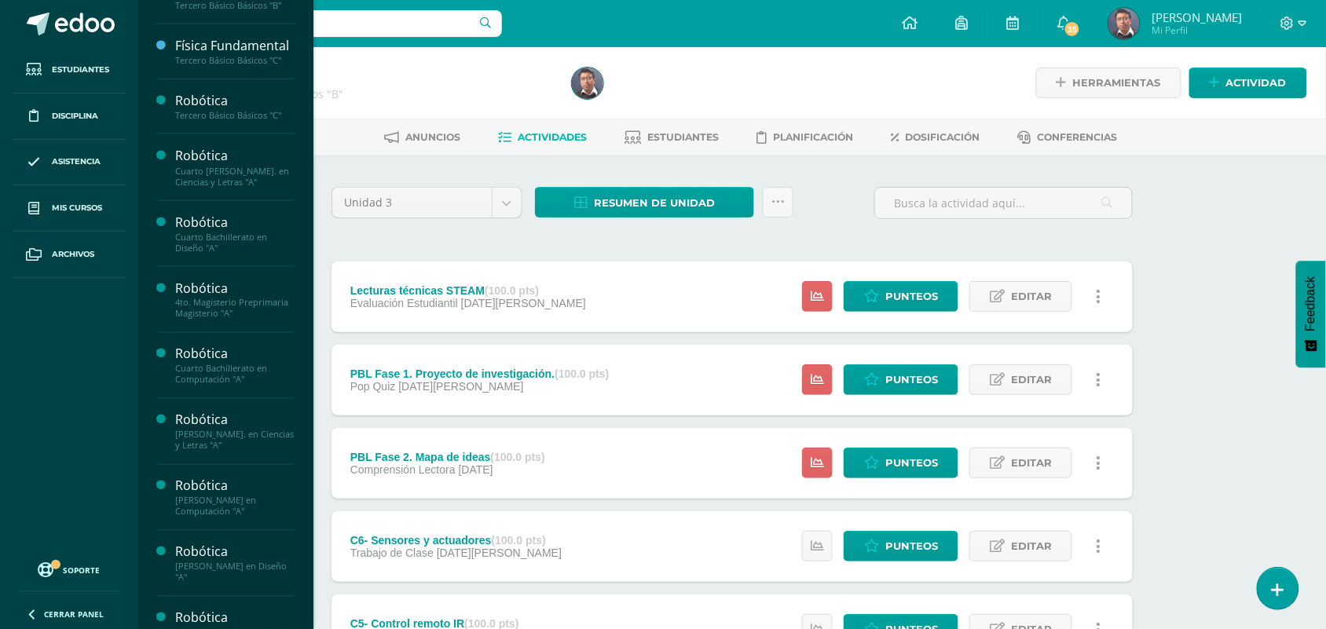
scroll to position [590, 0]
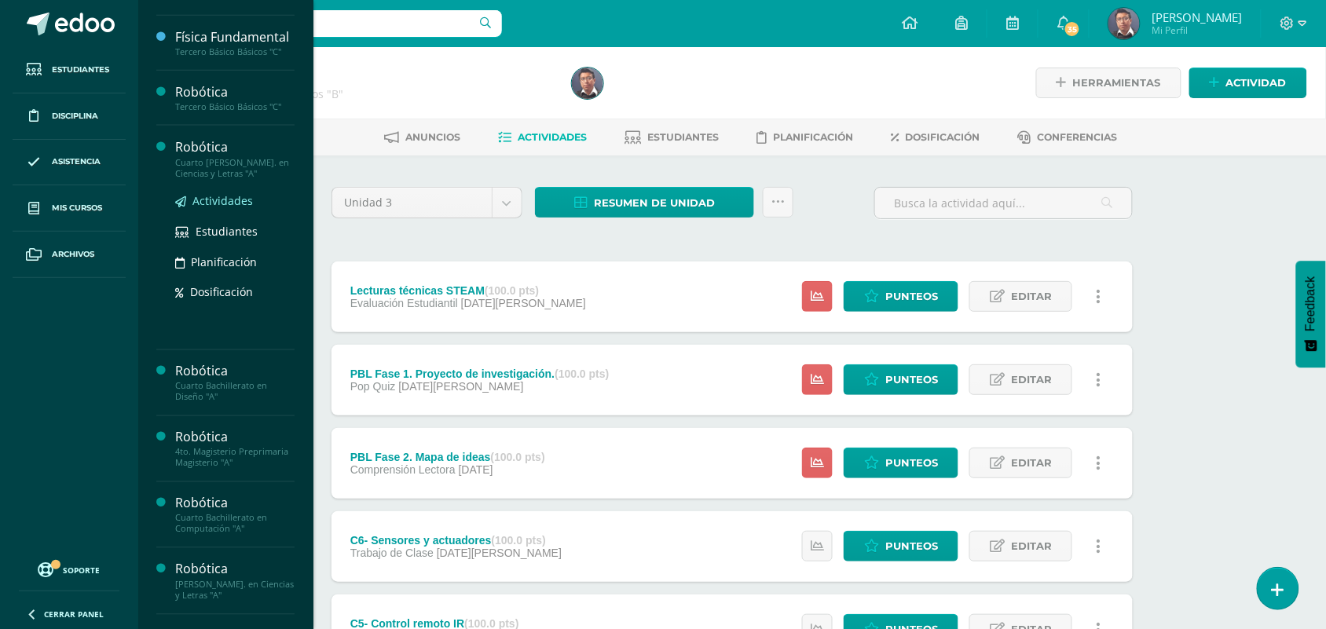
click at [233, 208] on span "Actividades" at bounding box center [223, 200] width 61 height 15
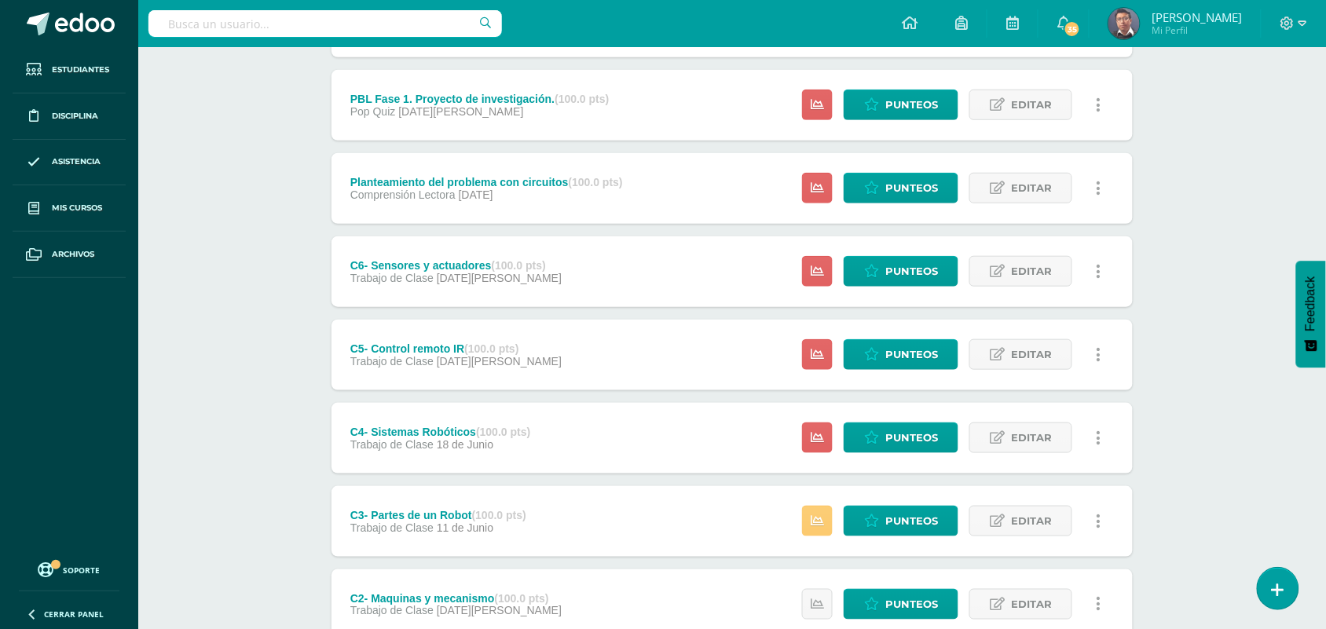
scroll to position [473, 0]
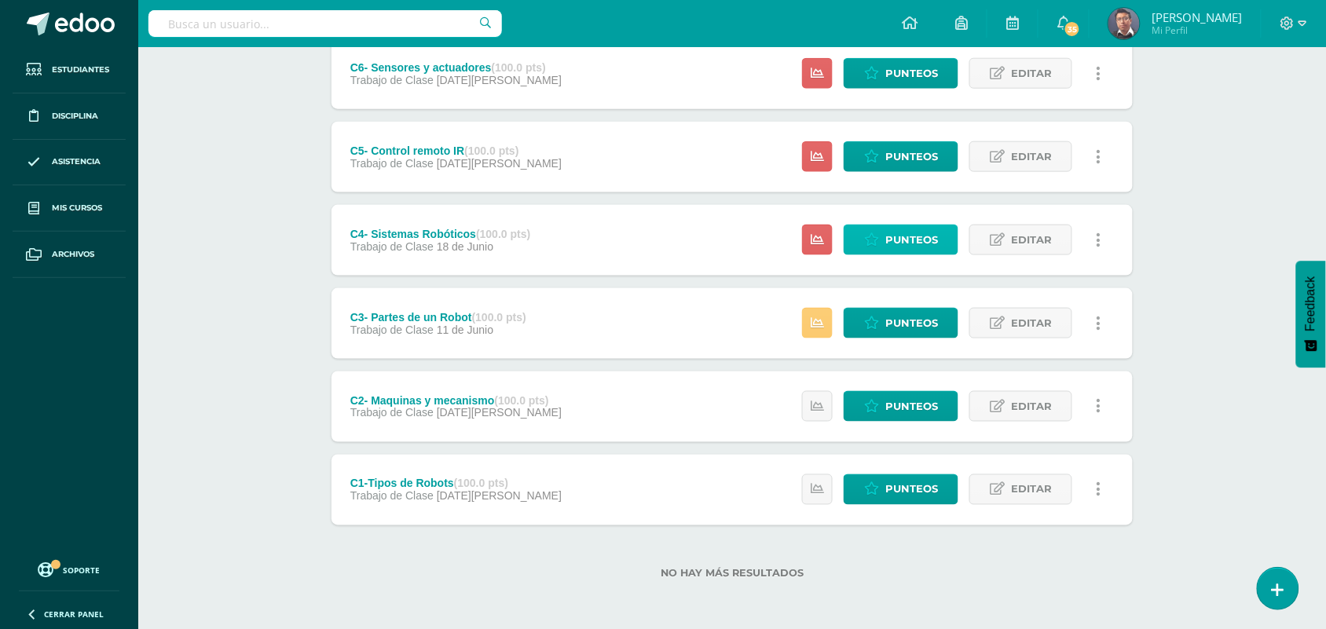
click at [912, 240] on span "Punteos" at bounding box center [912, 240] width 53 height 29
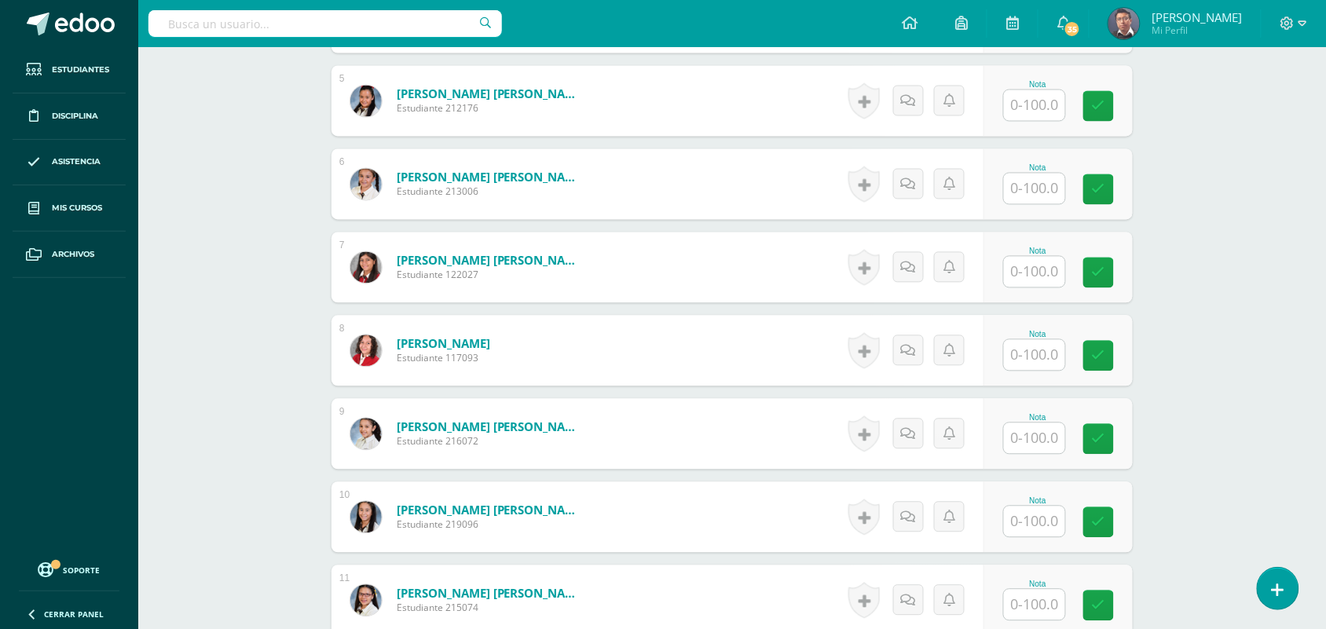
scroll to position [829, 0]
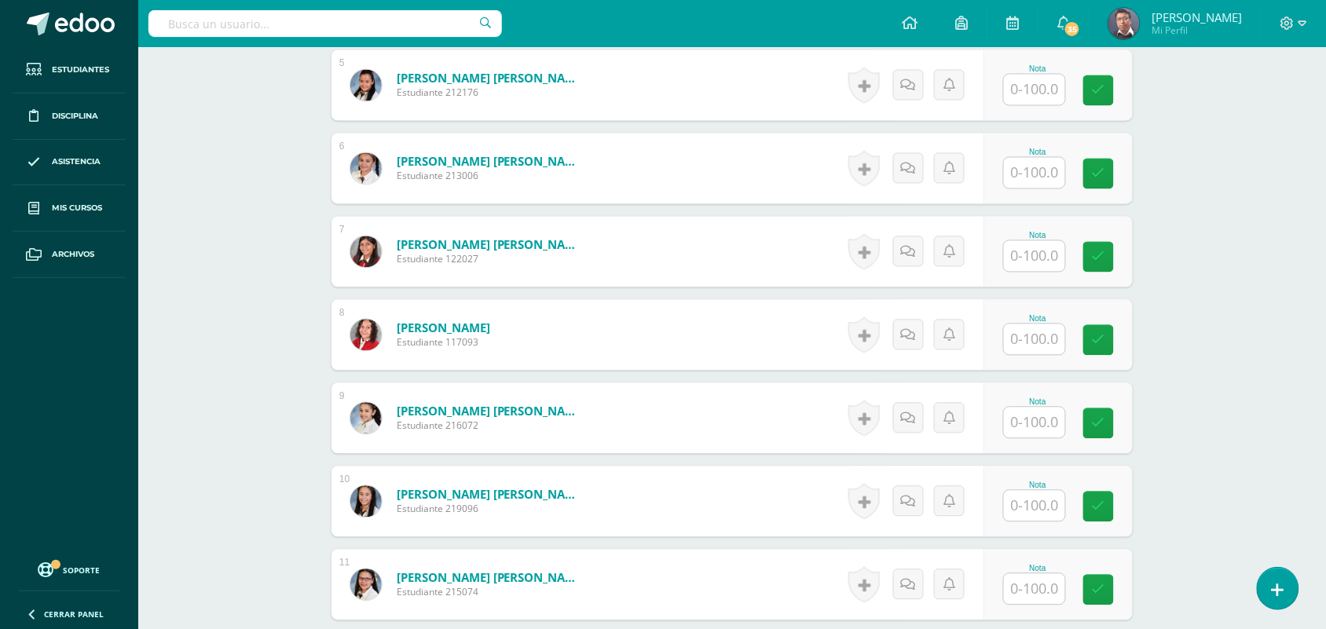
click at [1036, 425] on input "text" at bounding box center [1034, 423] width 61 height 31
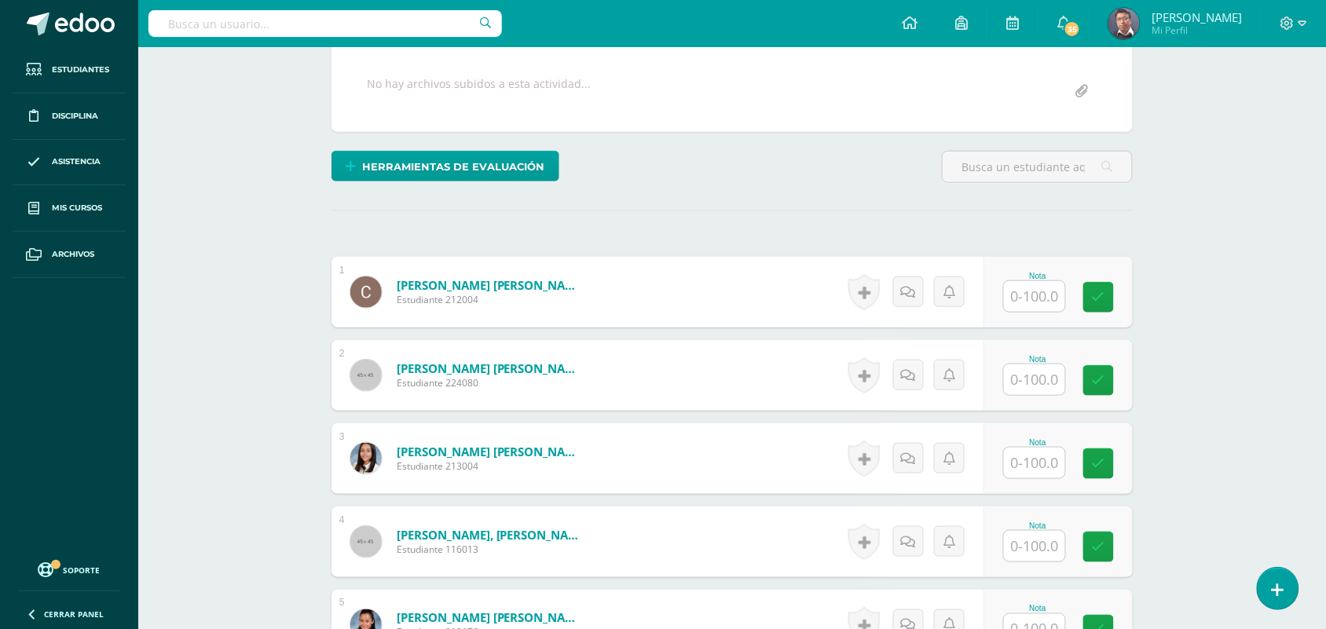
scroll to position [280, 0]
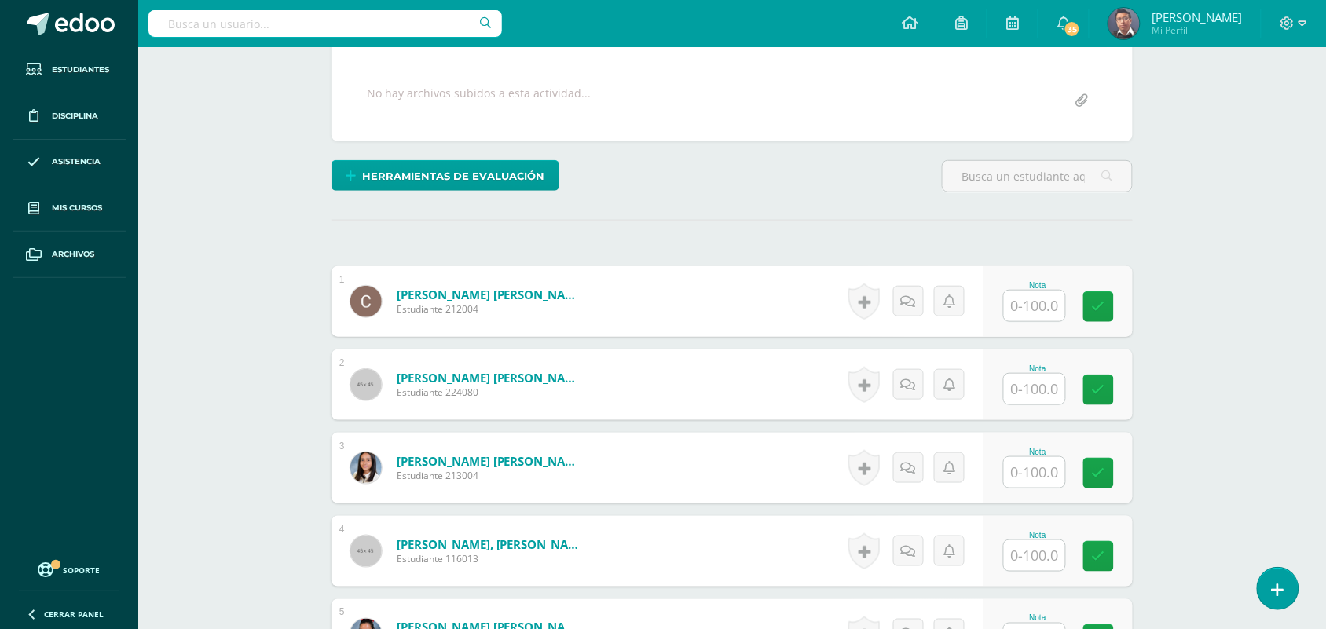
type input "80"
click at [1020, 312] on input "text" at bounding box center [1044, 306] width 63 height 31
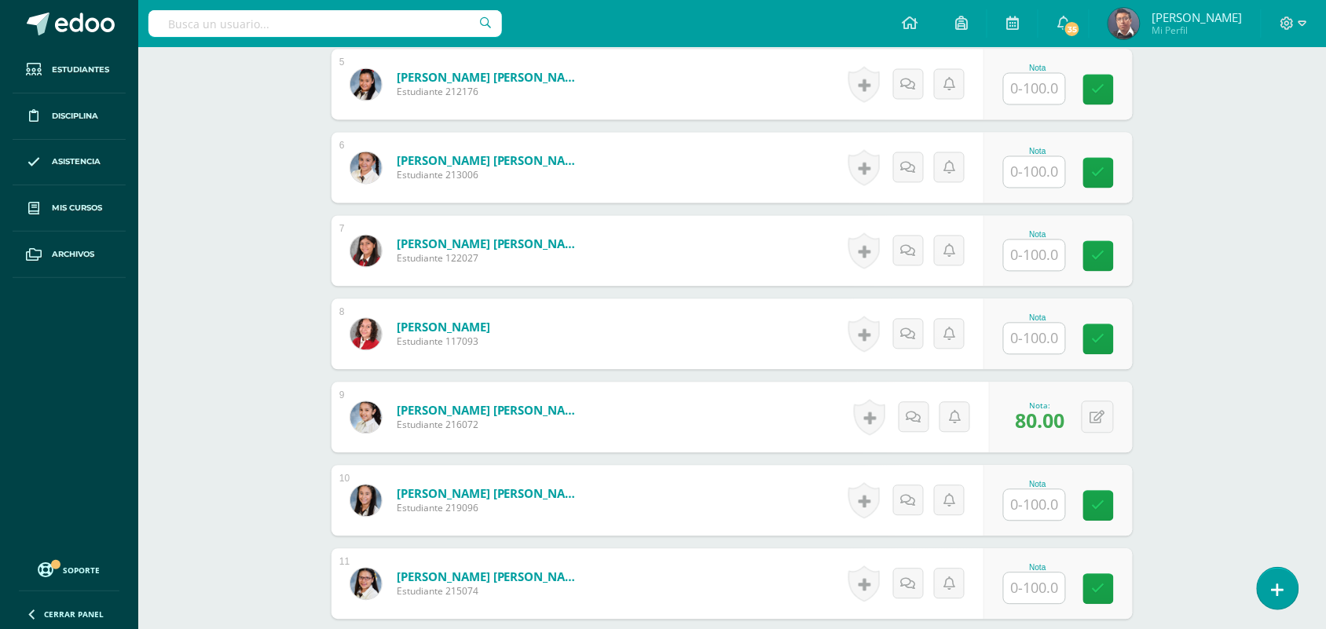
type input "80"
click at [1032, 492] on input "text" at bounding box center [1034, 505] width 61 height 31
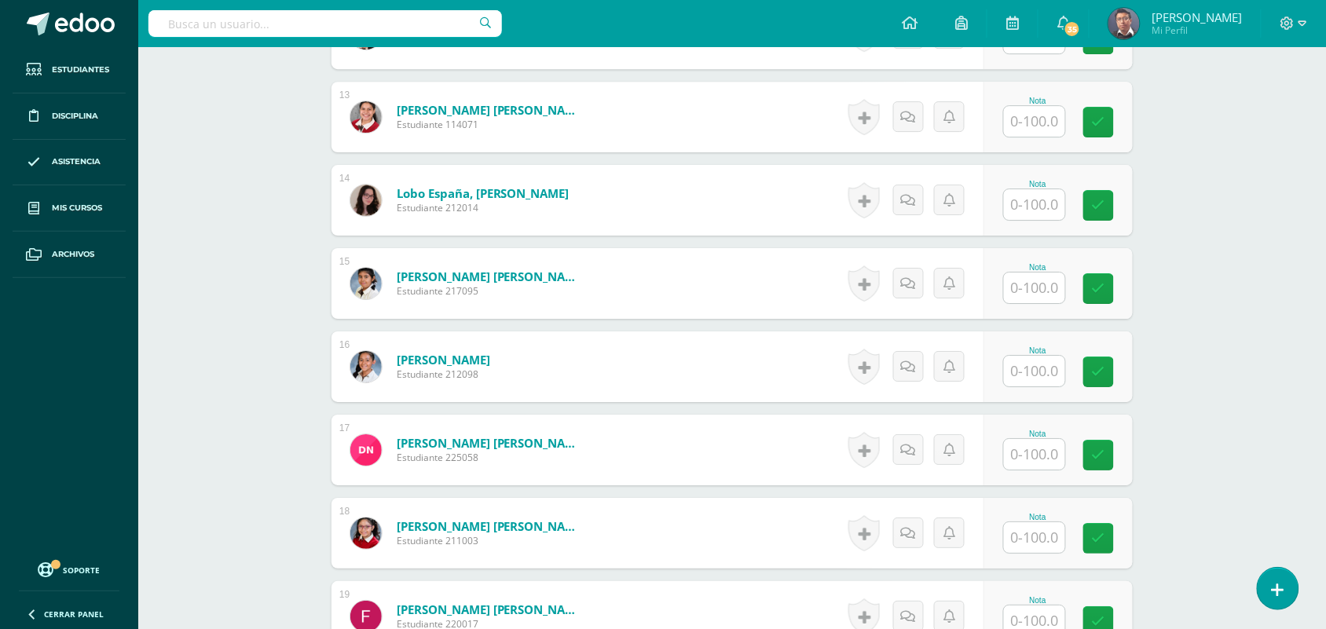
scroll to position [1474, 0]
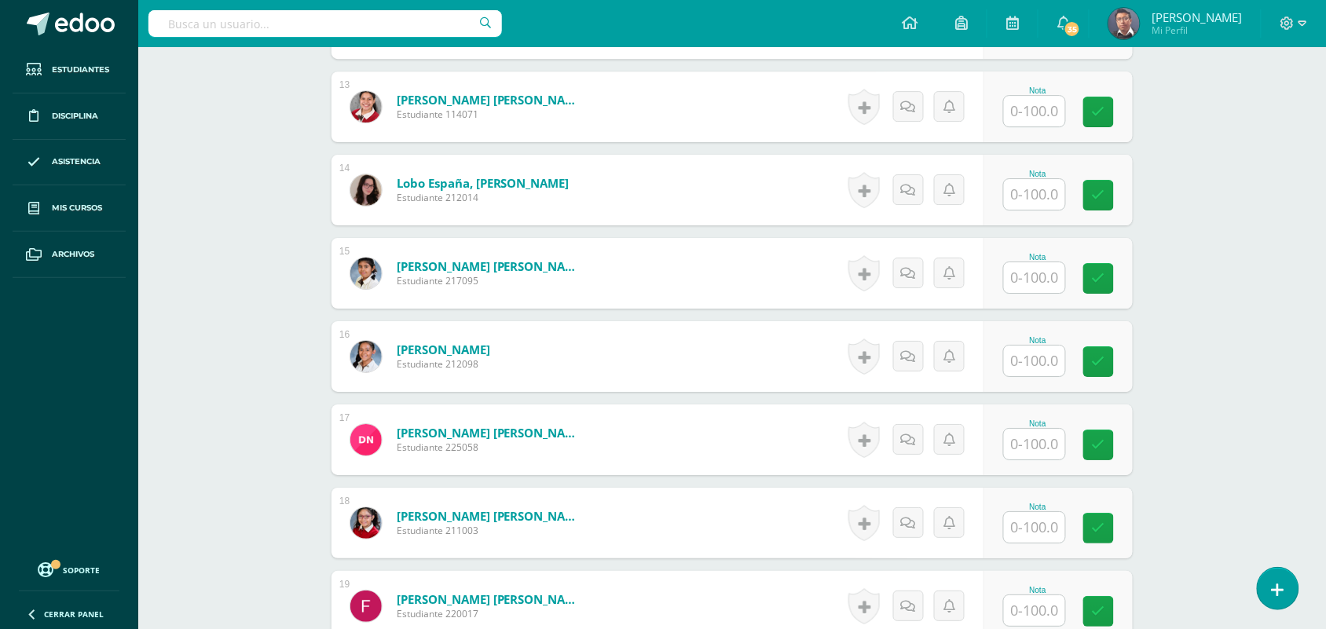
type input "80"
click at [1040, 355] on input "text" at bounding box center [1034, 361] width 61 height 31
drag, startPoint x: 1040, startPoint y: 355, endPoint x: 1266, endPoint y: 363, distance: 226.4
click at [1043, 422] on div "1 Amado Román, Carla Daniela Estudiante 212004 Nota 80.00 0 Logros" at bounding box center [732, 232] width 801 height 2320
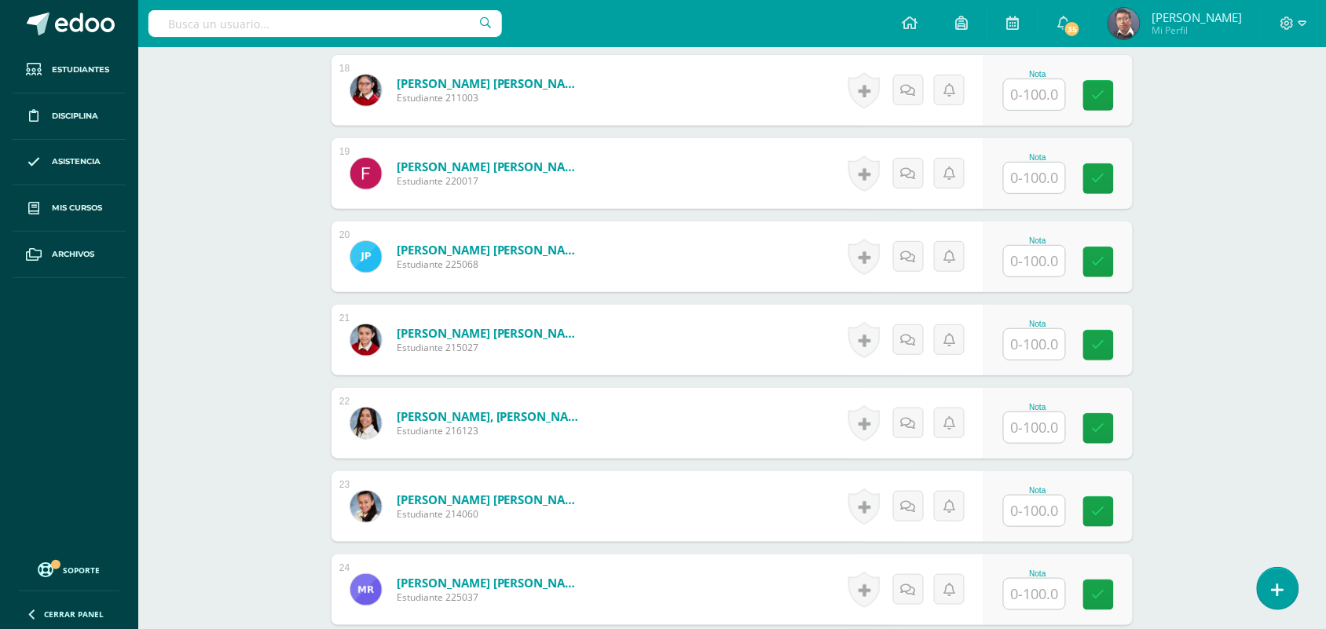
scroll to position [1917, 0]
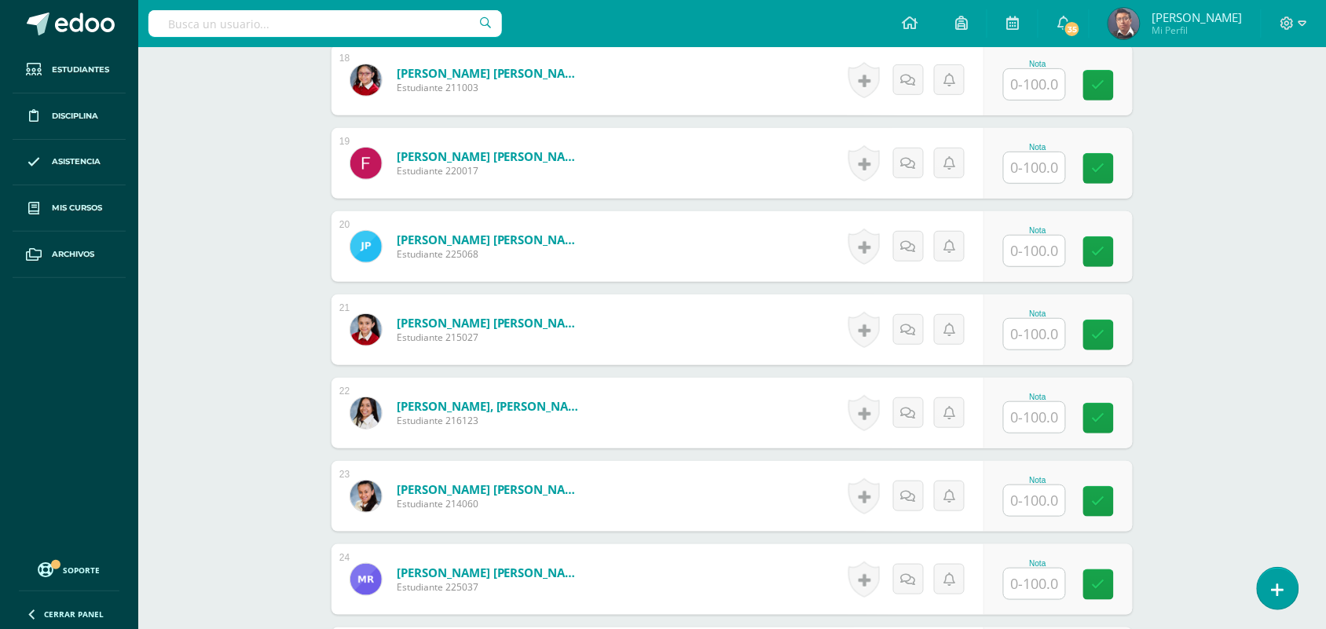
type input "80"
click at [1065, 322] on input "text" at bounding box center [1034, 334] width 61 height 31
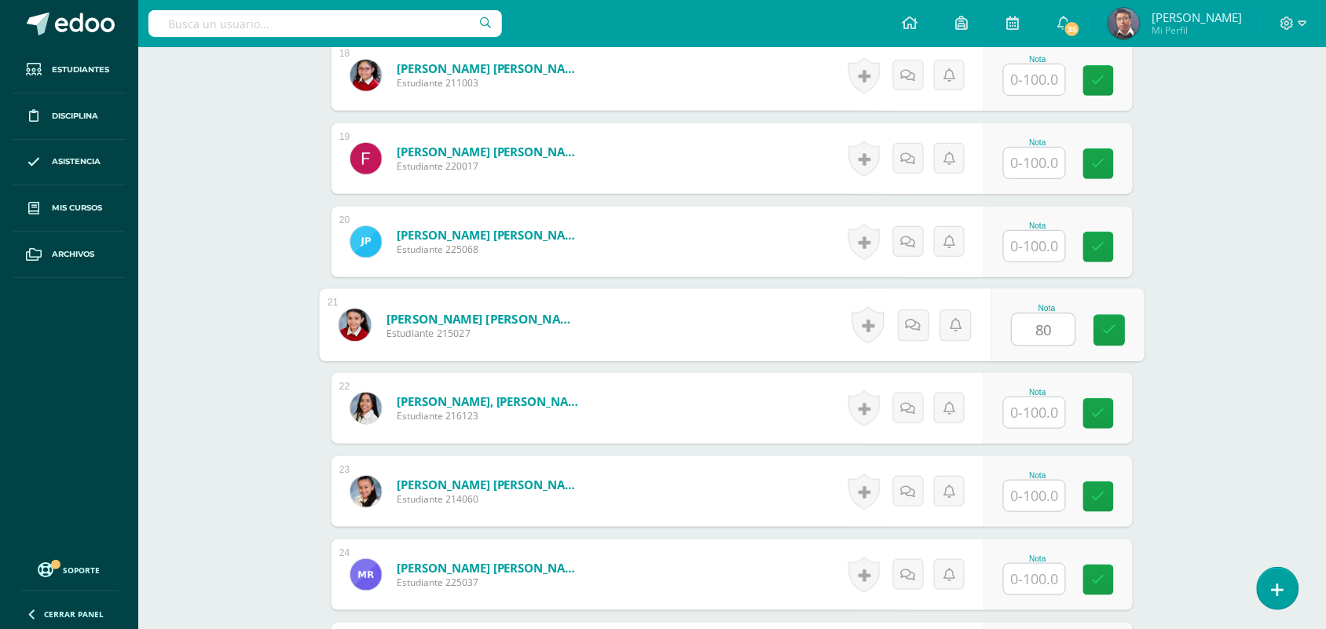
scroll to position [2416, 0]
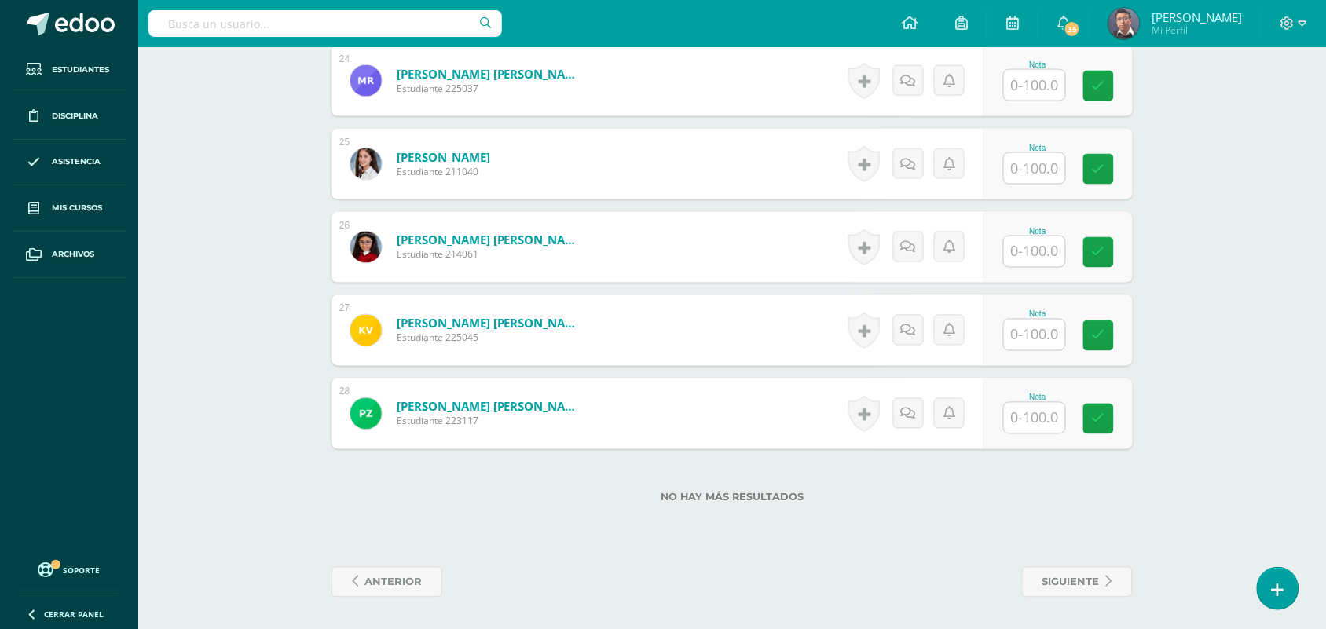
type input "80"
click at [1026, 422] on input "text" at bounding box center [1034, 418] width 61 height 31
click at [1026, 422] on input "100" at bounding box center [1044, 418] width 63 height 31
click at [1036, 418] on input "100" at bounding box center [1044, 418] width 63 height 31
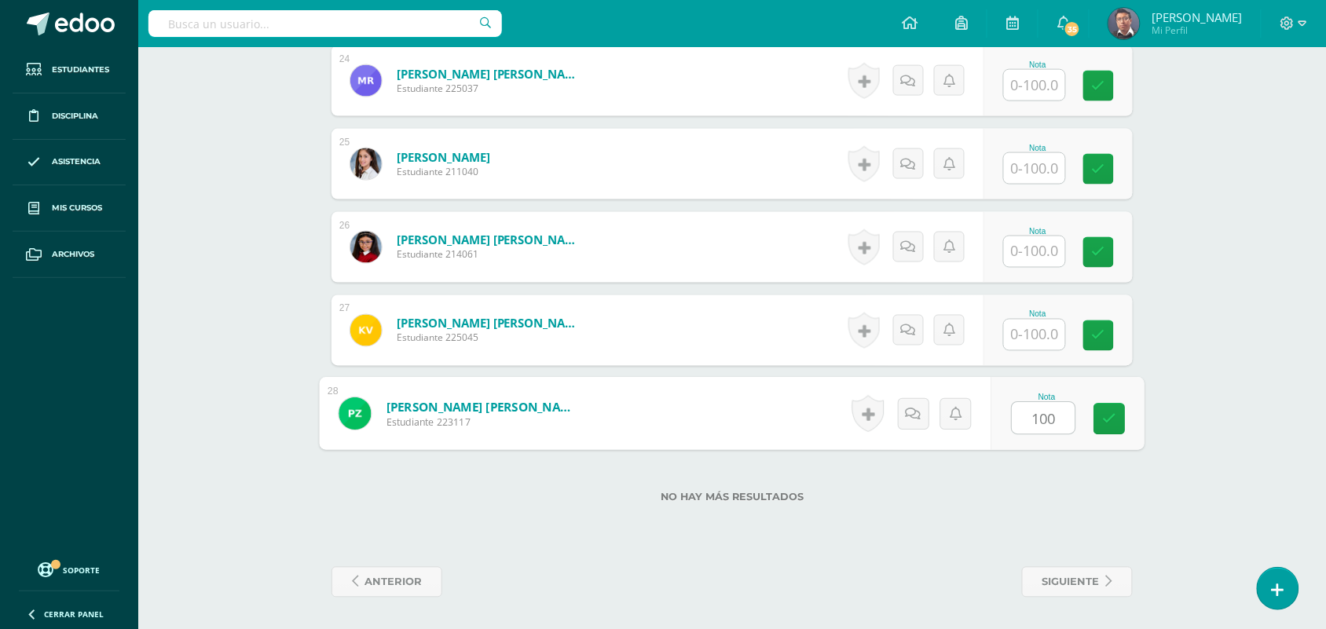
click at [1036, 418] on input "100" at bounding box center [1044, 418] width 63 height 31
type input "100"
click at [1047, 334] on input "text" at bounding box center [1034, 335] width 61 height 31
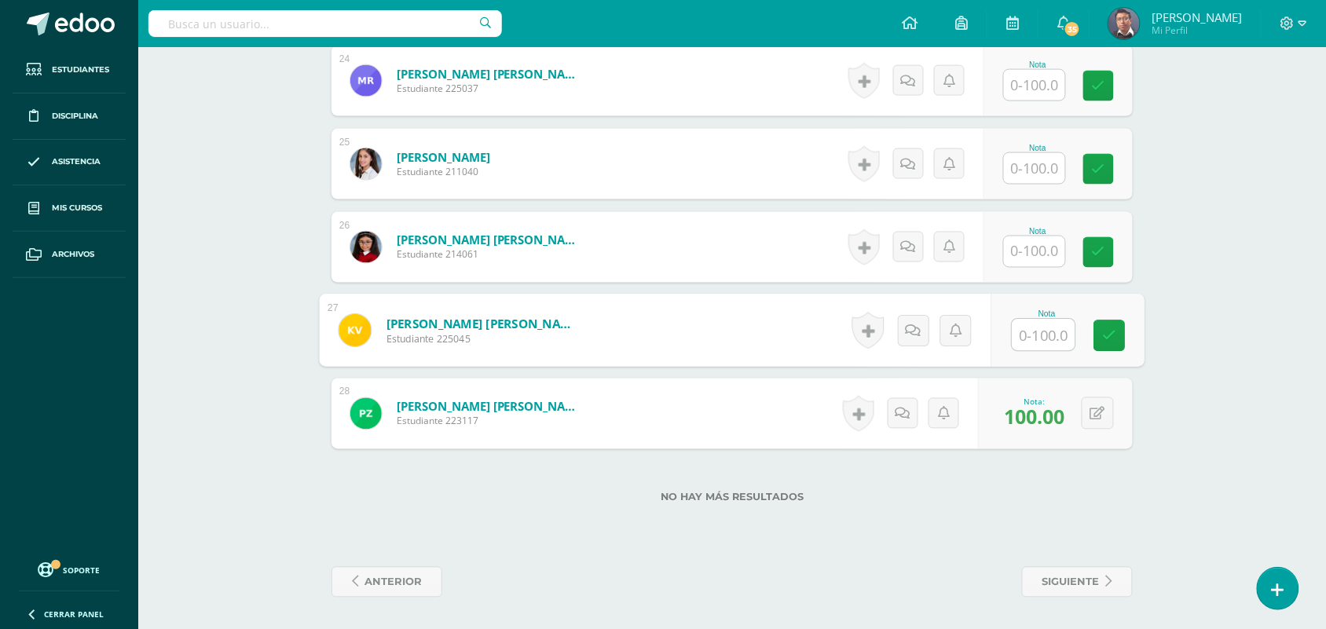
paste input "100"
type input "100"
click at [1047, 255] on input "text" at bounding box center [1034, 252] width 61 height 31
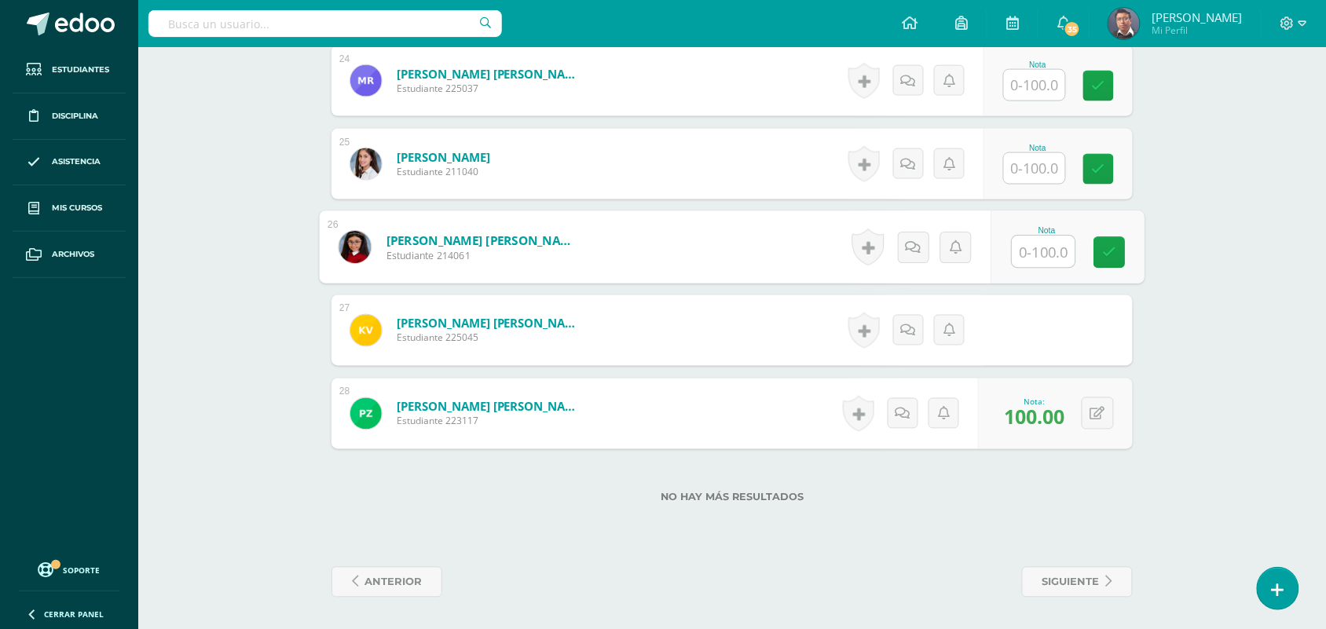
paste input "100"
type input "100"
click at [1042, 170] on input "text" at bounding box center [1034, 168] width 61 height 31
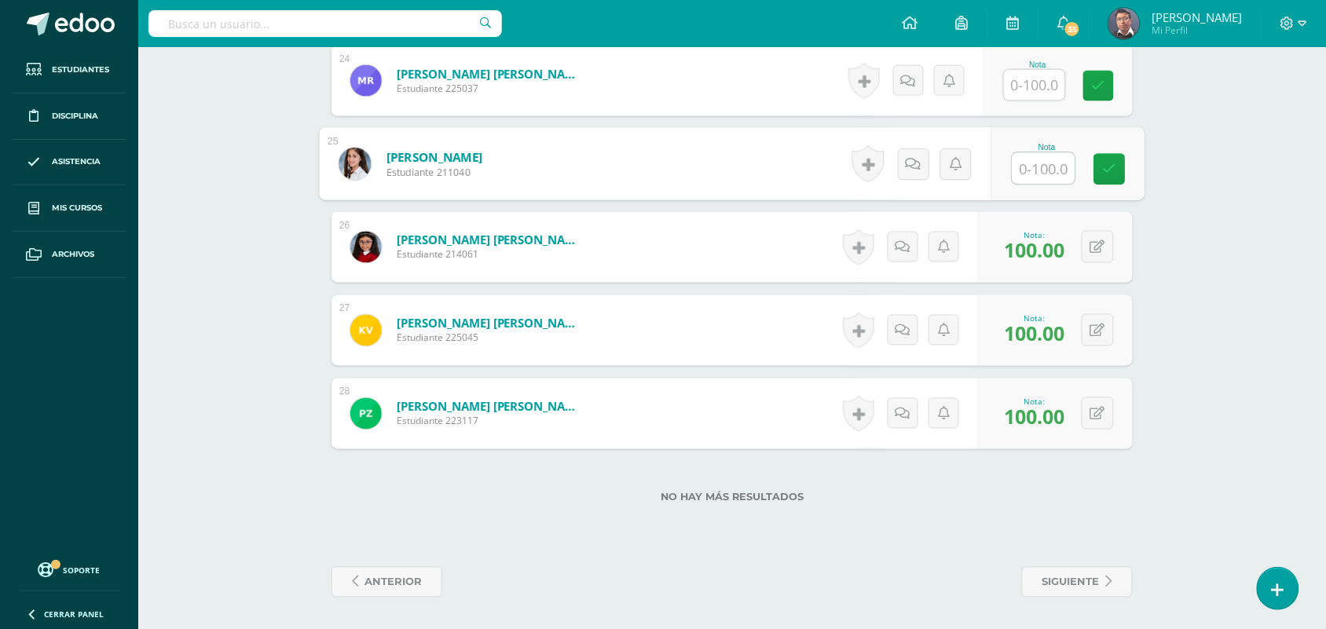
paste input "100"
type input "100"
click at [1047, 86] on input "text" at bounding box center [1034, 85] width 61 height 31
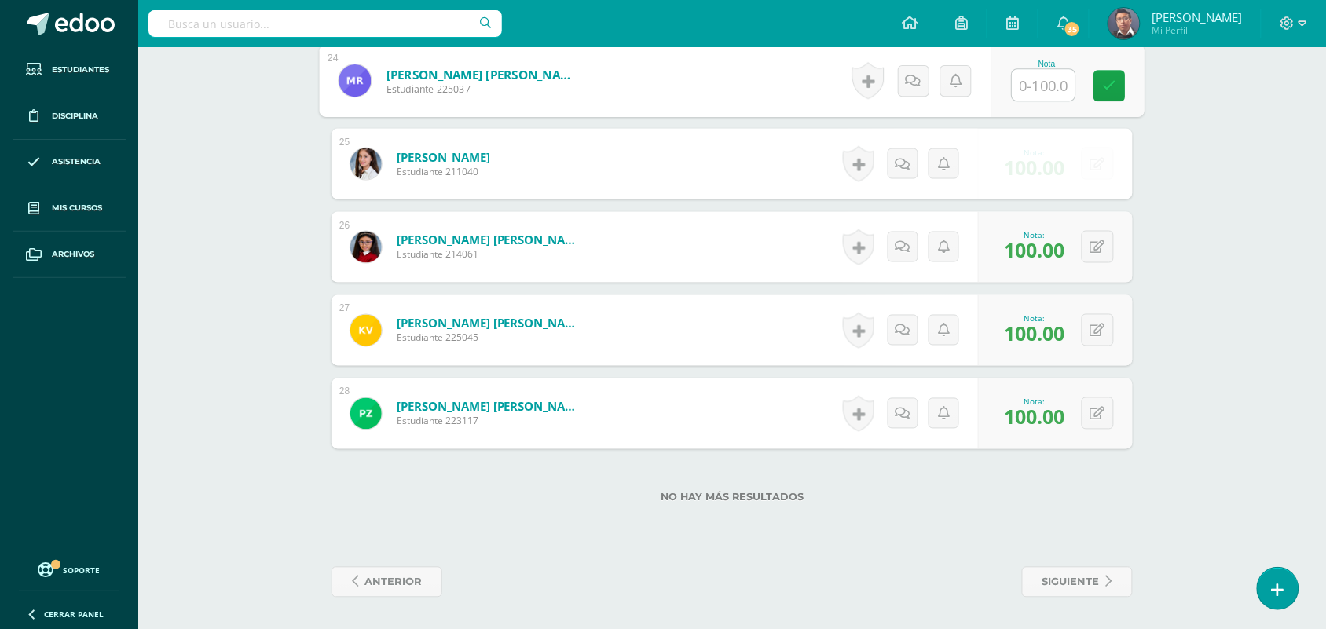
paste input "100"
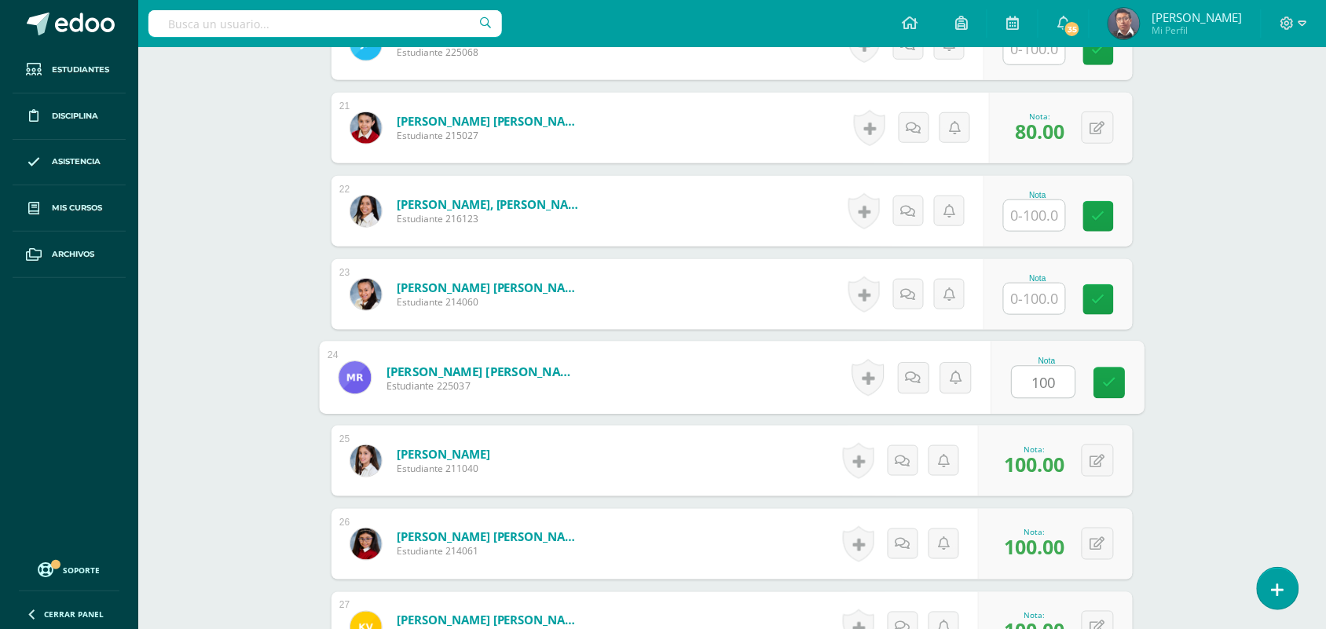
scroll to position [2063, 0]
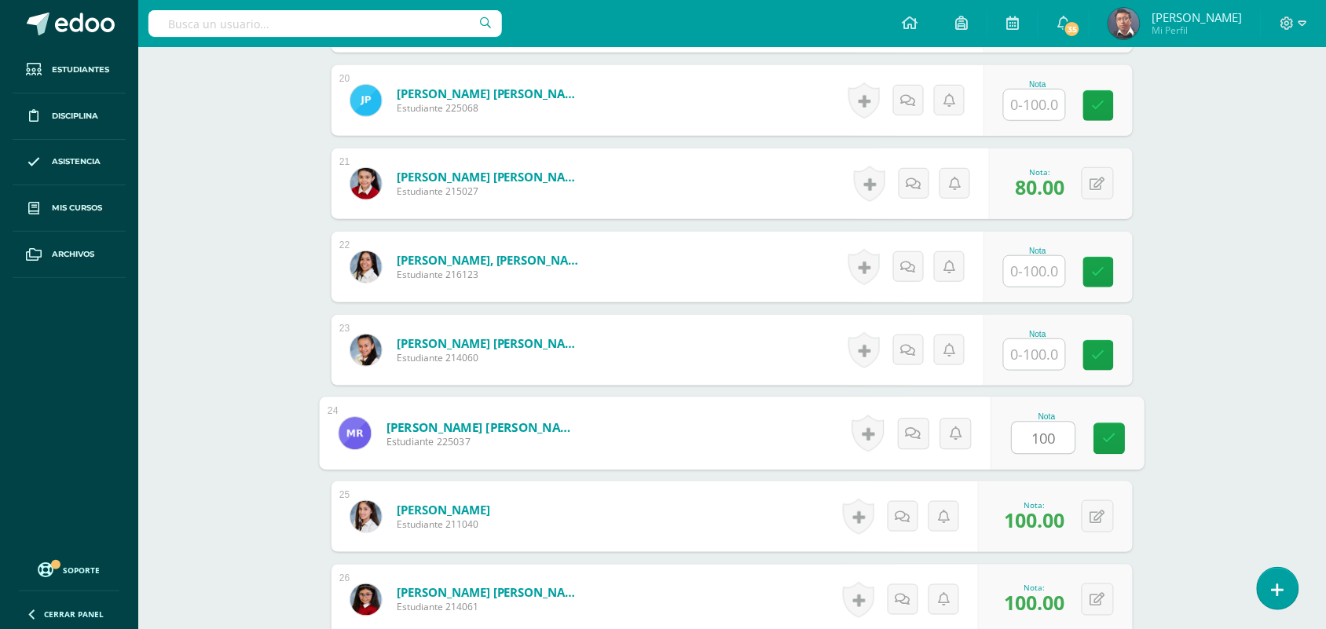
type input "100"
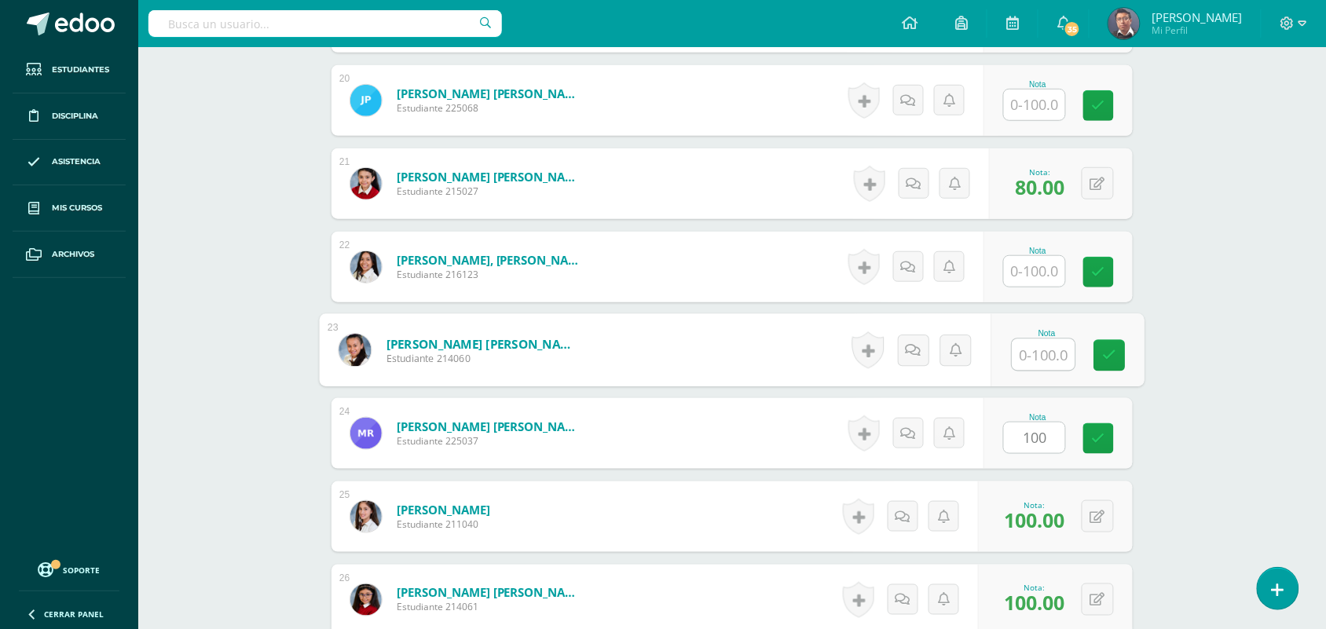
click at [1032, 354] on input "text" at bounding box center [1044, 354] width 63 height 31
paste input "100"
type input "100"
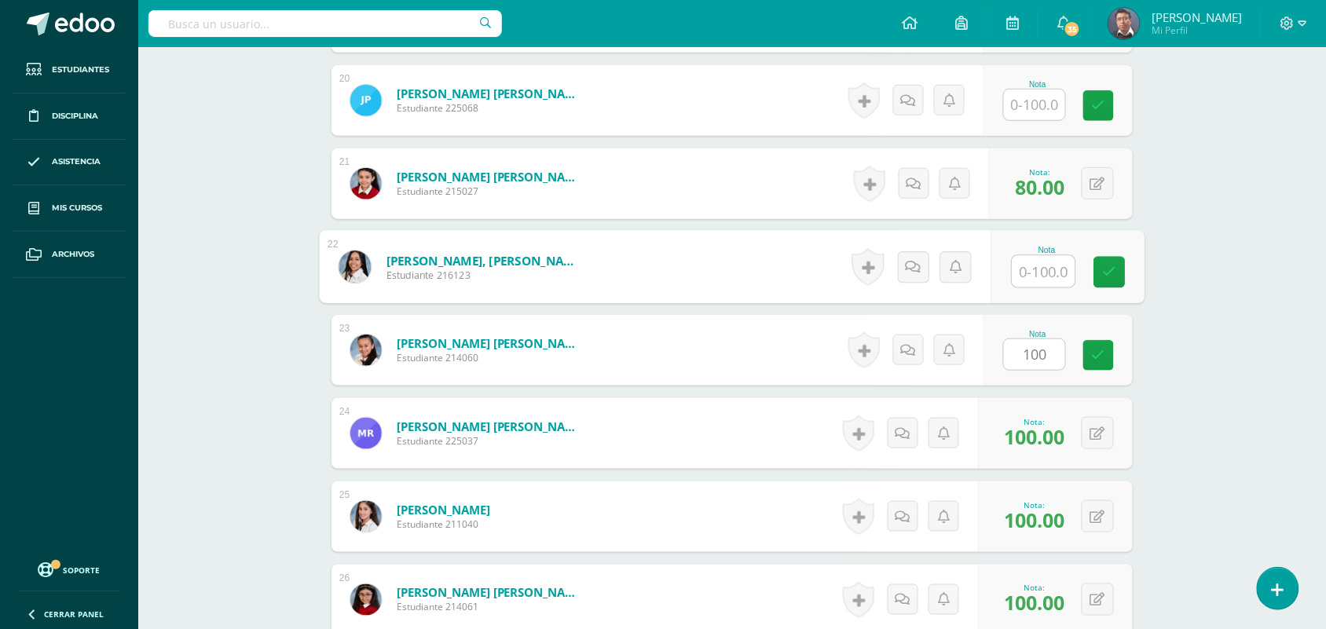
click at [1043, 275] on input "text" at bounding box center [1044, 271] width 63 height 31
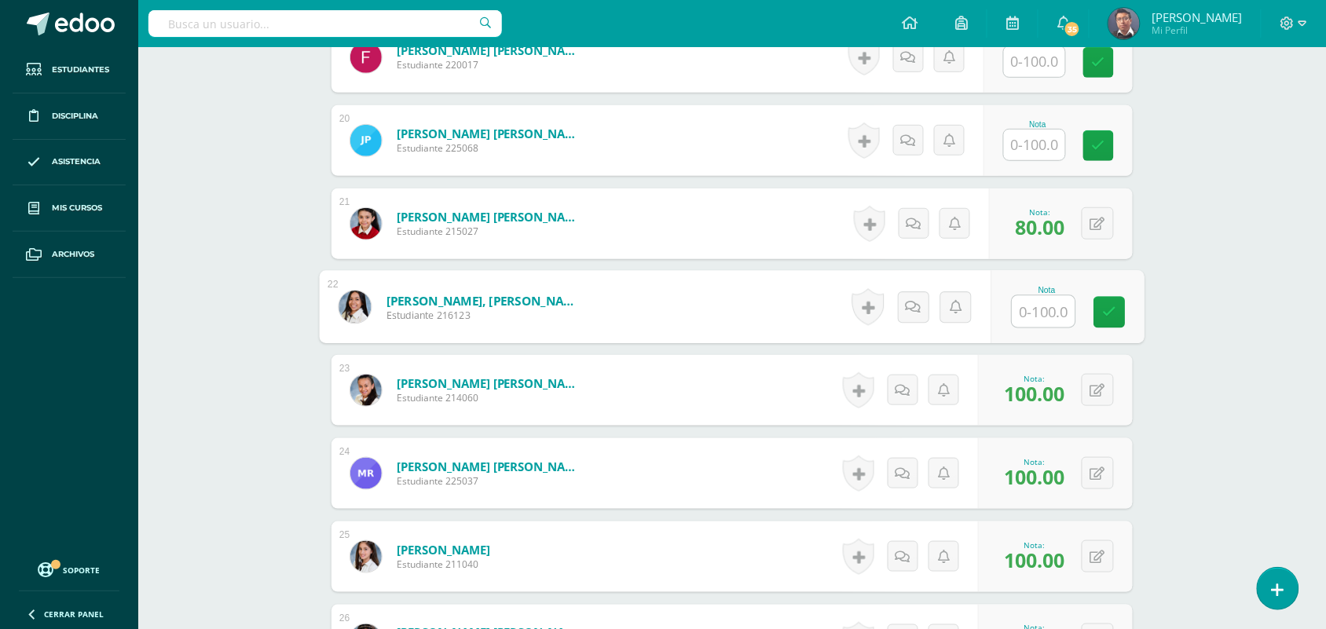
scroll to position [2018, 0]
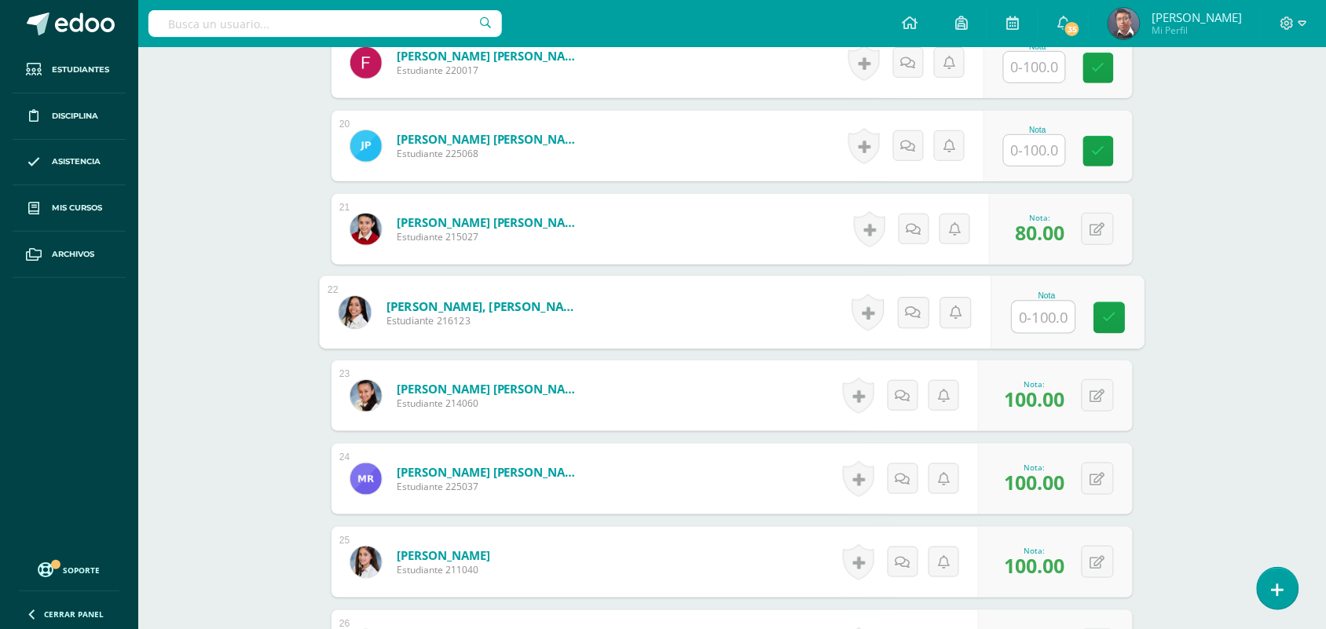
click at [1041, 317] on input "text" at bounding box center [1044, 317] width 63 height 31
paste input "100"
type input "100"
click at [1035, 142] on input "text" at bounding box center [1034, 150] width 61 height 31
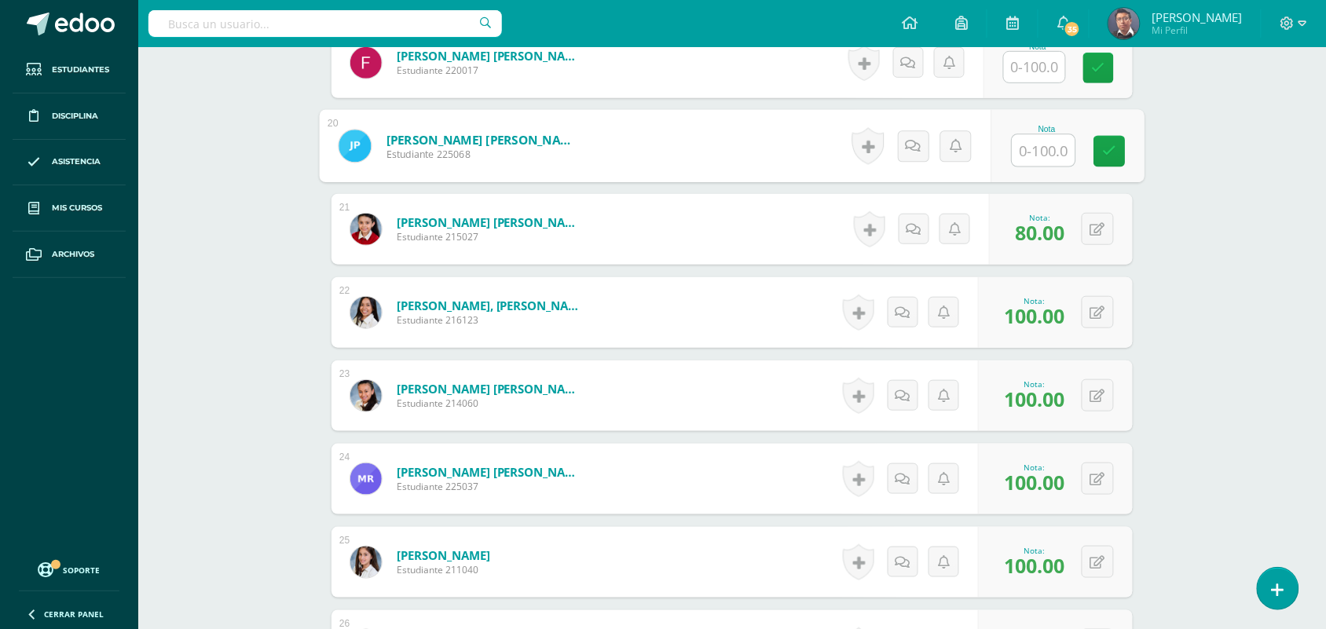
paste input "100"
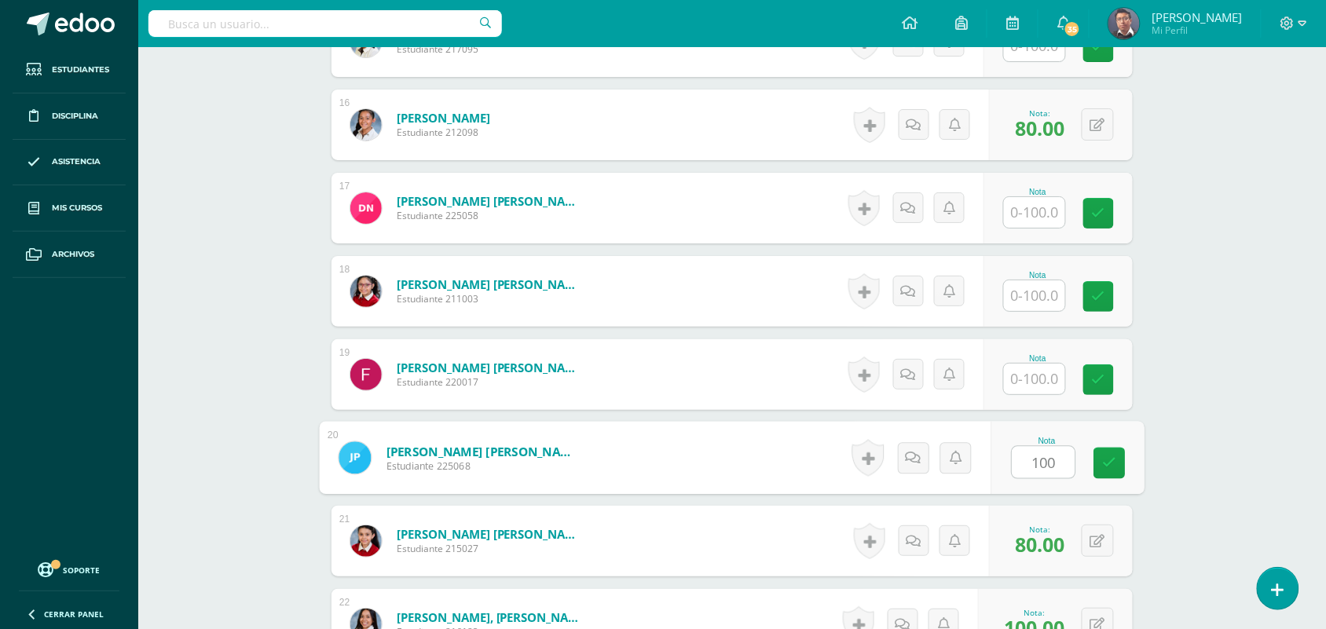
scroll to position [1696, 0]
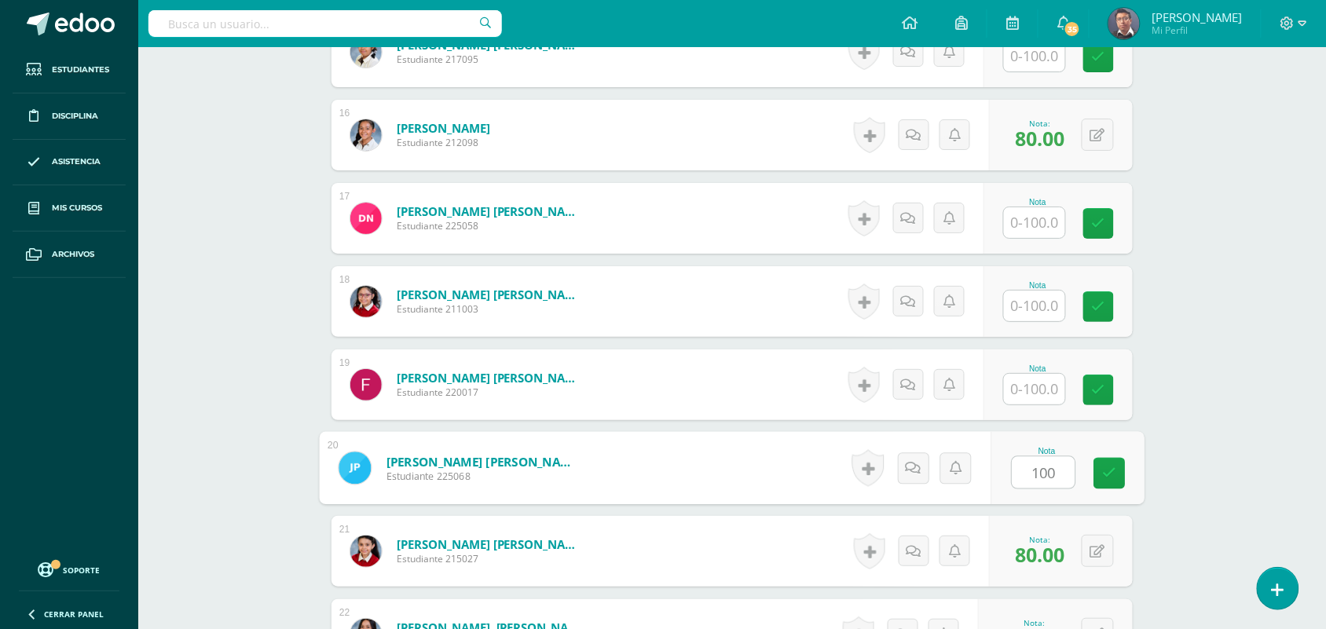
type input "100"
click at [1026, 391] on input "text" at bounding box center [1034, 389] width 61 height 31
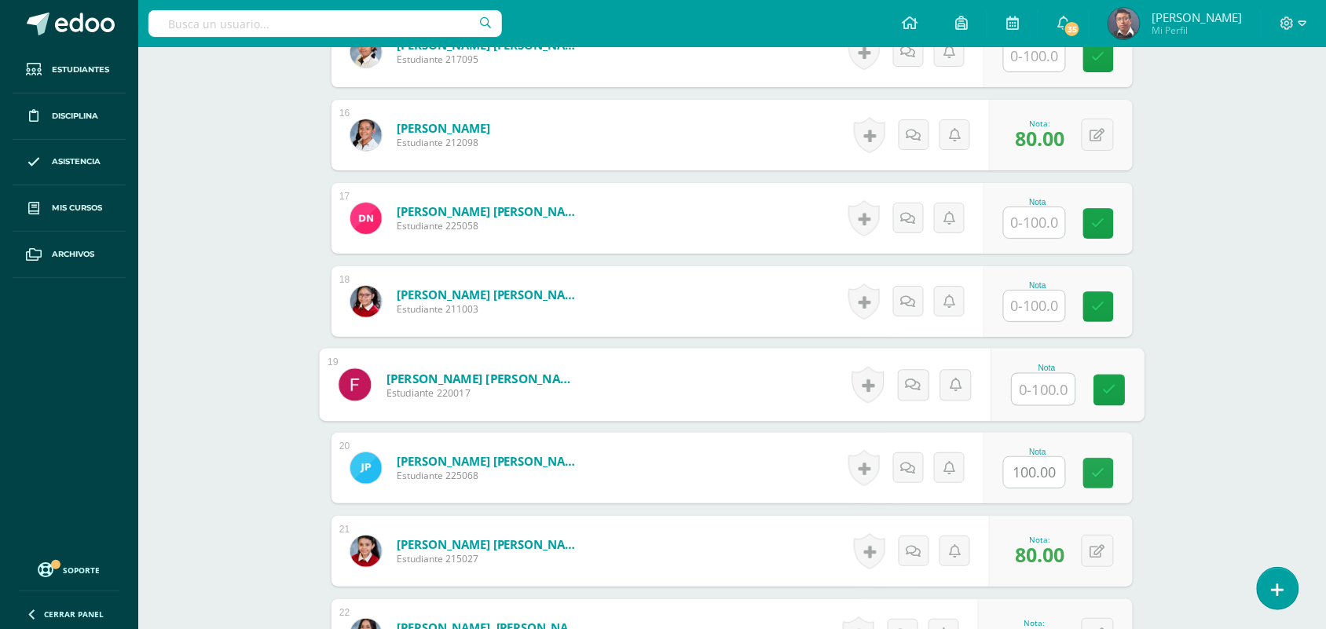
paste input "100"
type input "100"
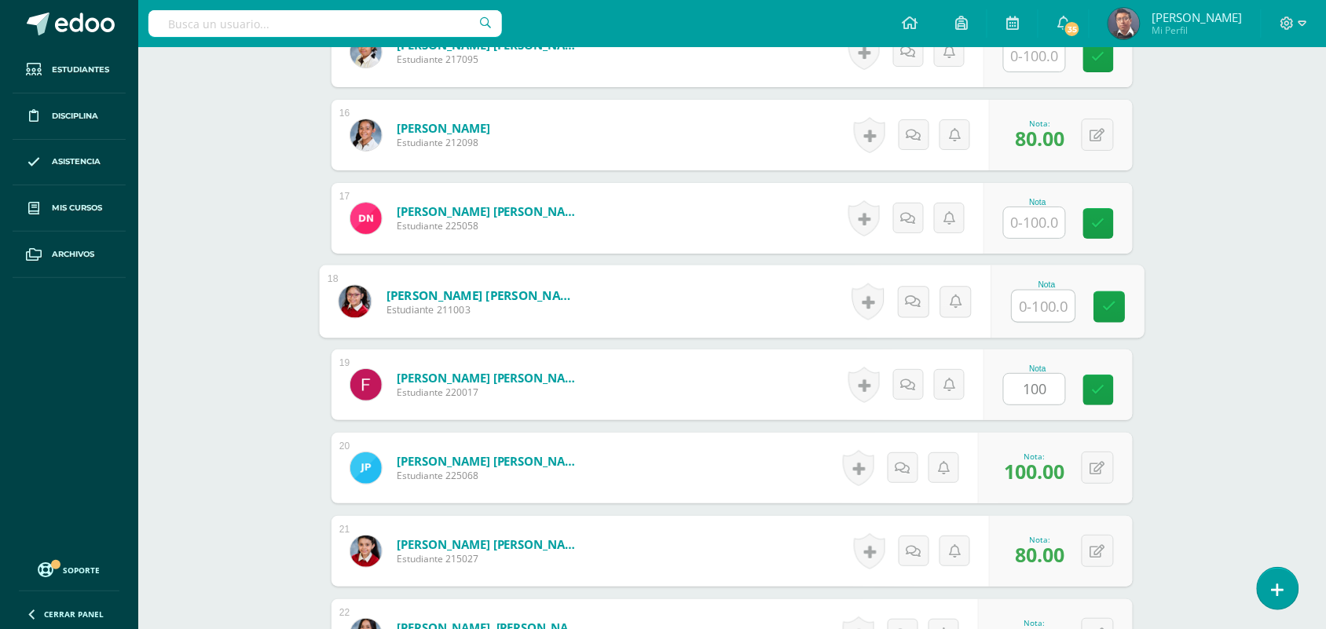
click at [1033, 304] on input "text" at bounding box center [1044, 306] width 63 height 31
paste input "100"
type input "100"
click at [1047, 204] on div "Nota" at bounding box center [1037, 202] width 69 height 9
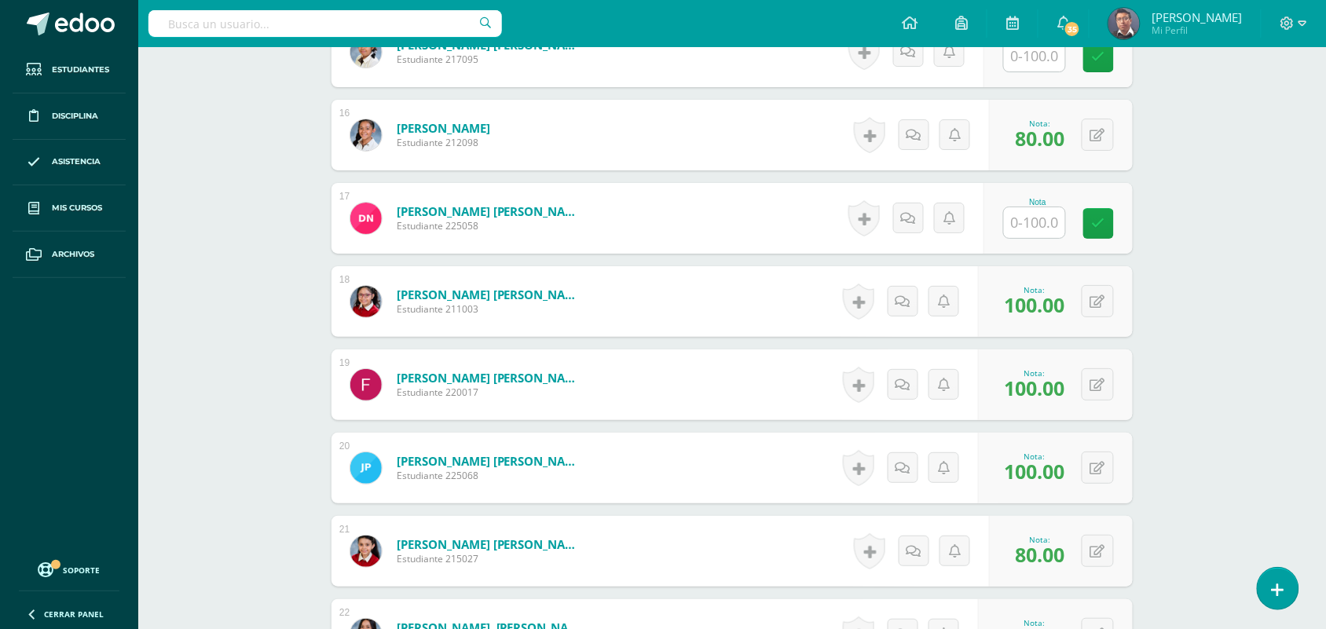
click at [1047, 210] on div "Nota" at bounding box center [1037, 218] width 69 height 41
click at [1047, 218] on input "text" at bounding box center [1044, 222] width 63 height 31
paste input "100"
type input "100"
click at [1049, 68] on input "text" at bounding box center [1044, 56] width 63 height 31
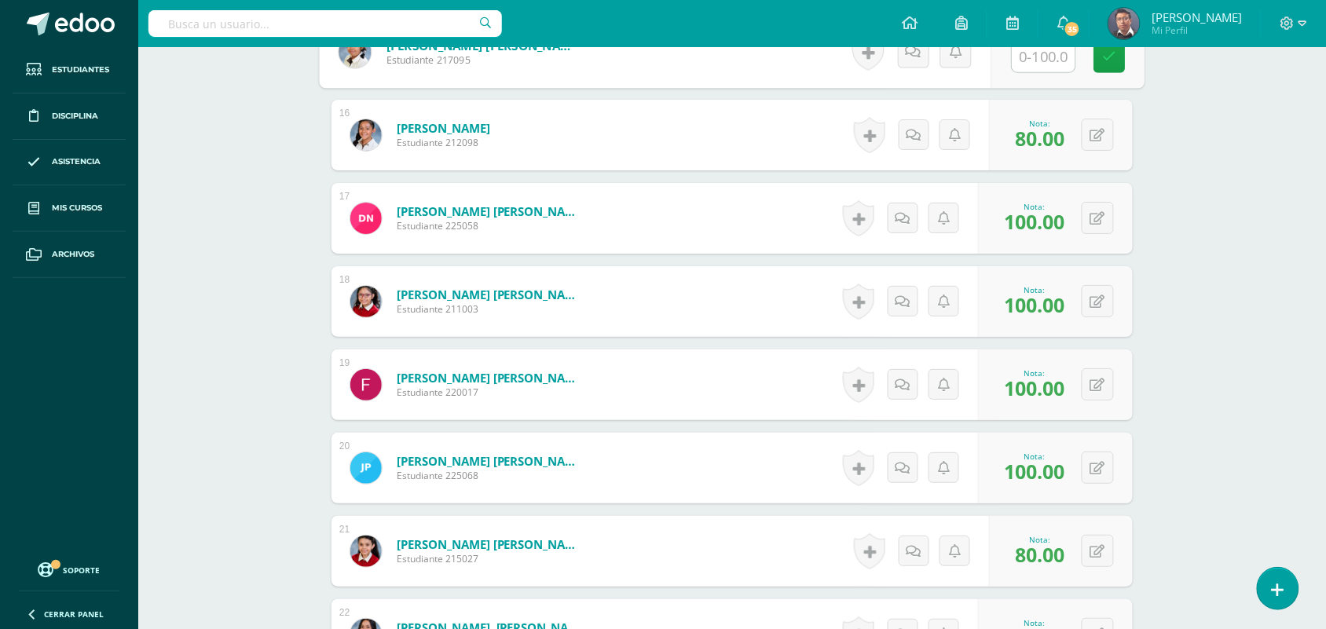
paste input "100"
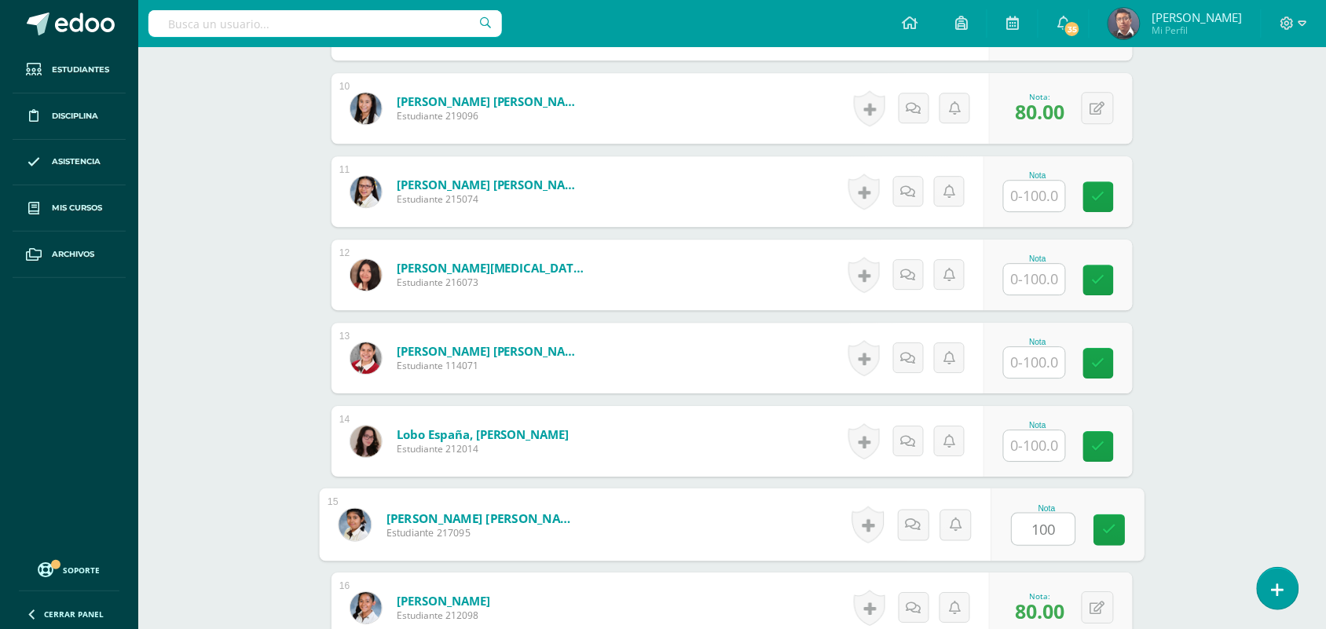
scroll to position [1238, 0]
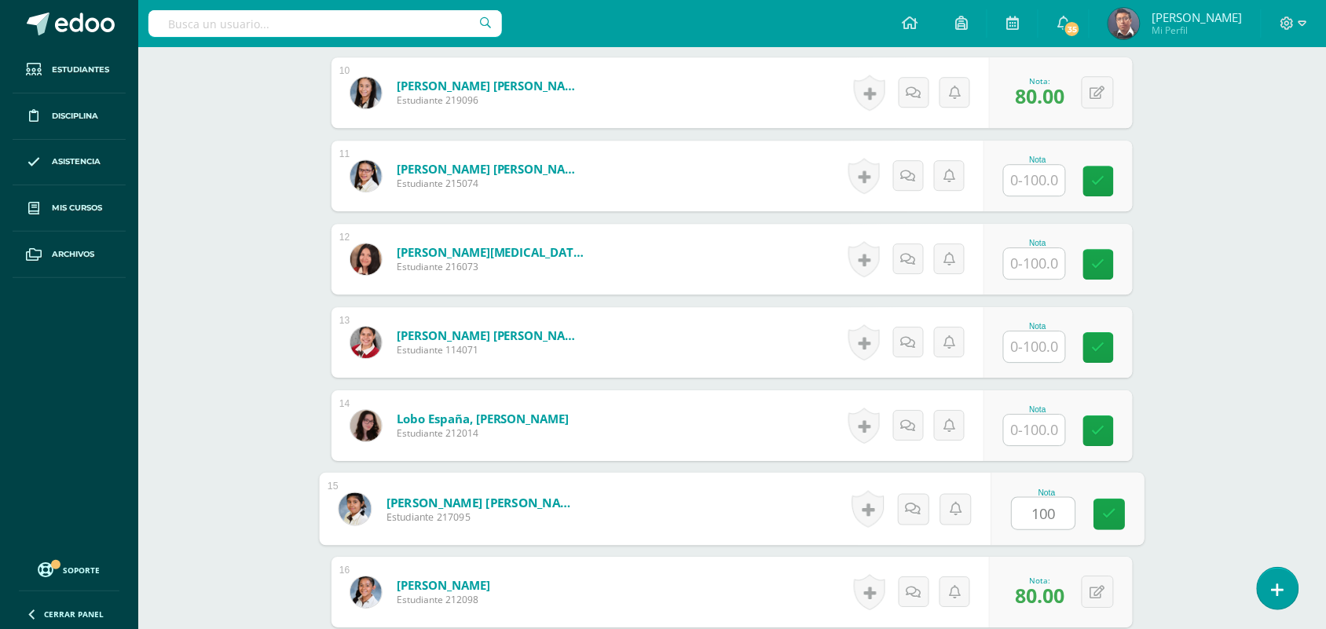
type input "100"
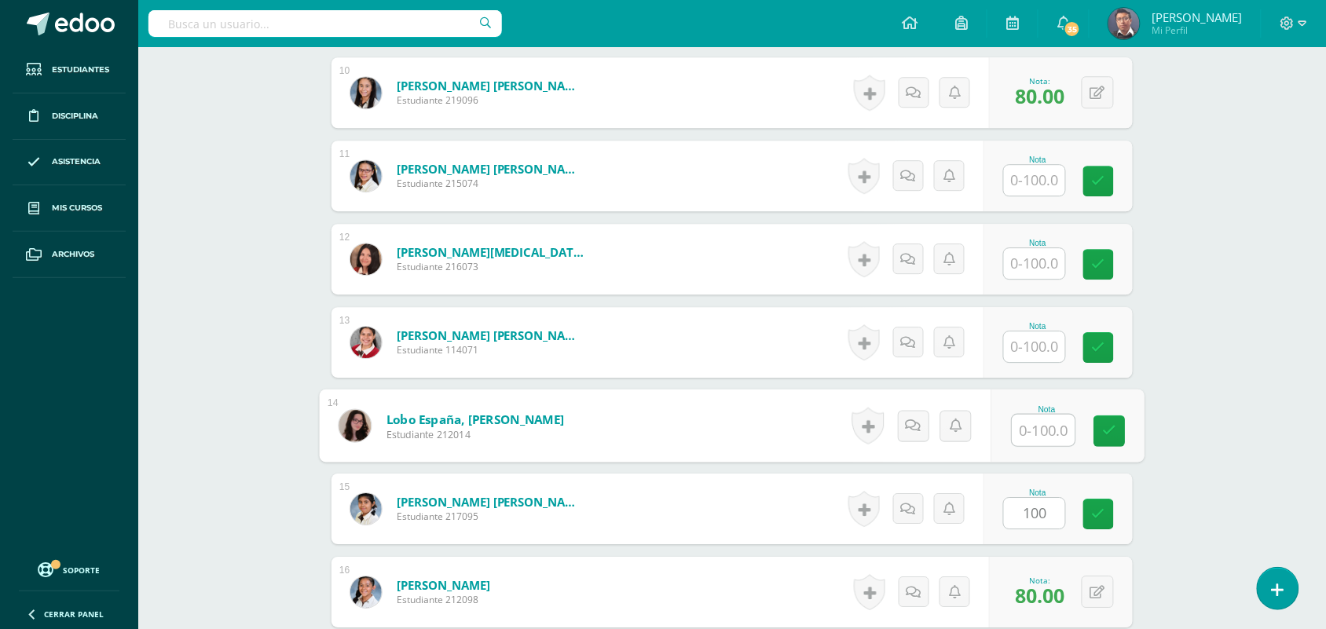
click at [1027, 445] on input "text" at bounding box center [1044, 430] width 63 height 31
paste input "100"
type input "100"
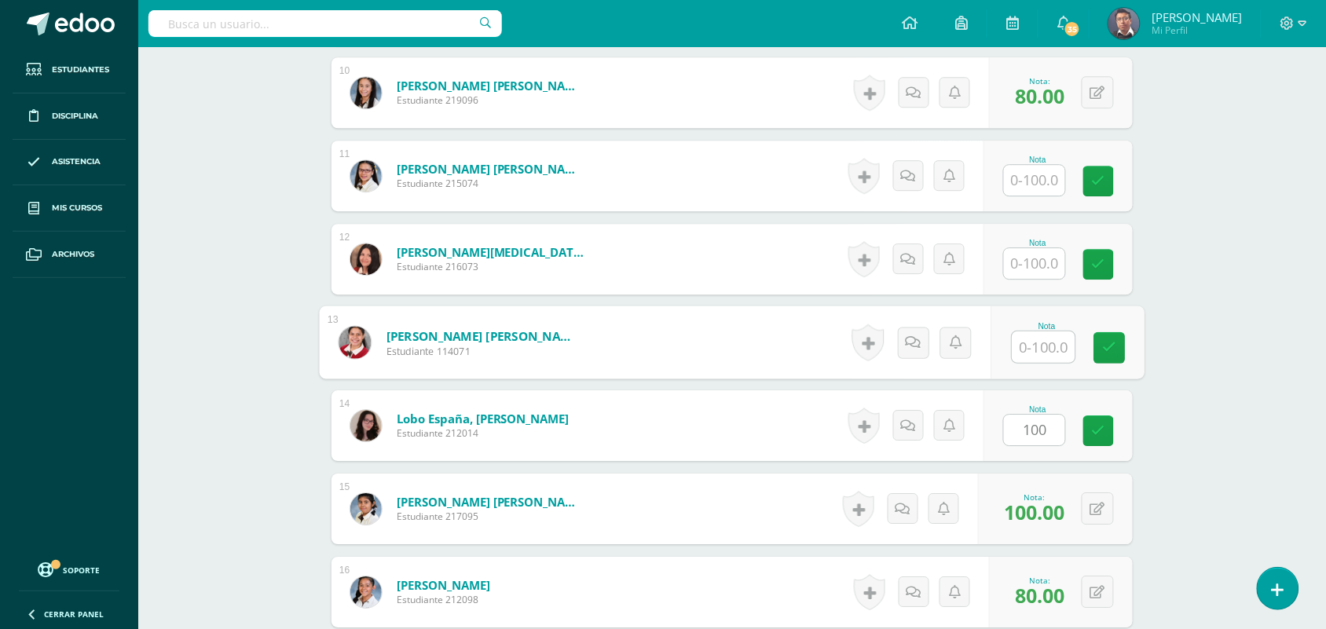
click at [1051, 348] on input "text" at bounding box center [1044, 347] width 63 height 31
paste input "100"
type input "100"
click at [1043, 264] on input "text" at bounding box center [1034, 263] width 61 height 31
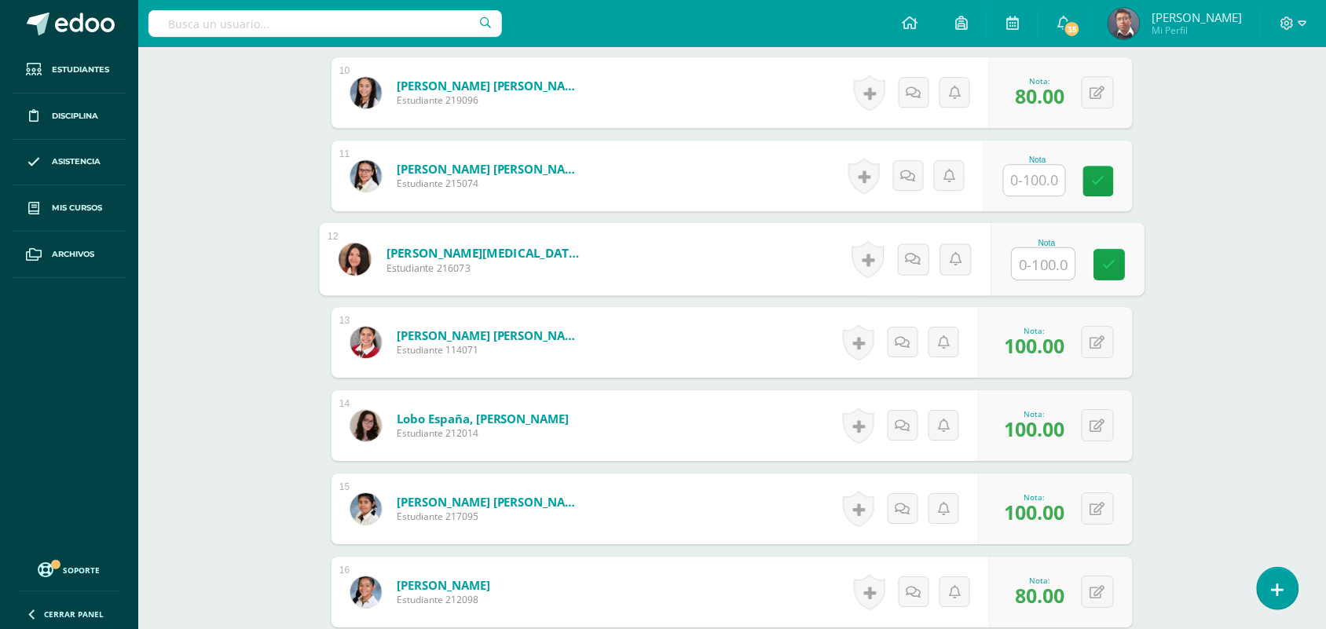
paste input "100"
type input "100"
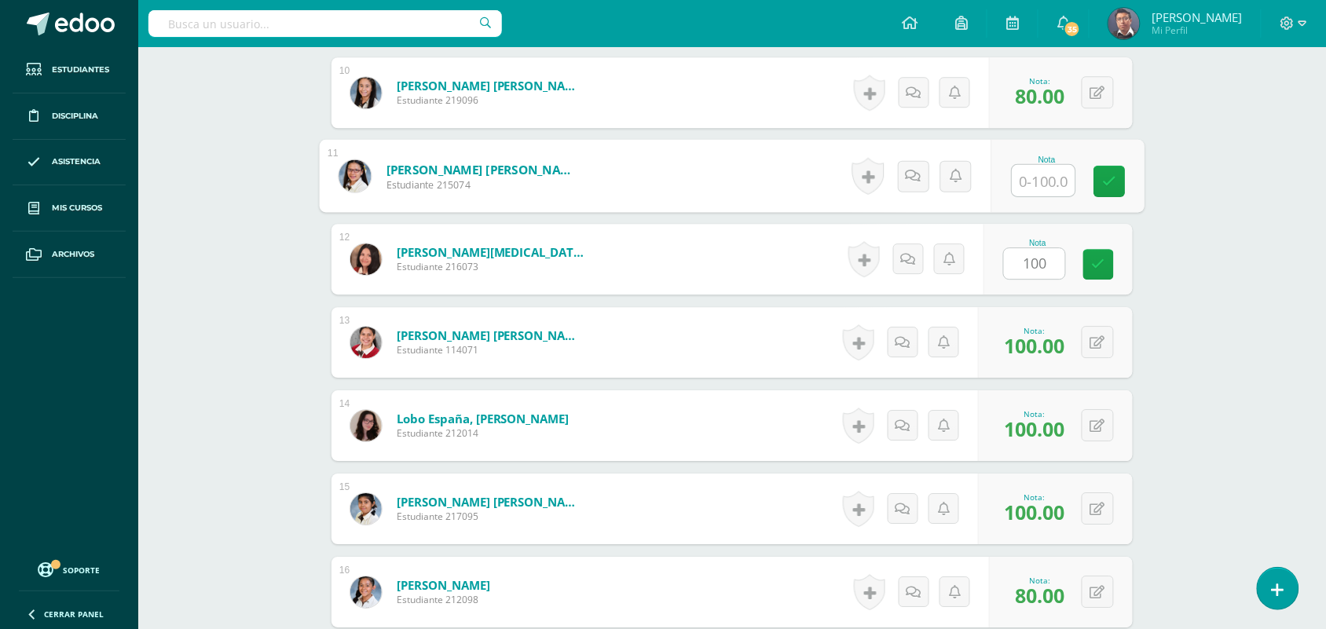
click at [1041, 178] on input "text" at bounding box center [1044, 180] width 63 height 31
paste input "100"
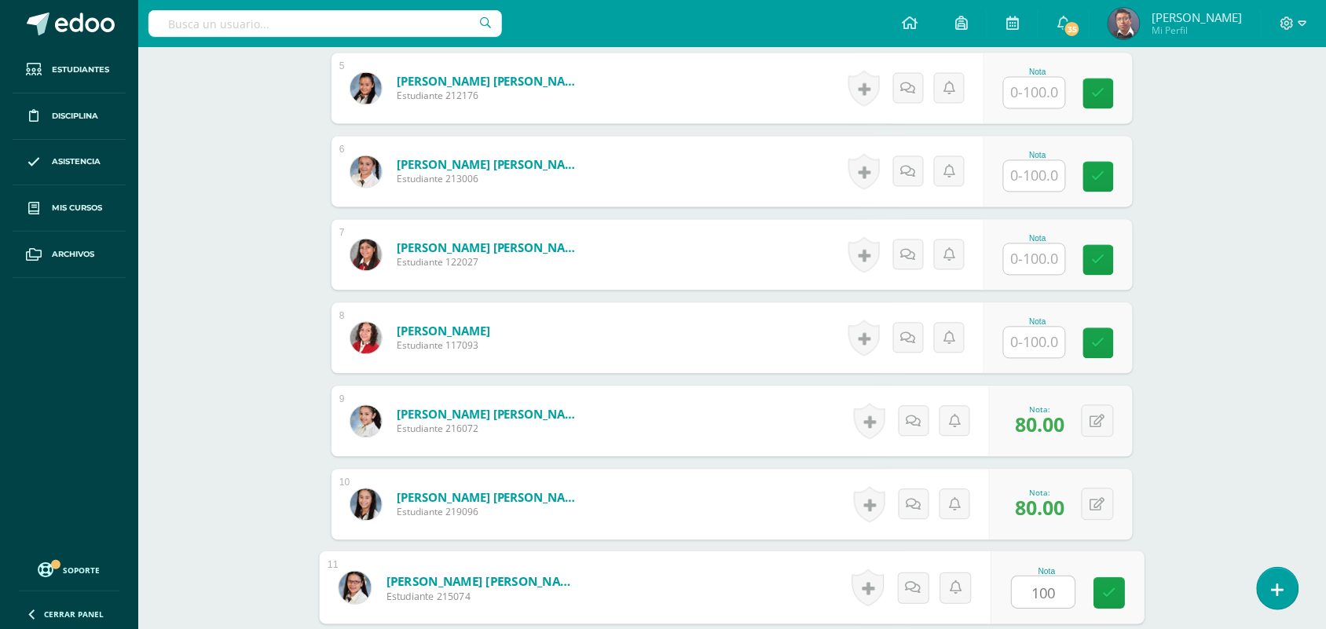
scroll to position [800, 0]
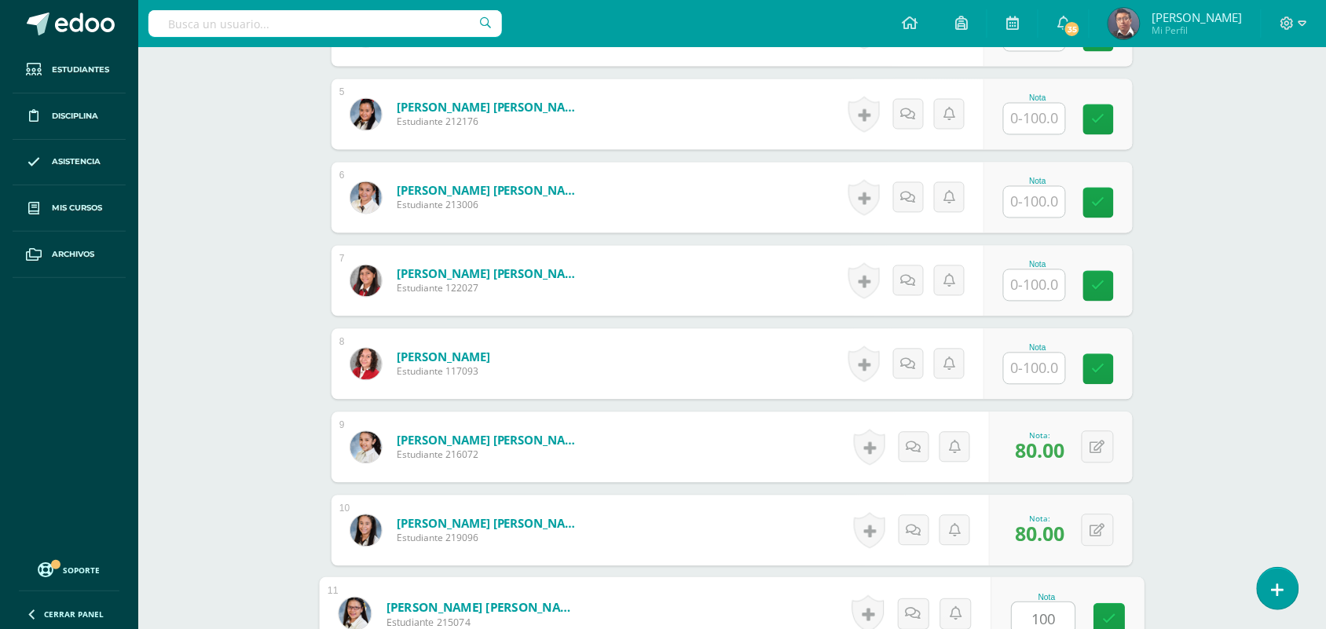
type input "100"
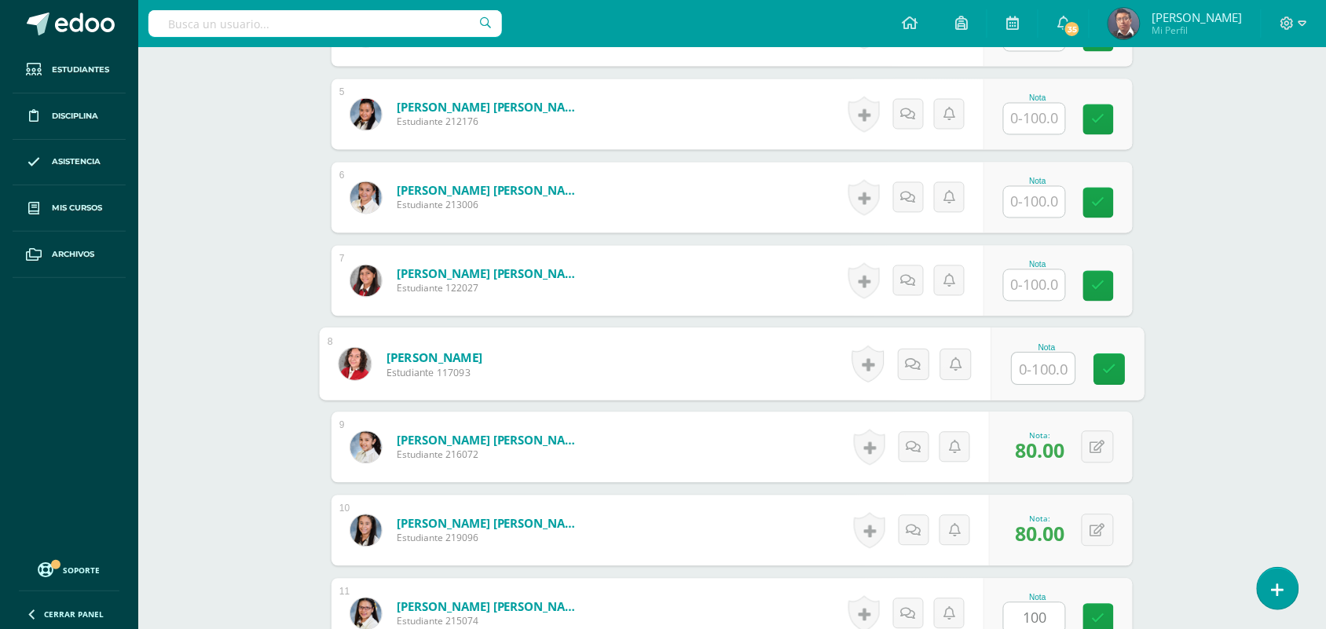
click at [1051, 358] on input "text" at bounding box center [1044, 369] width 63 height 31
paste input "100"
type input "100"
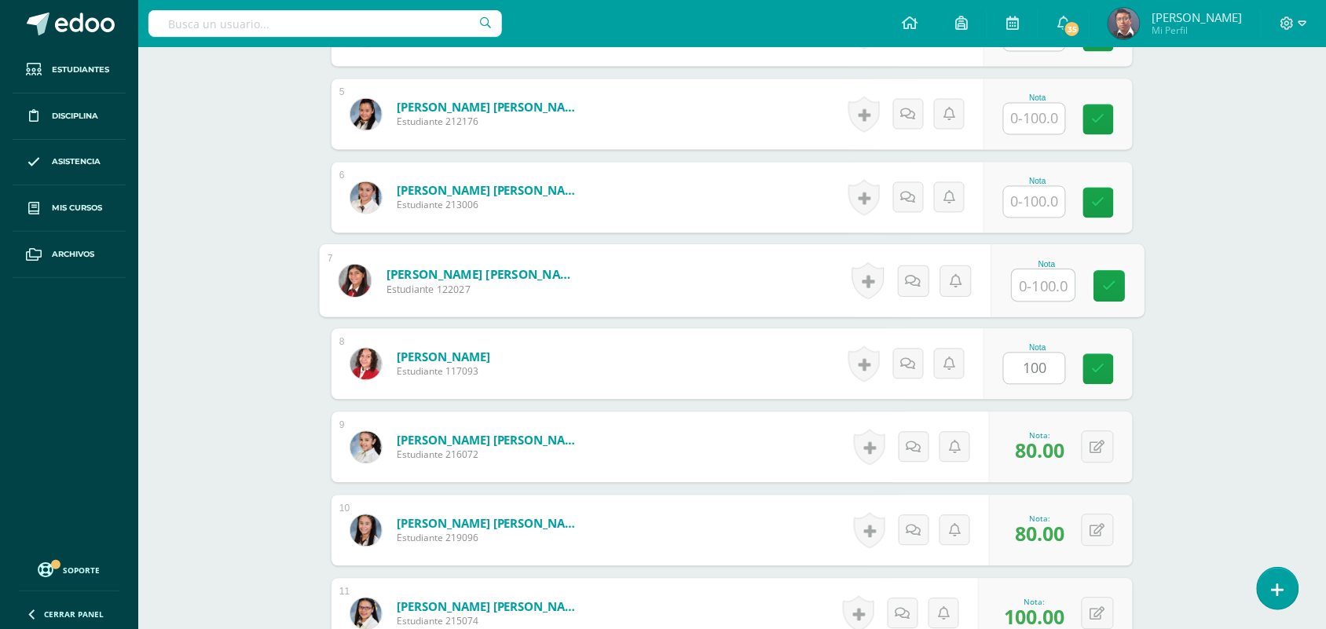
click at [1047, 288] on input "text" at bounding box center [1044, 285] width 63 height 31
paste input "100"
type input "100"
click at [1040, 200] on input "text" at bounding box center [1034, 202] width 61 height 31
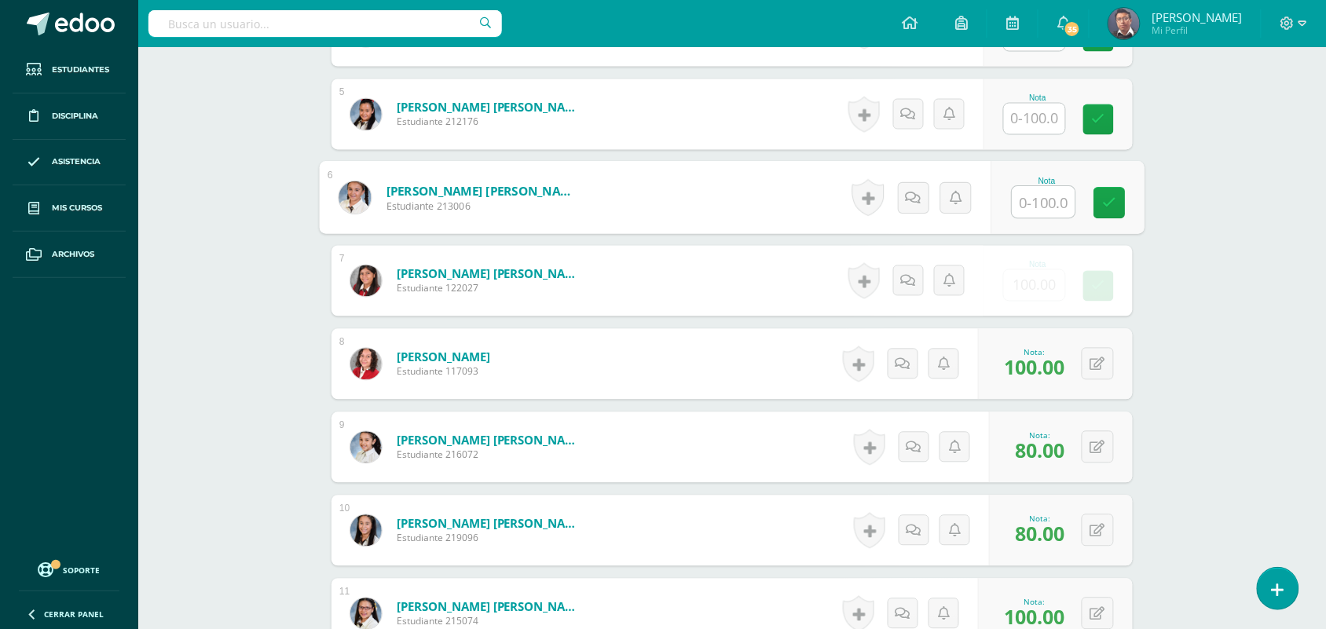
paste input "100"
type input "100"
click at [1042, 126] on input "text" at bounding box center [1034, 119] width 61 height 31
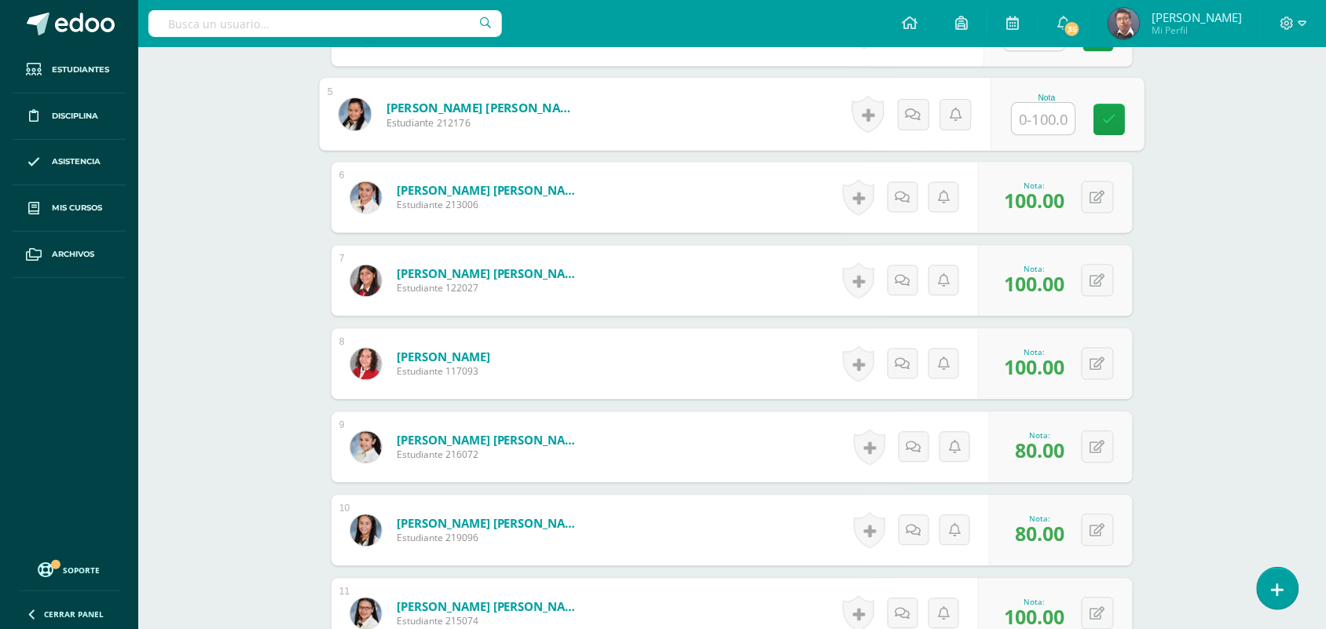
paste input "100"
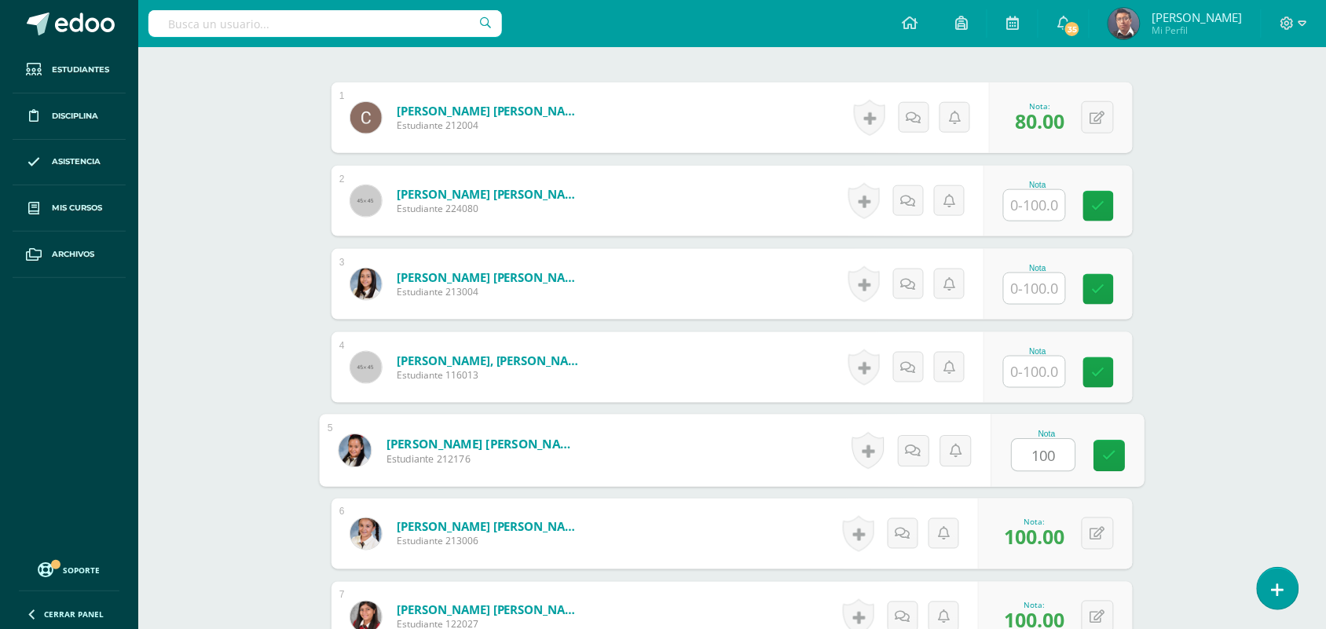
scroll to position [453, 0]
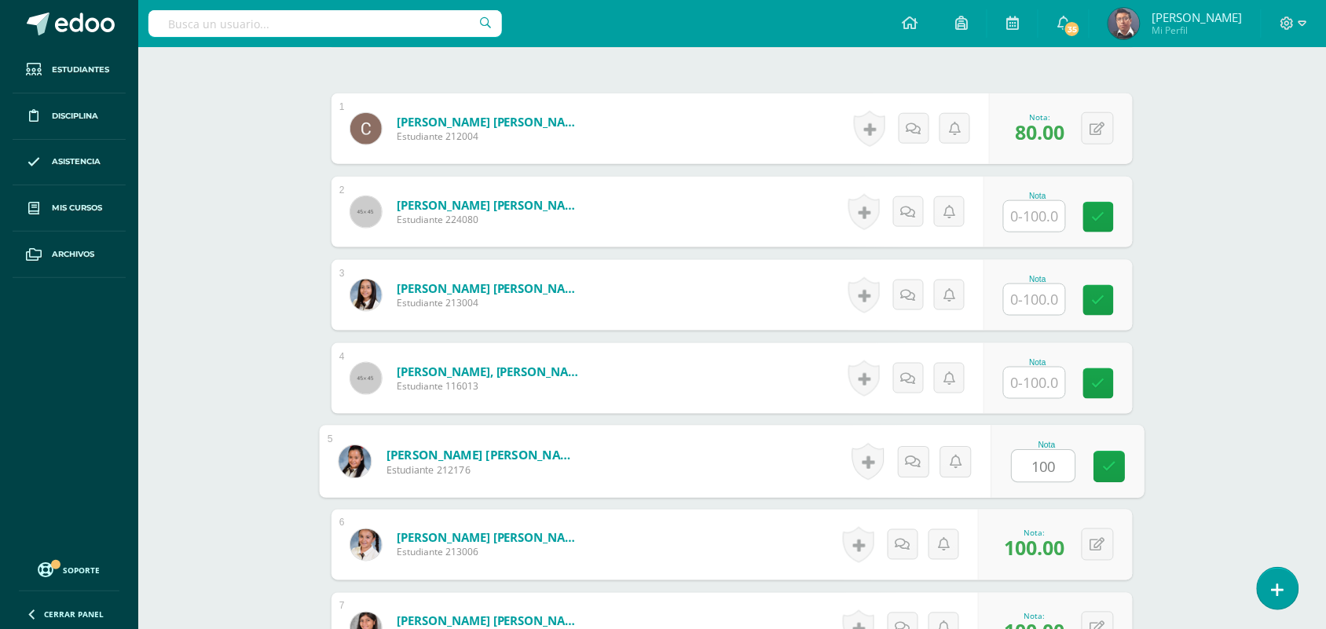
type input "100"
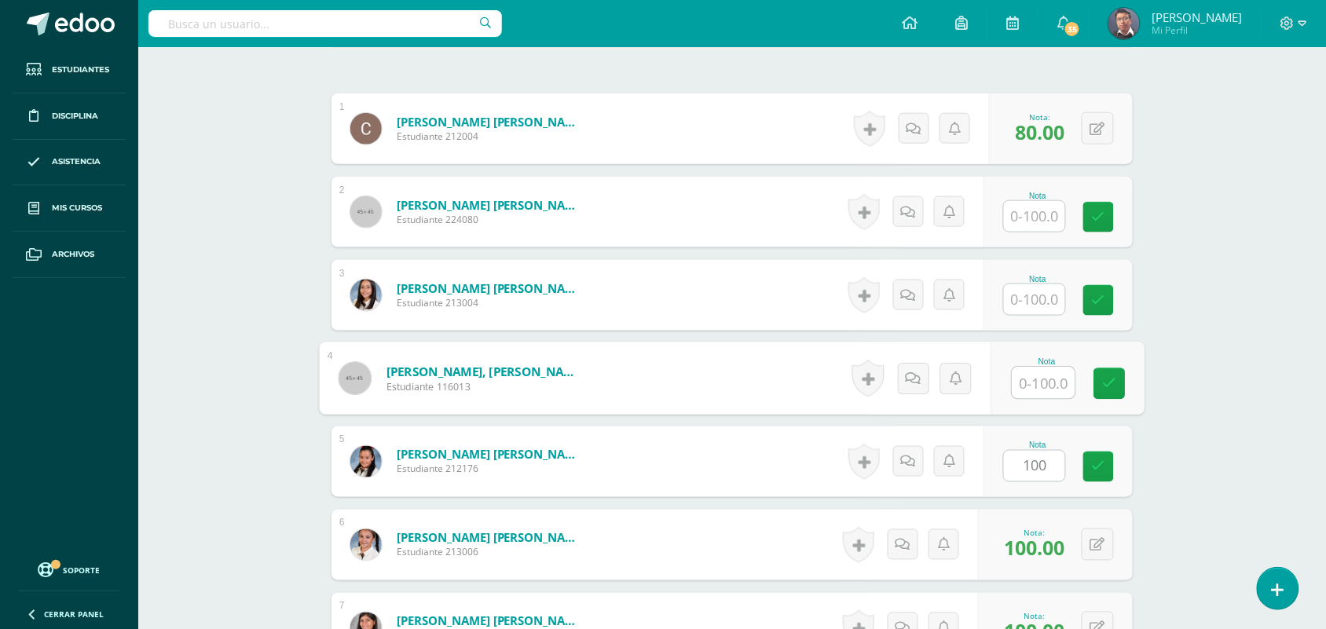
click at [1033, 381] on input "text" at bounding box center [1044, 383] width 63 height 31
paste input "100"
type input "100"
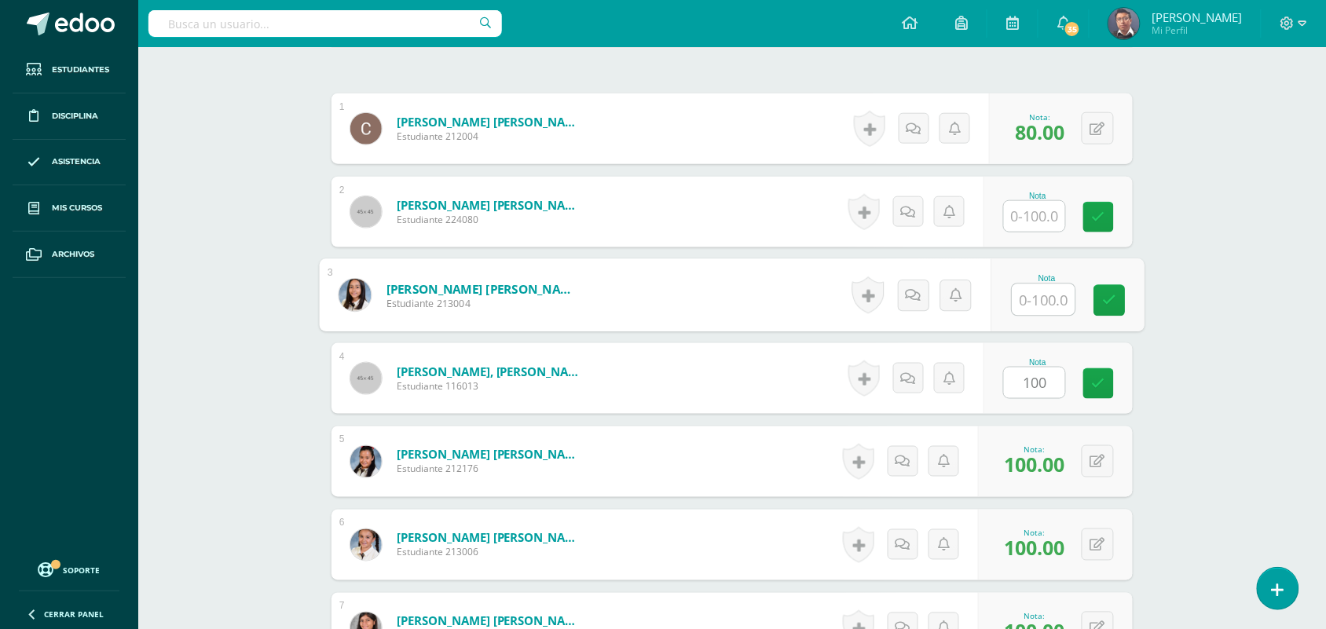
click at [1051, 296] on input "text" at bounding box center [1044, 299] width 63 height 31
paste input "100"
type input "100"
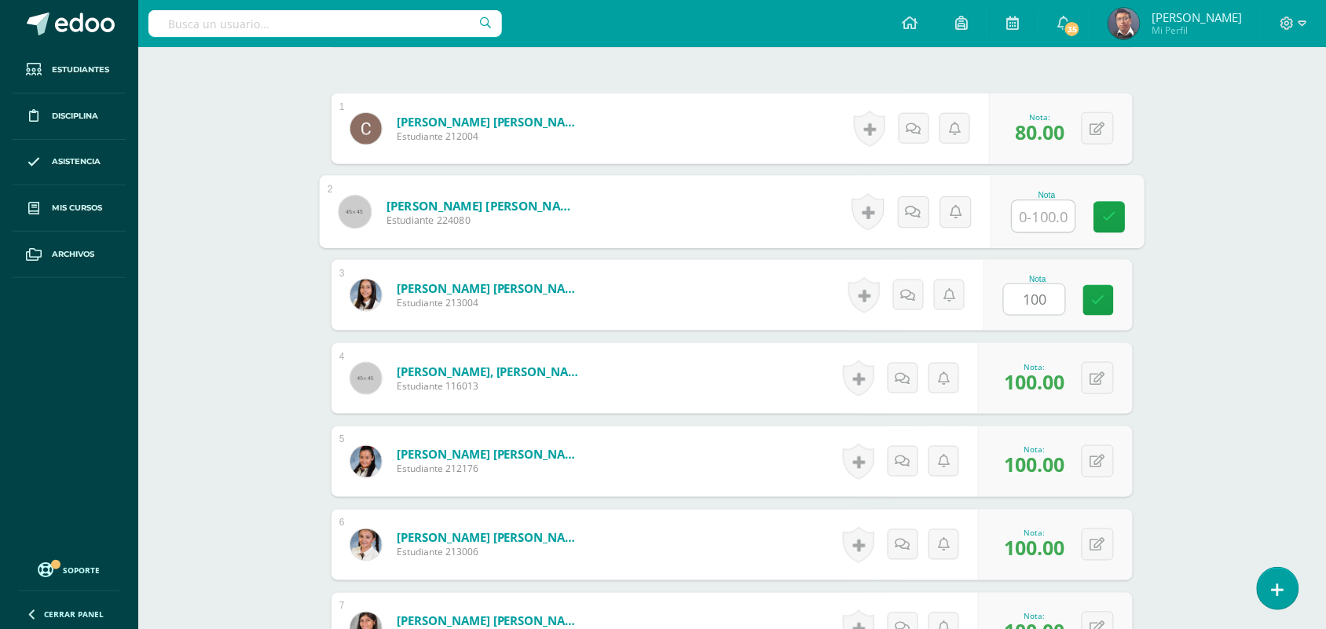
click at [1050, 207] on input "text" at bounding box center [1044, 216] width 63 height 31
paste input "100"
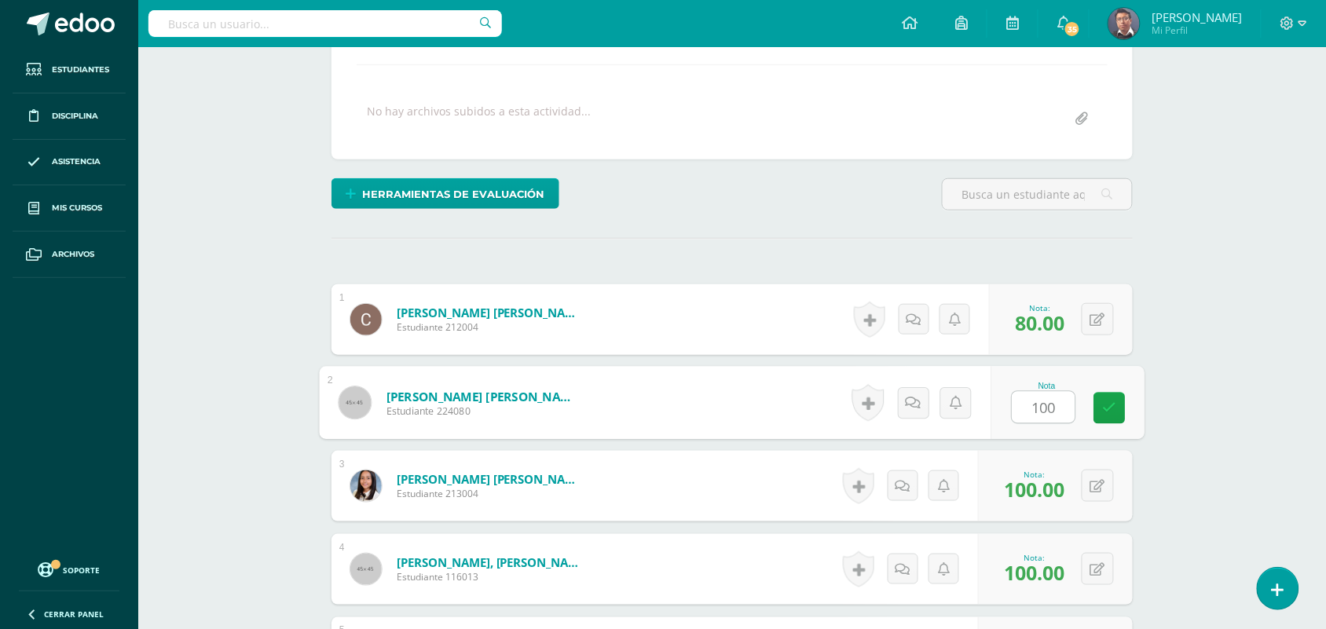
scroll to position [256, 0]
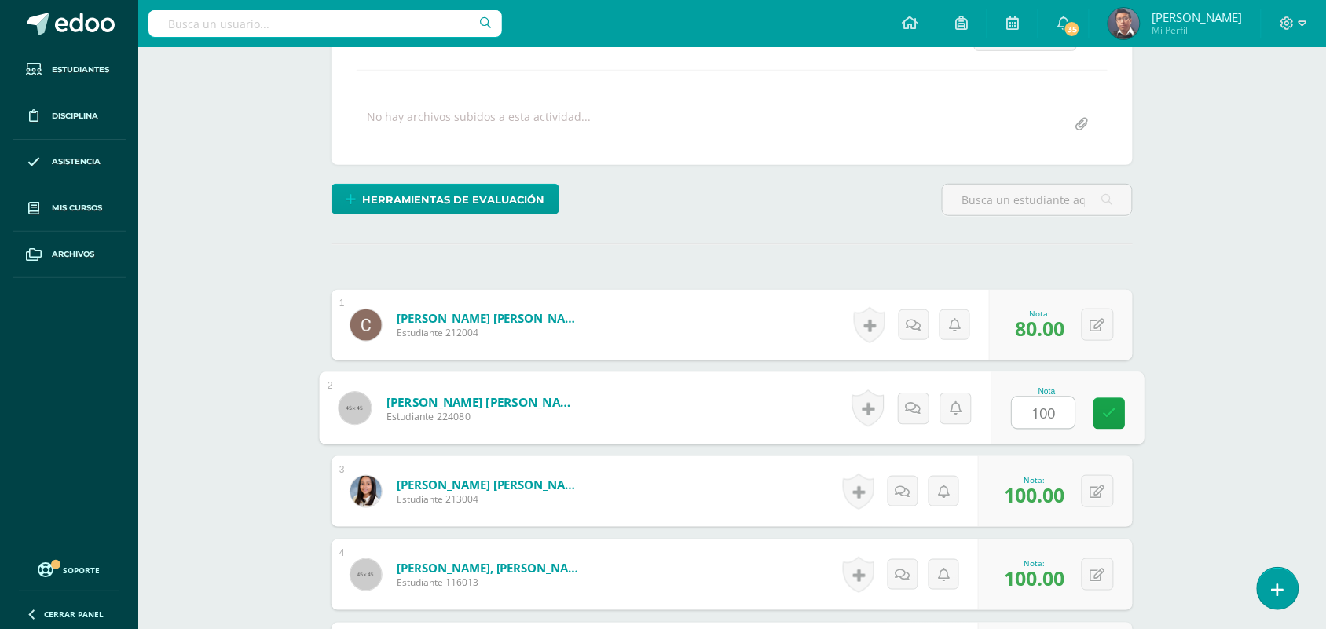
type input "100"
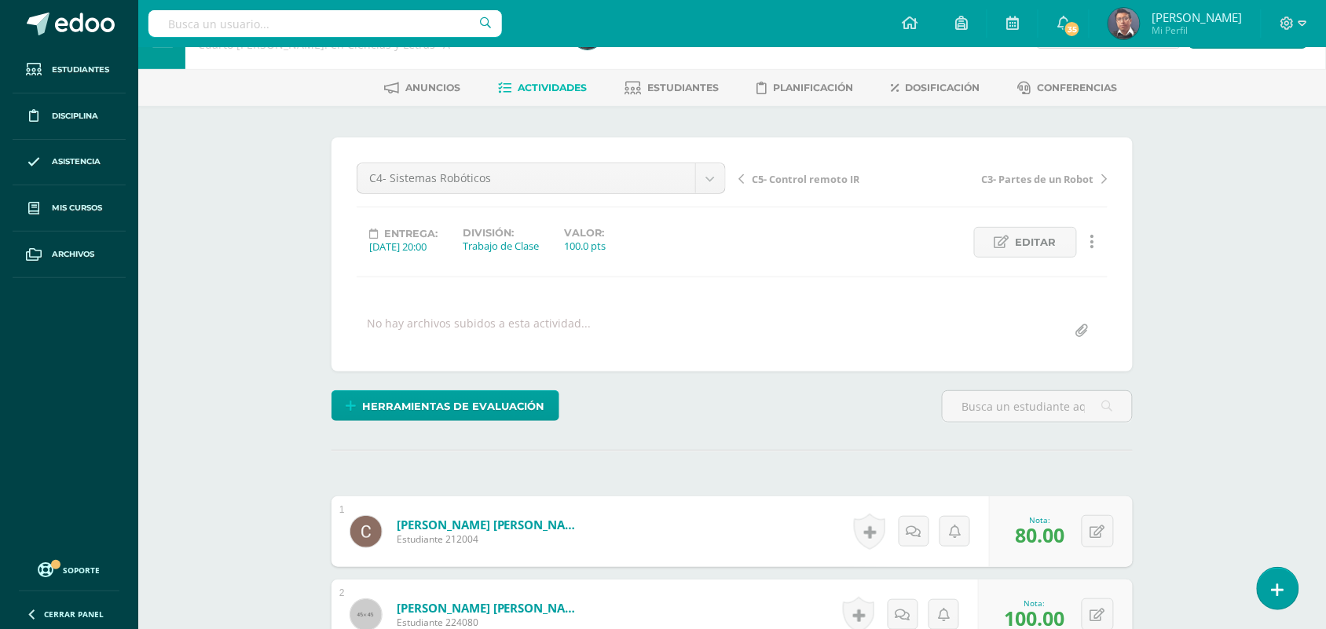
scroll to position [30, 0]
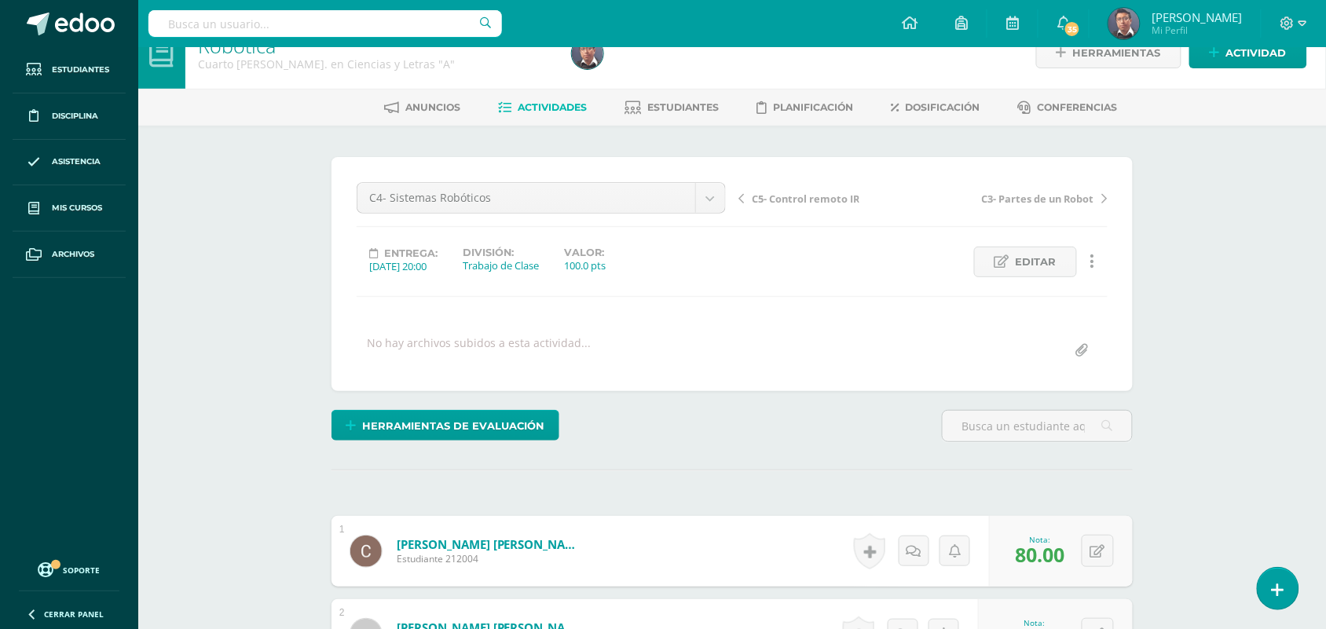
click at [841, 197] on span "C5- Control remoto IR" at bounding box center [806, 199] width 108 height 14
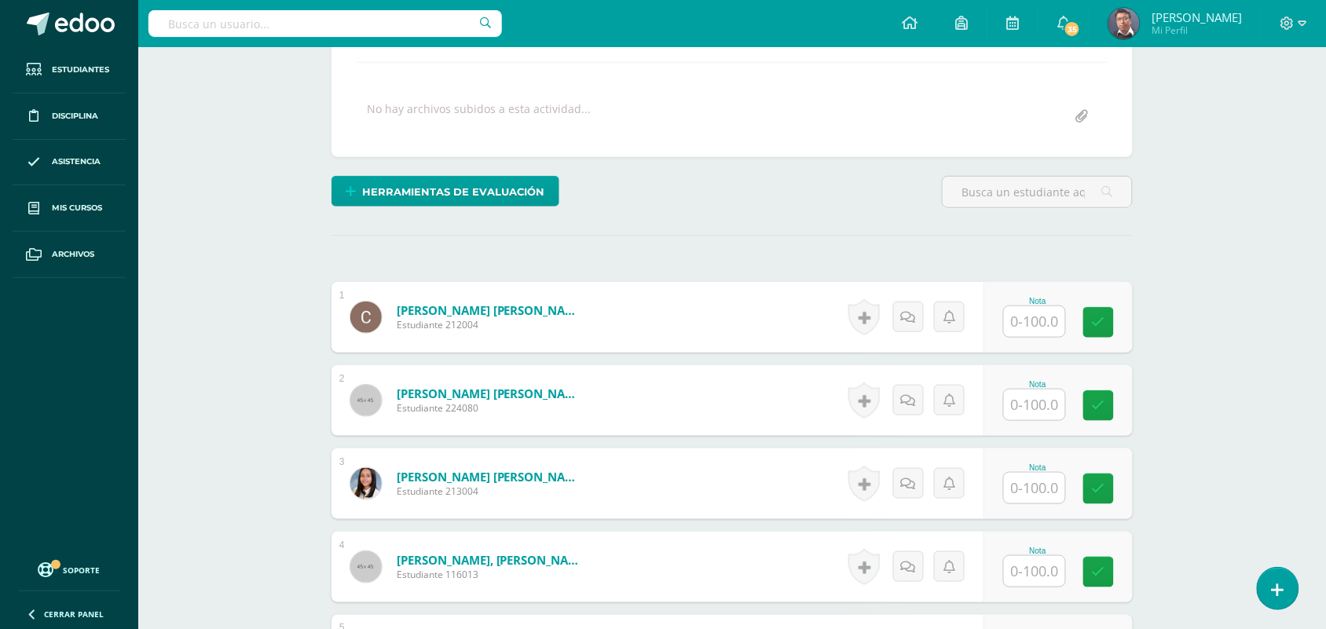
scroll to position [265, 0]
click at [1046, 319] on input "text" at bounding box center [1044, 321] width 63 height 31
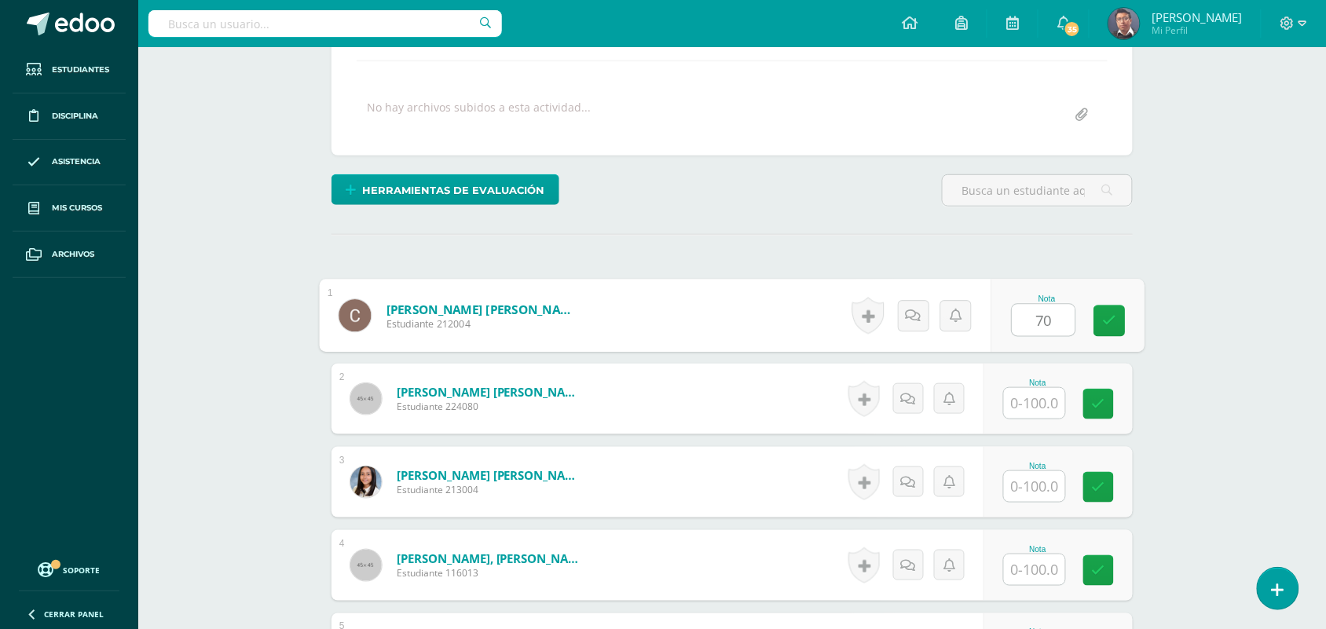
type input "70"
click at [1028, 419] on div at bounding box center [1034, 403] width 63 height 32
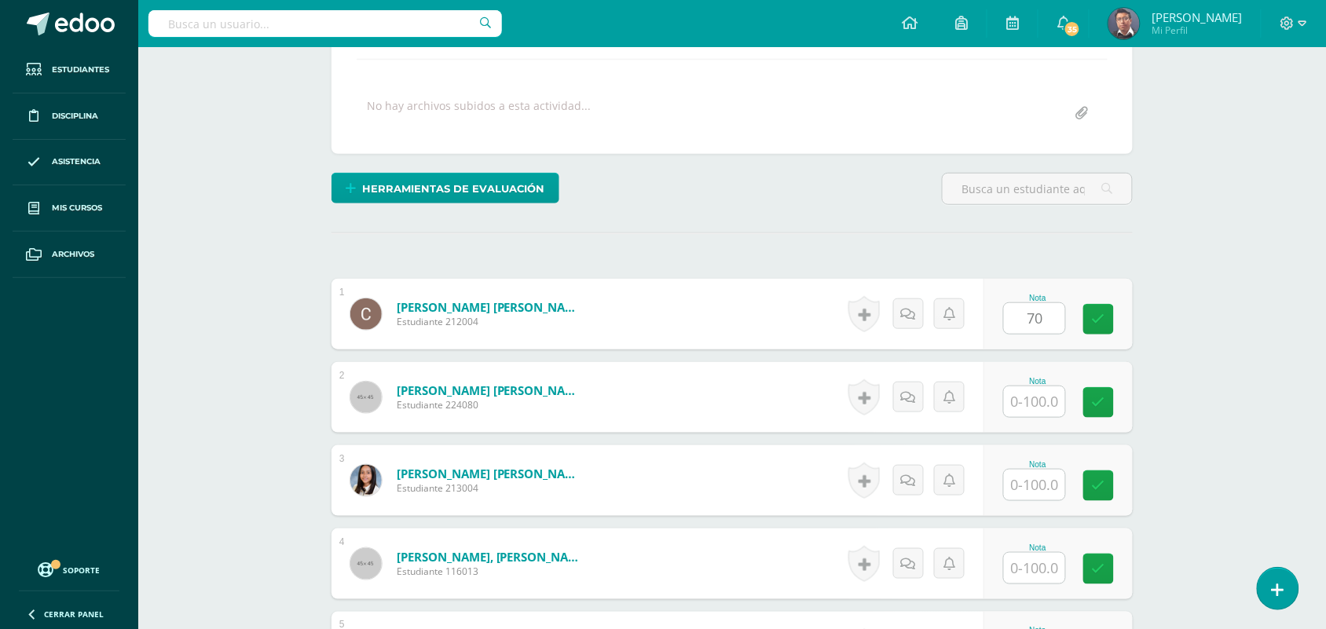
click at [1040, 402] on input "text" at bounding box center [1034, 402] width 61 height 31
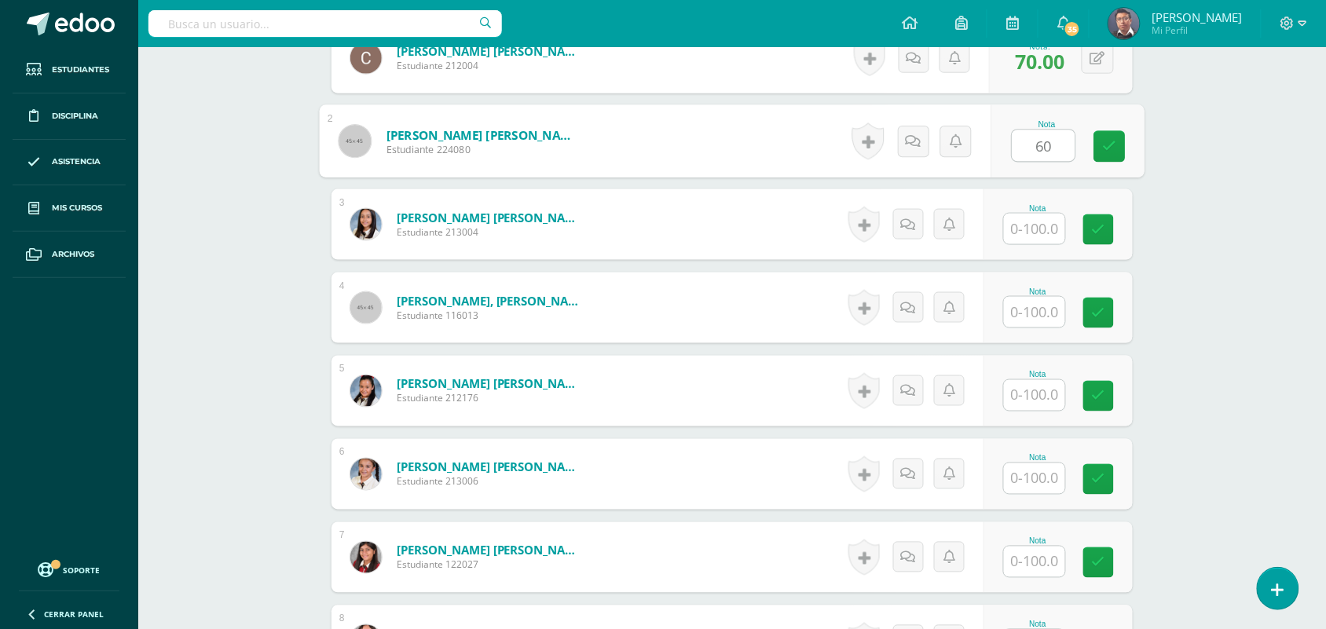
scroll to position [504, 0]
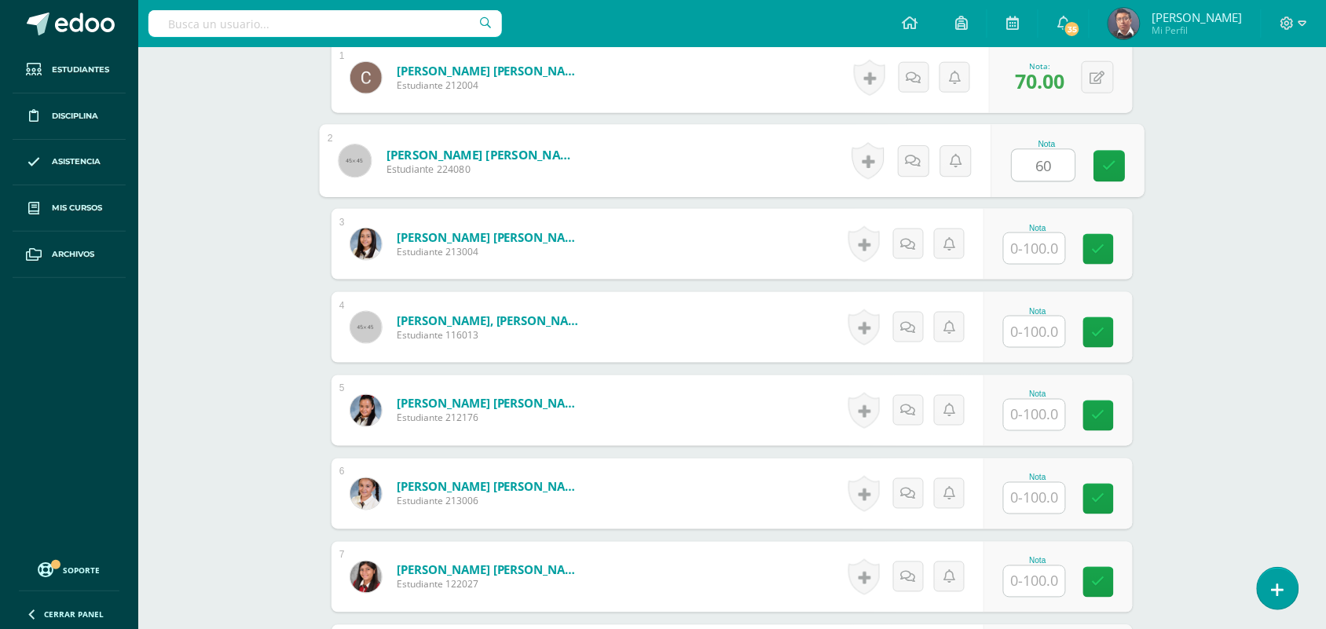
type input "60"
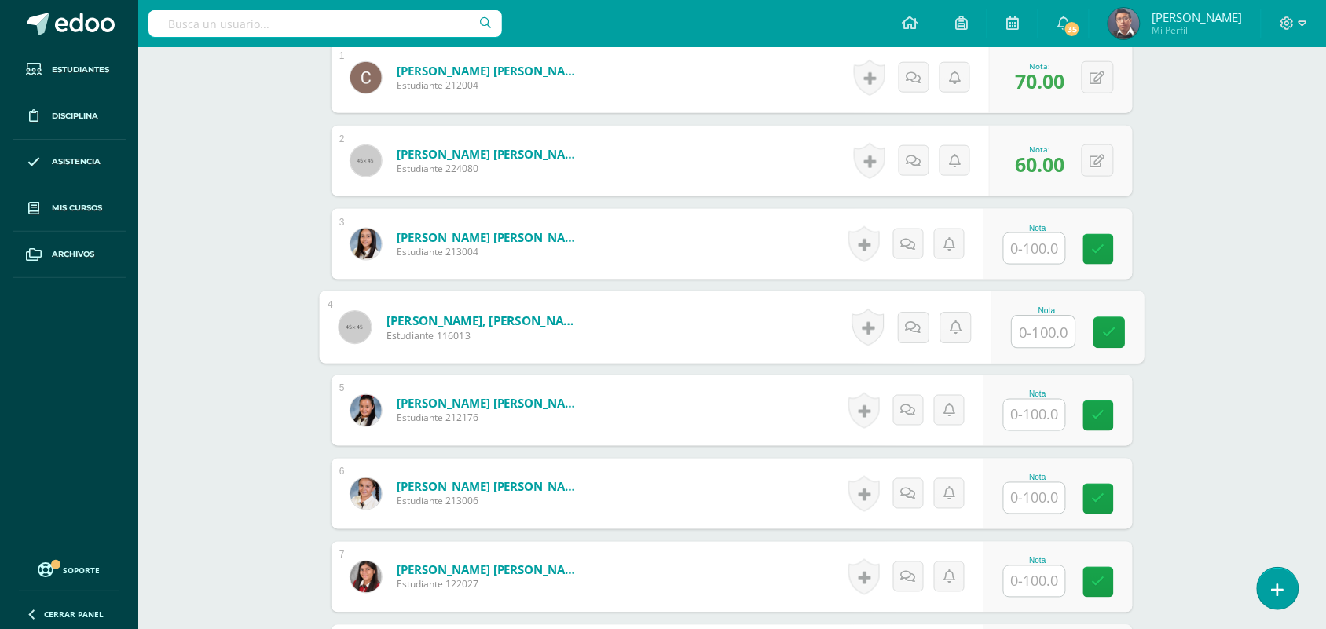
click at [1019, 339] on input "text" at bounding box center [1044, 332] width 63 height 31
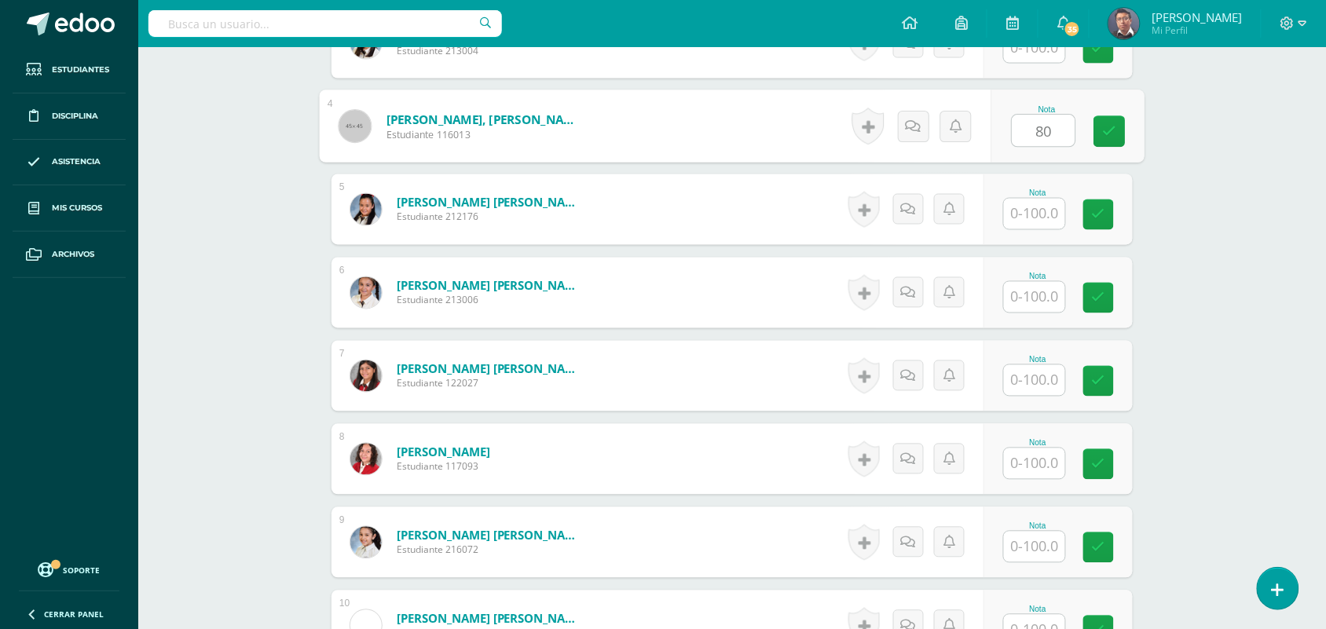
scroll to position [710, 0]
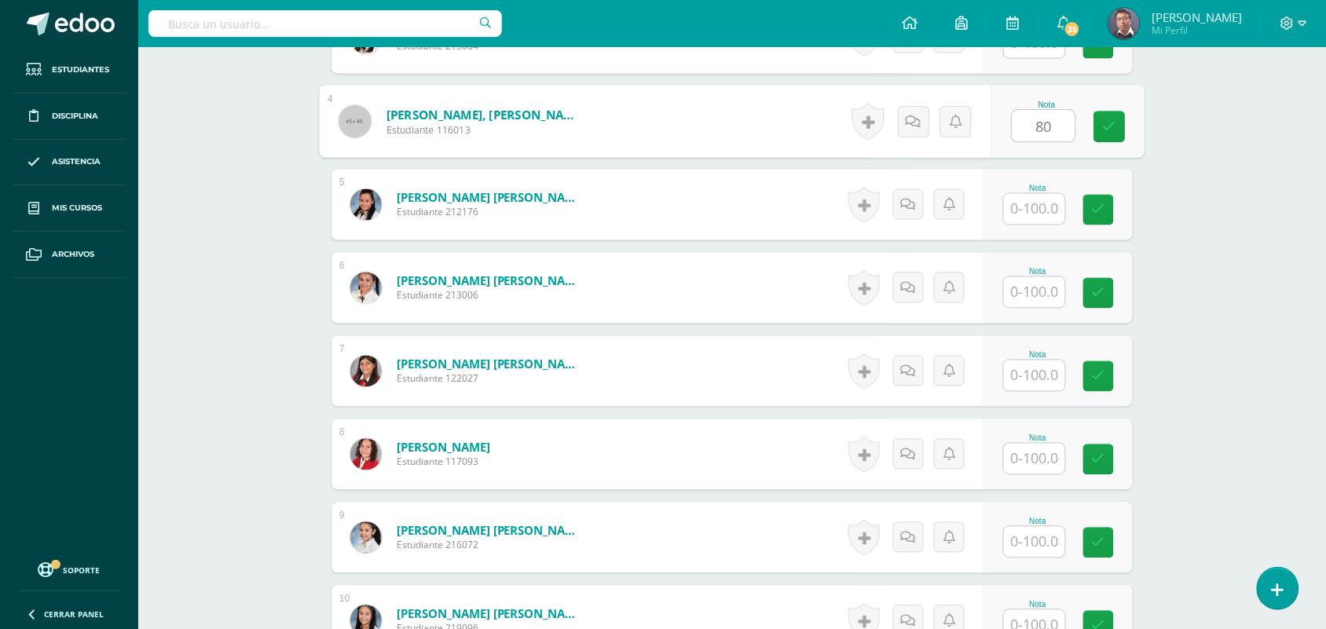
type input "80"
click at [1054, 375] on input "text" at bounding box center [1034, 376] width 61 height 31
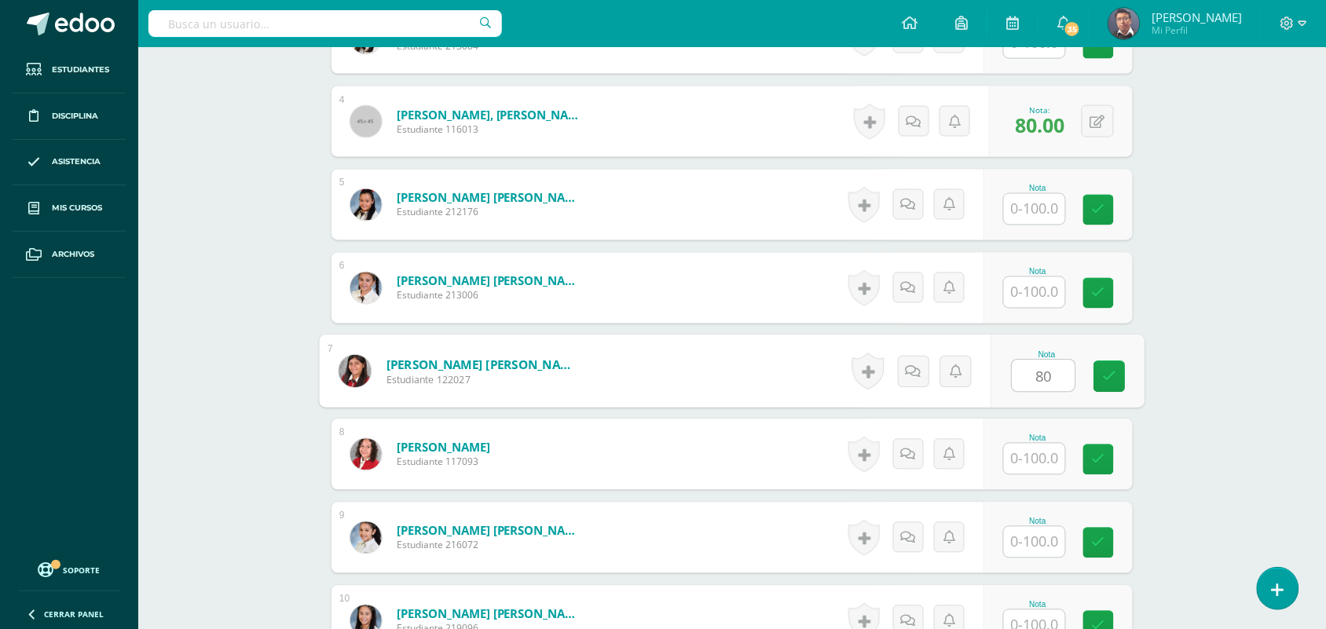
type input "80"
click at [1025, 541] on input "text" at bounding box center [1034, 542] width 61 height 31
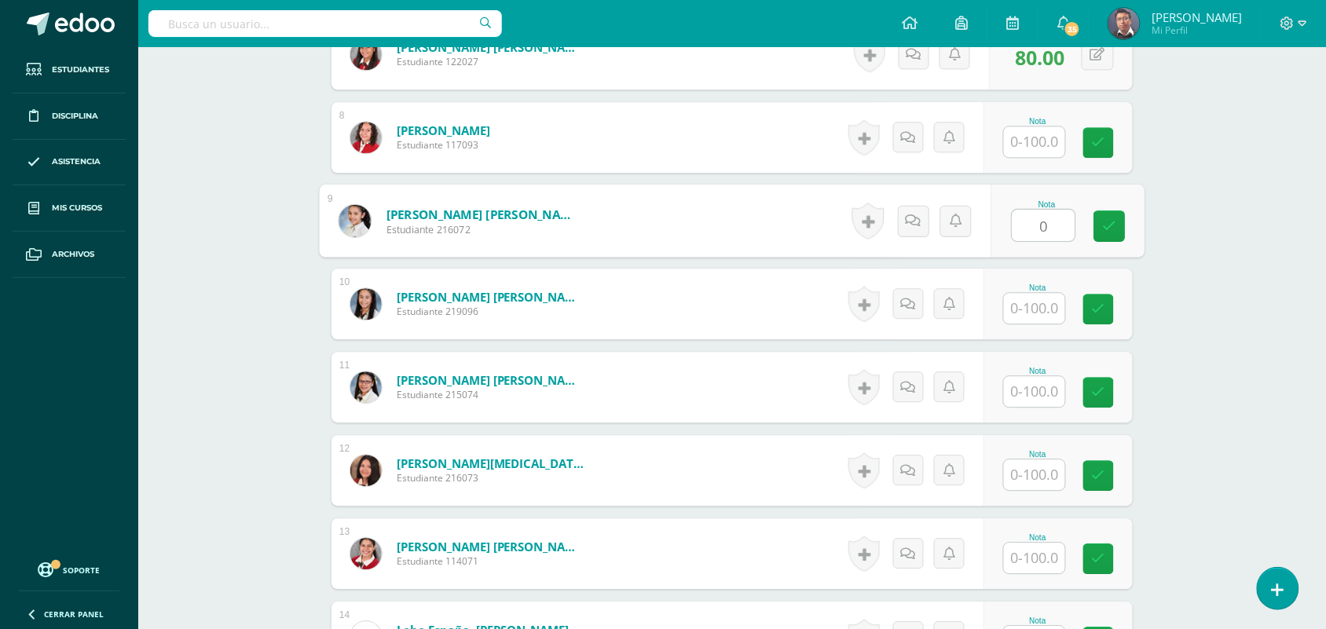
scroll to position [1032, 0]
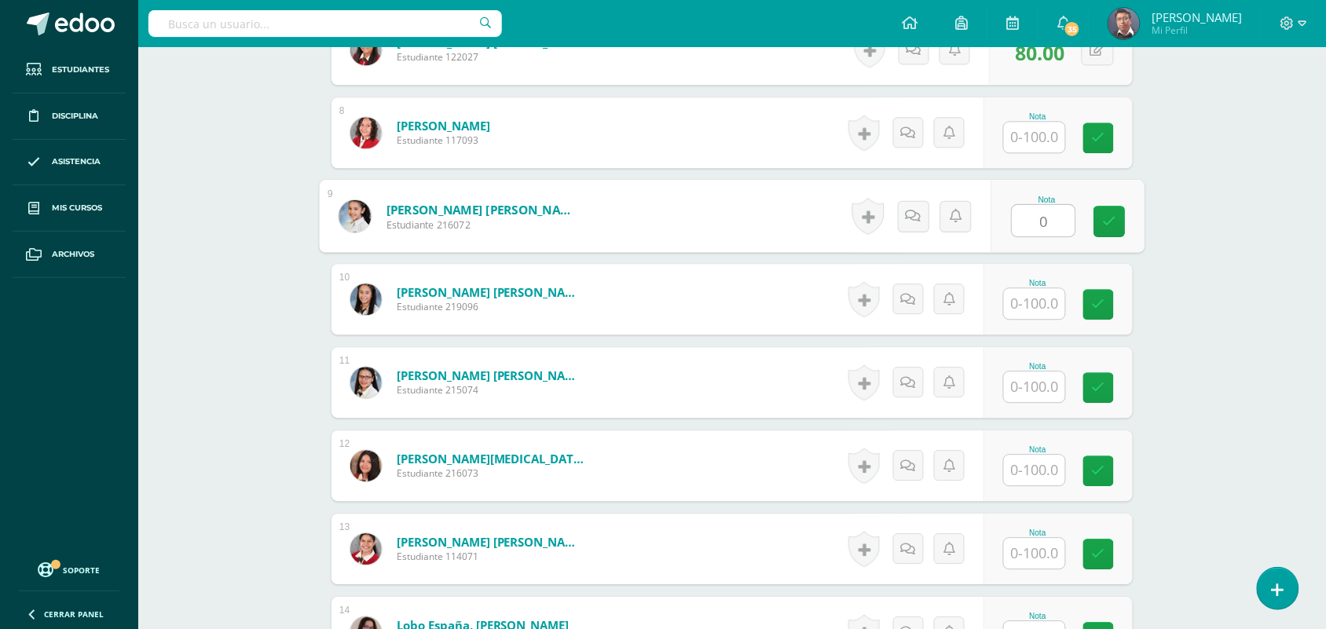
type input "0"
click at [1216, 269] on div "Robótica Cuarto Bach. en Ciencias y Letras "A" Herramientas Detalle de asistenc…" at bounding box center [732, 514] width 1188 height 2998
click at [1024, 295] on input "text" at bounding box center [1034, 303] width 61 height 31
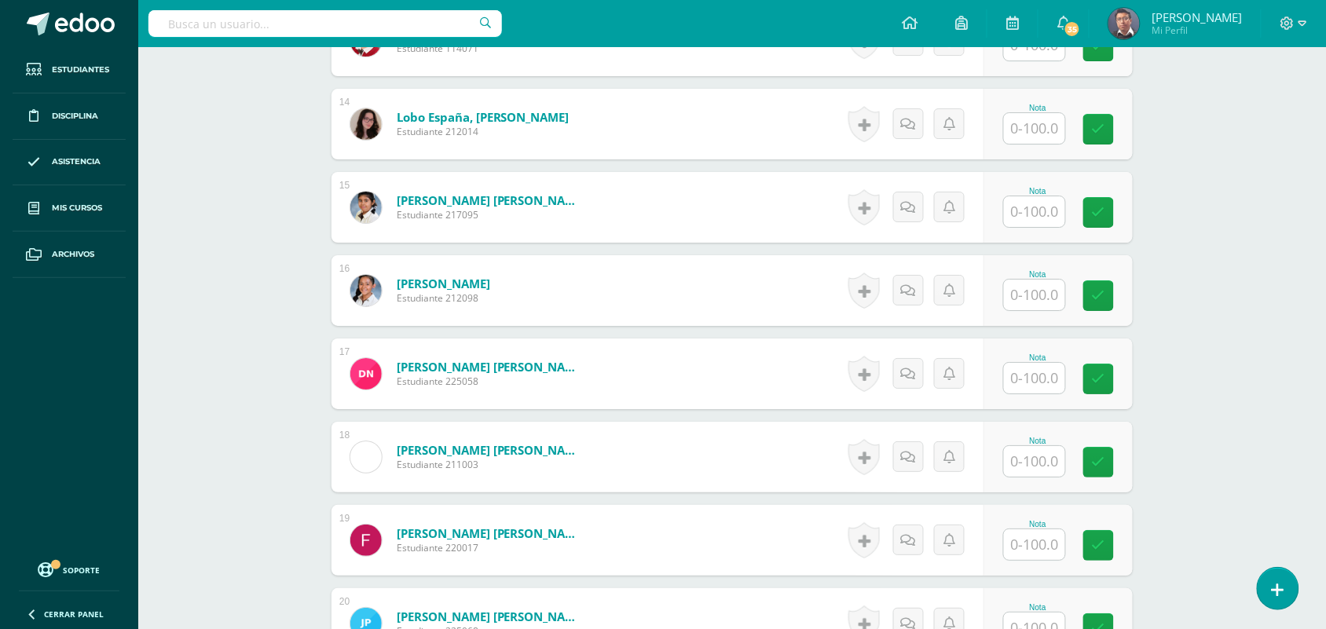
scroll to position [1546, 0]
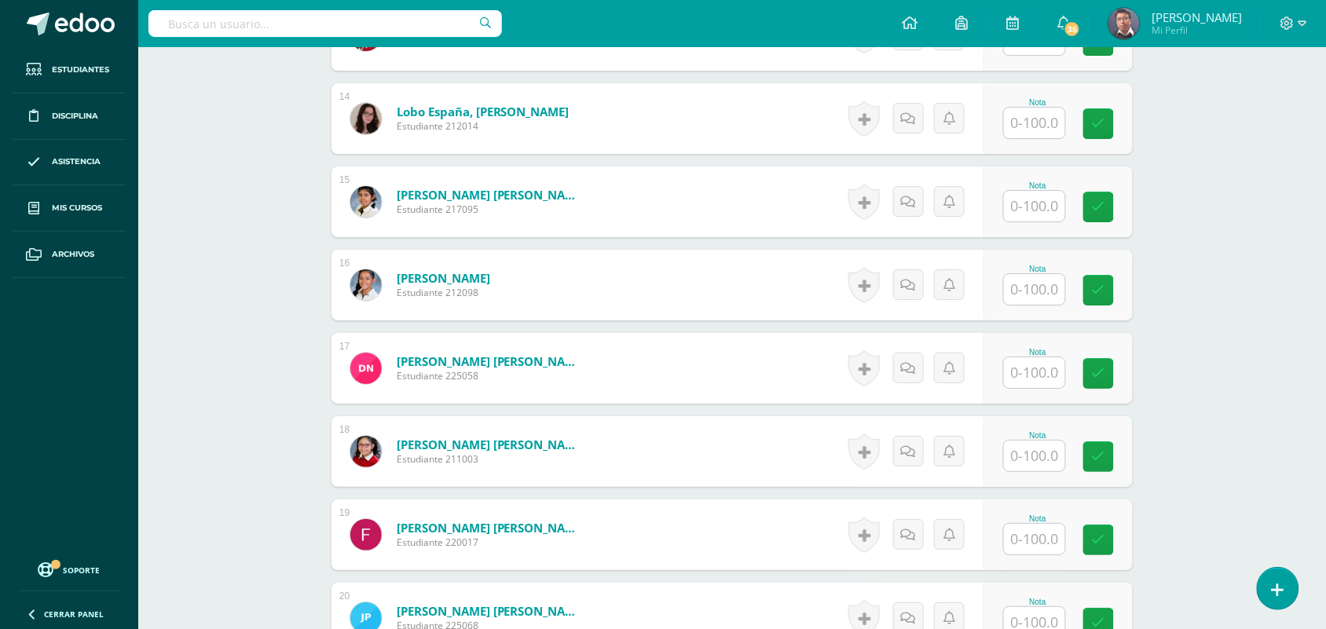
type input "80"
click at [1025, 281] on input "text" at bounding box center [1034, 289] width 61 height 31
type input "80"
click at [1012, 448] on div at bounding box center [1044, 456] width 64 height 33
type input "80"
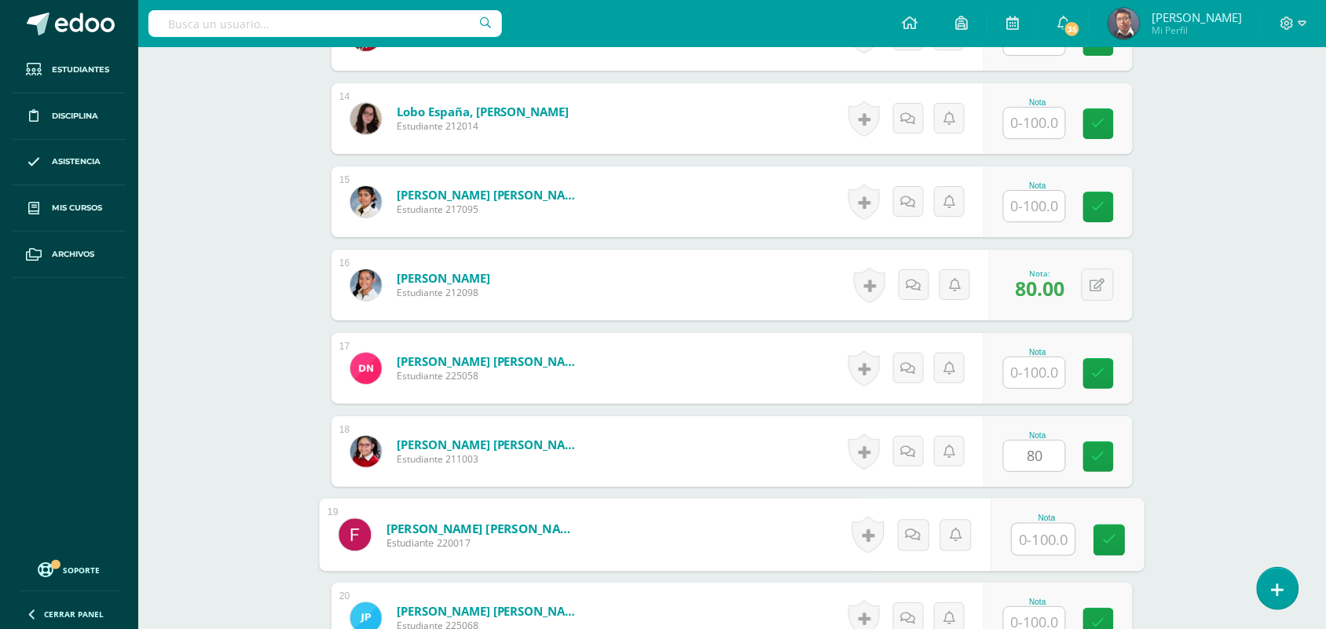
click at [1027, 540] on input "text" at bounding box center [1044, 539] width 63 height 31
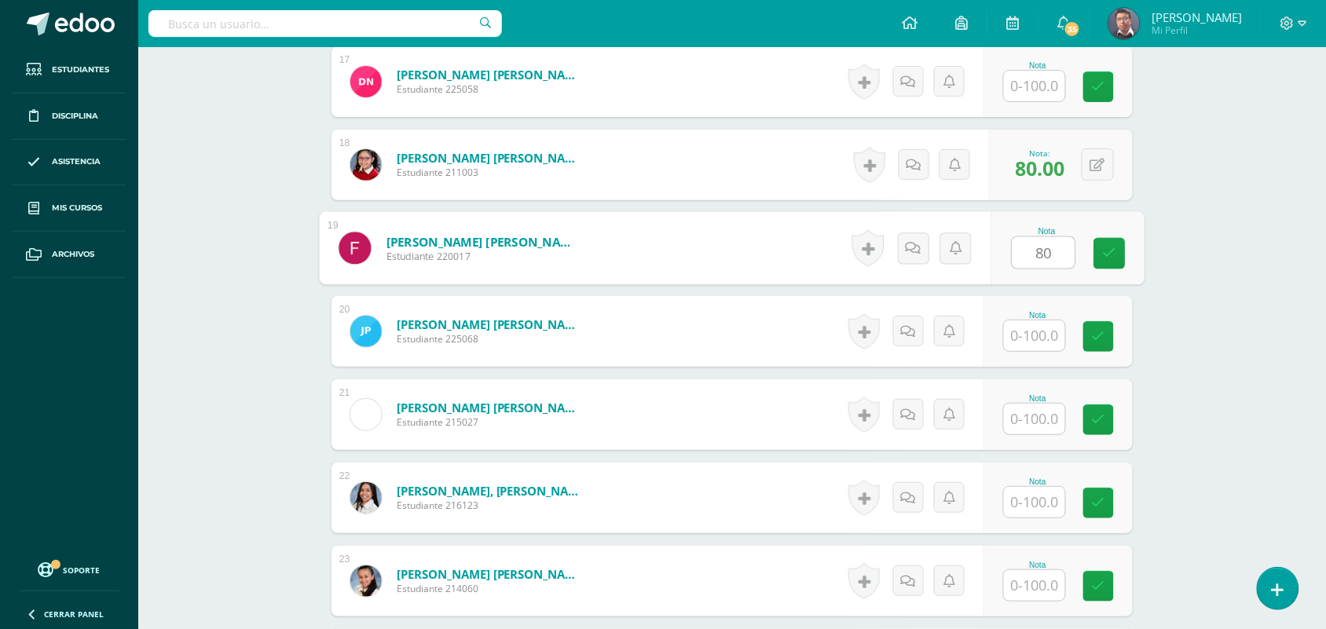
scroll to position [1878, 0]
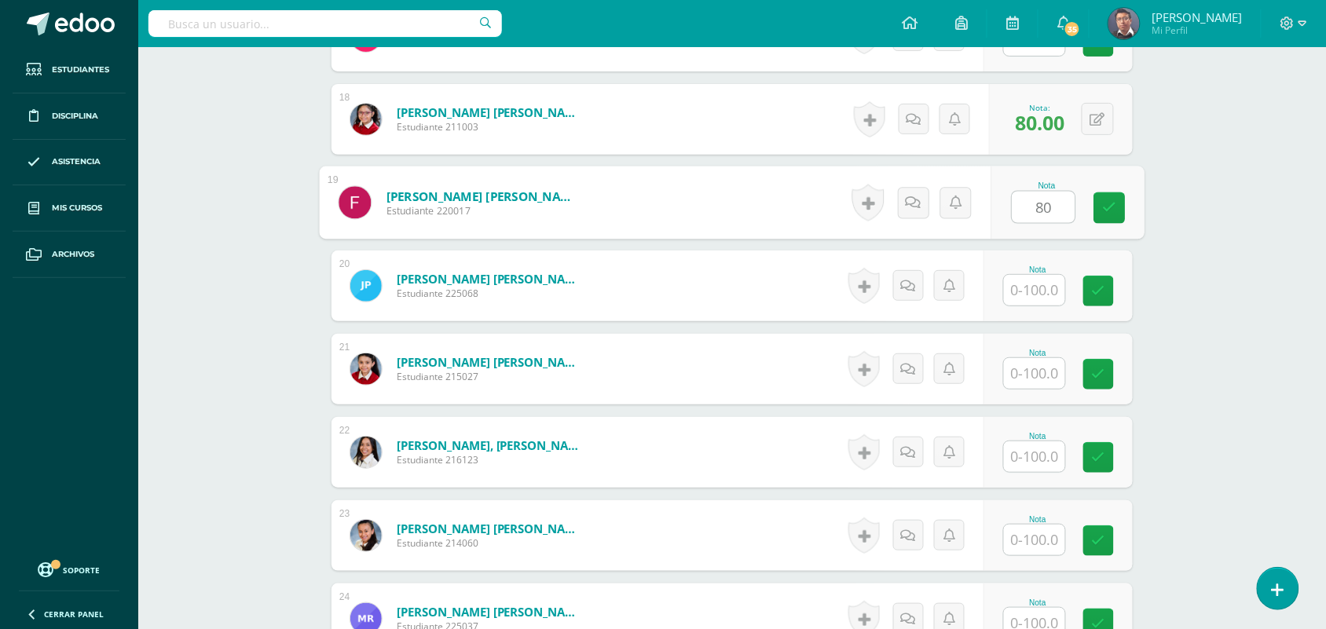
type input "80"
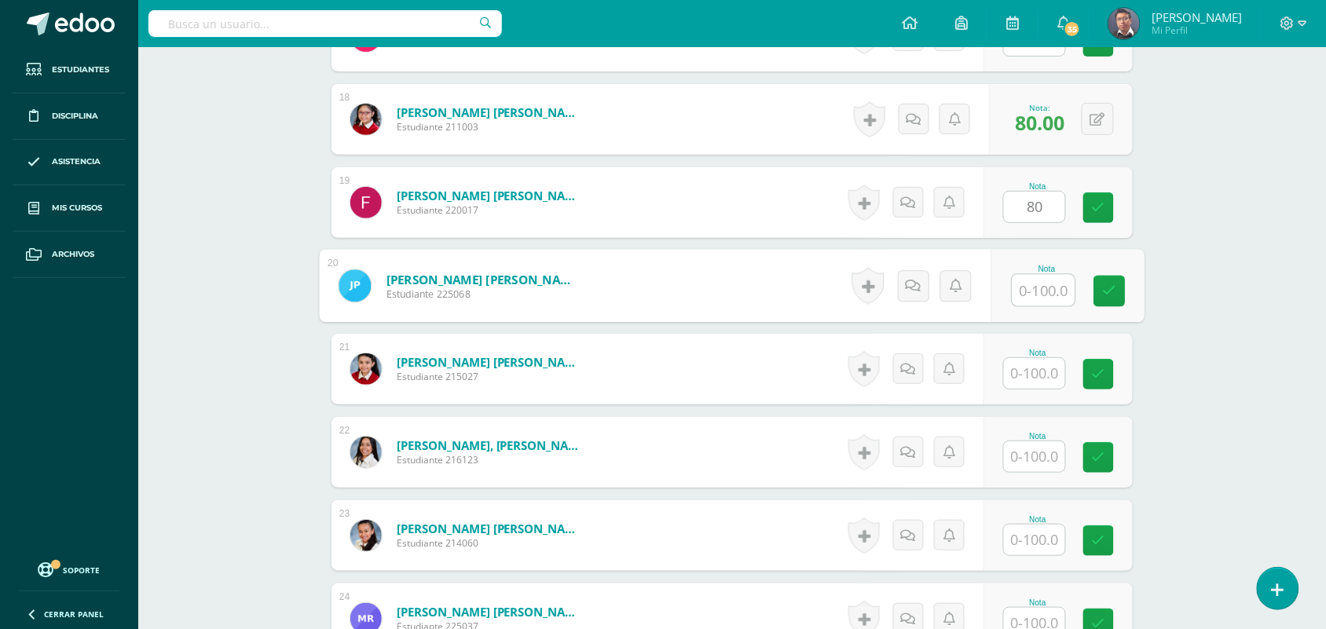
click at [1061, 296] on input "text" at bounding box center [1044, 290] width 63 height 31
type input "0"
click at [1051, 371] on input "text" at bounding box center [1034, 373] width 61 height 31
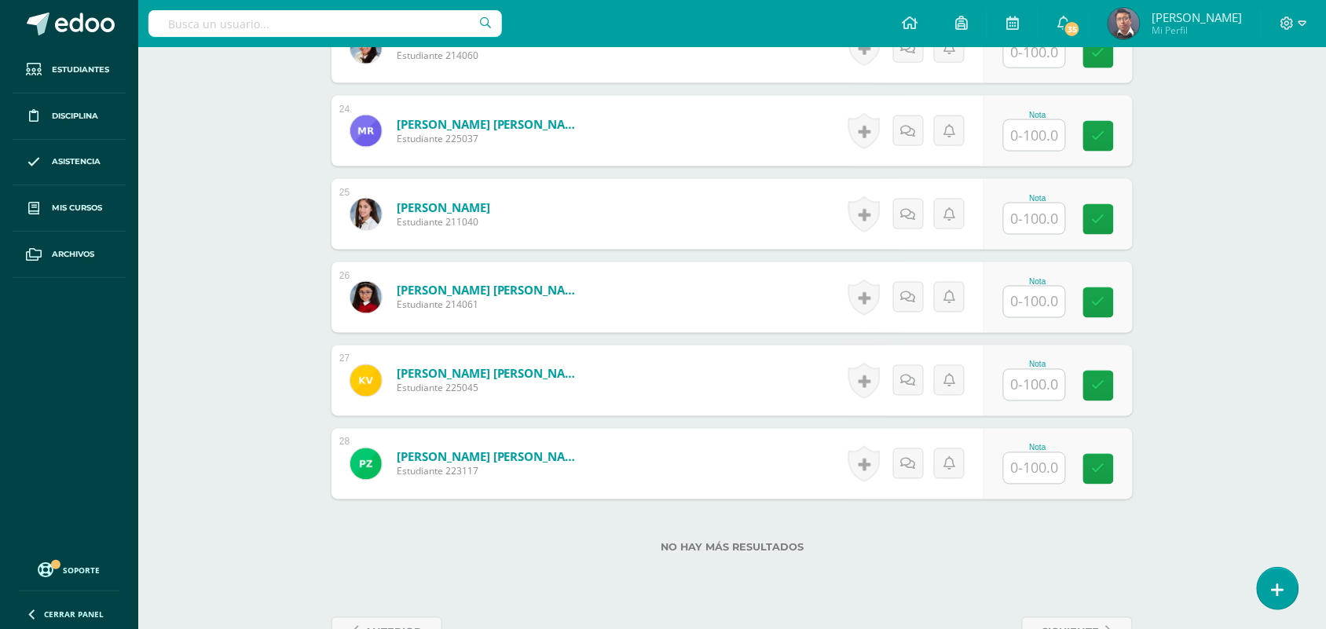
scroll to position [2371, 0]
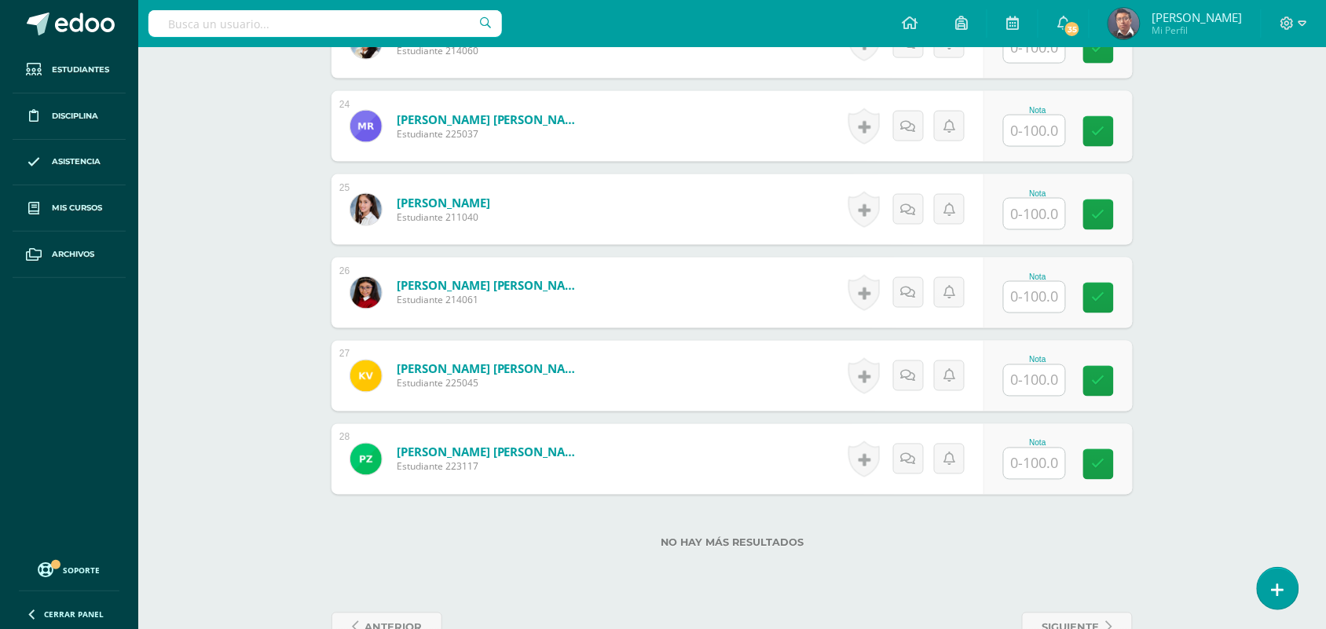
type input "0"
click at [1031, 134] on input "text" at bounding box center [1044, 131] width 63 height 31
type input "80"
click at [1028, 220] on input "text" at bounding box center [1034, 214] width 61 height 31
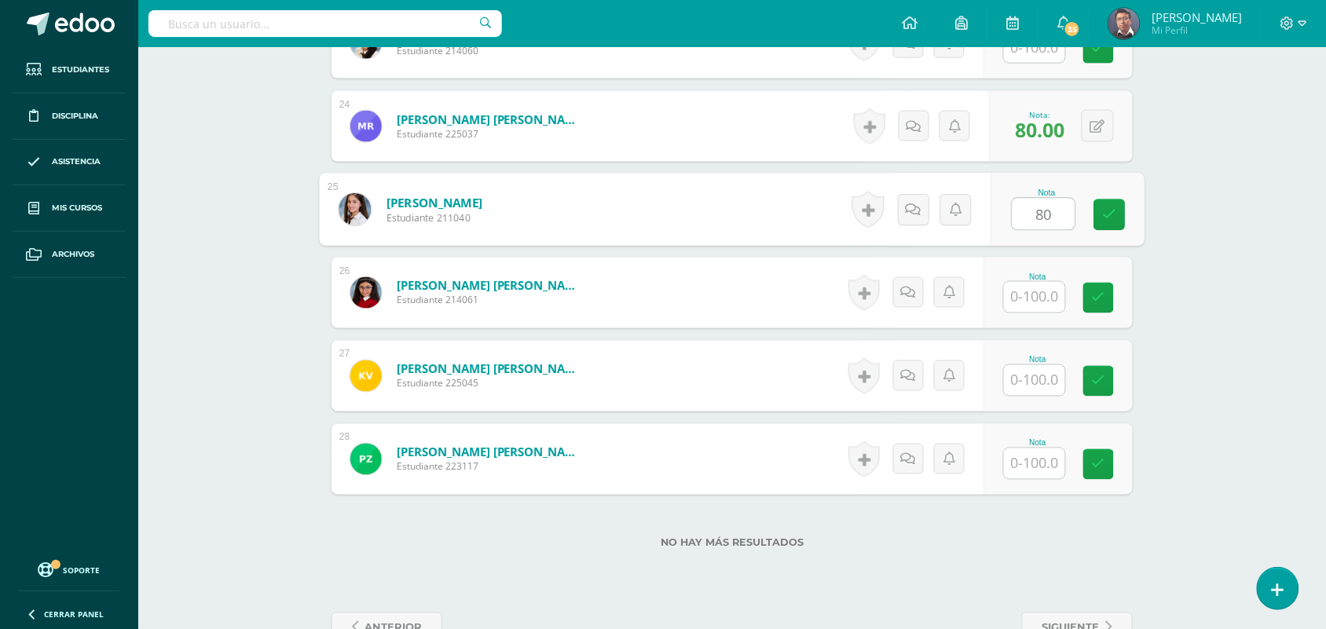
type input "80"
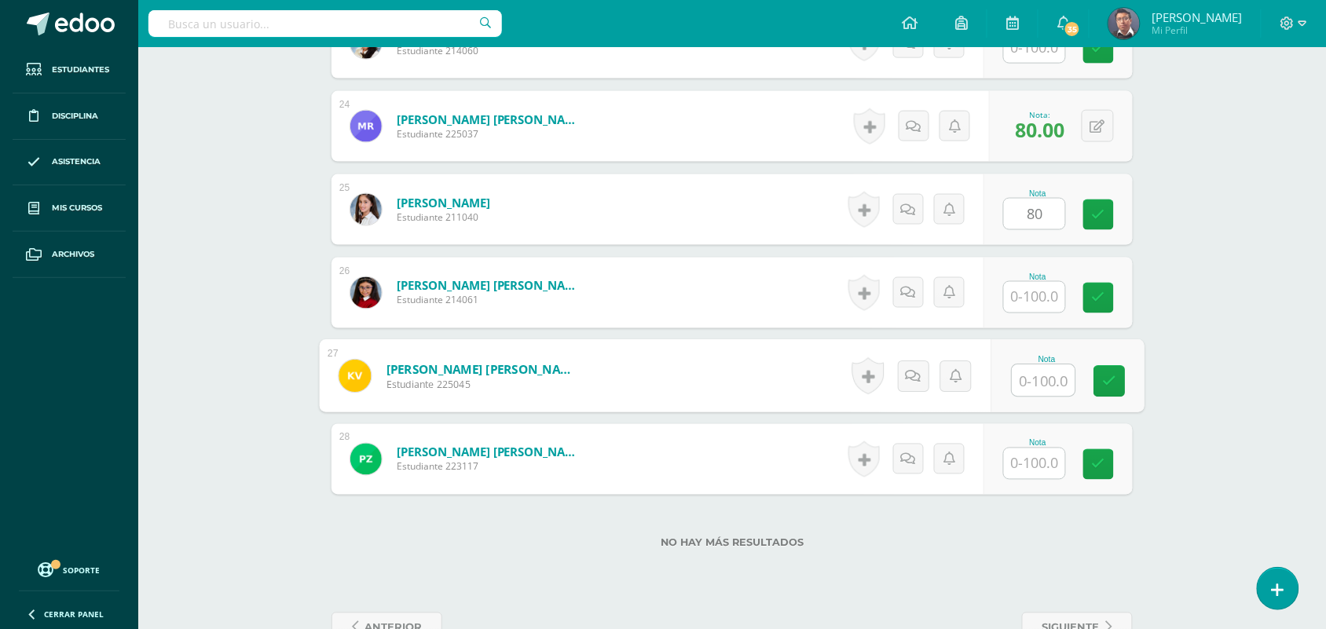
click at [1030, 394] on input "text" at bounding box center [1044, 380] width 63 height 31
type input "90"
click at [1028, 464] on input "text" at bounding box center [1034, 464] width 61 height 31
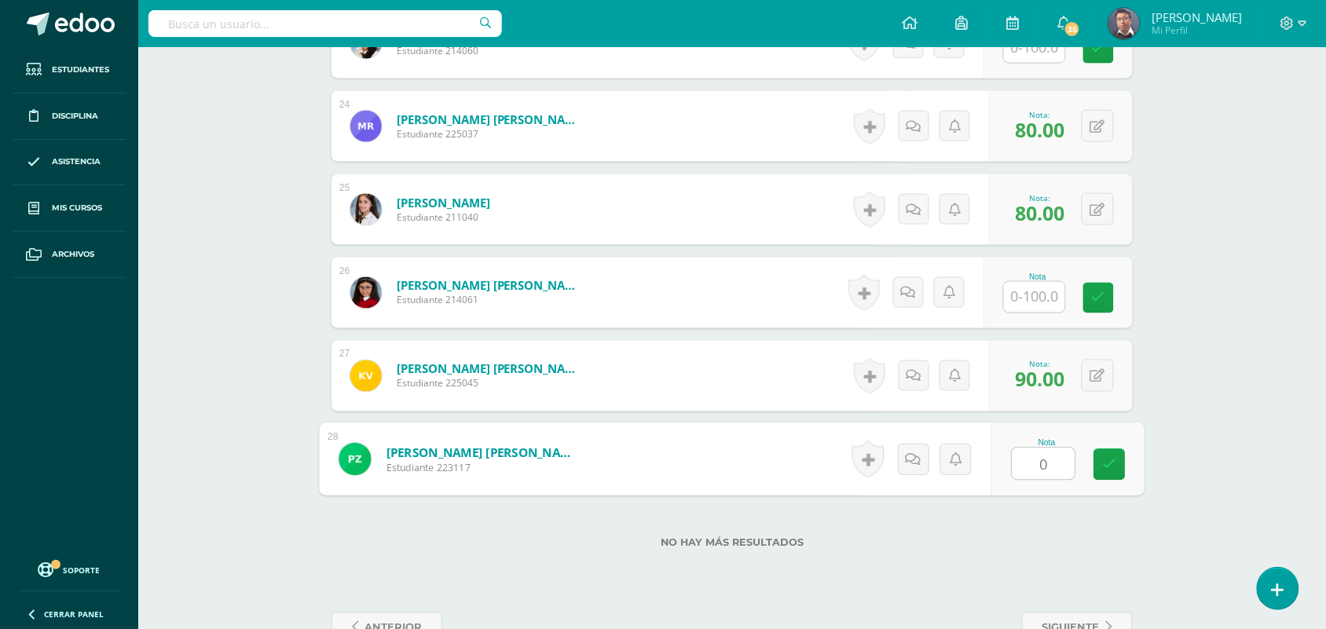
type input "0"
click at [1030, 303] on input "text" at bounding box center [1034, 297] width 61 height 31
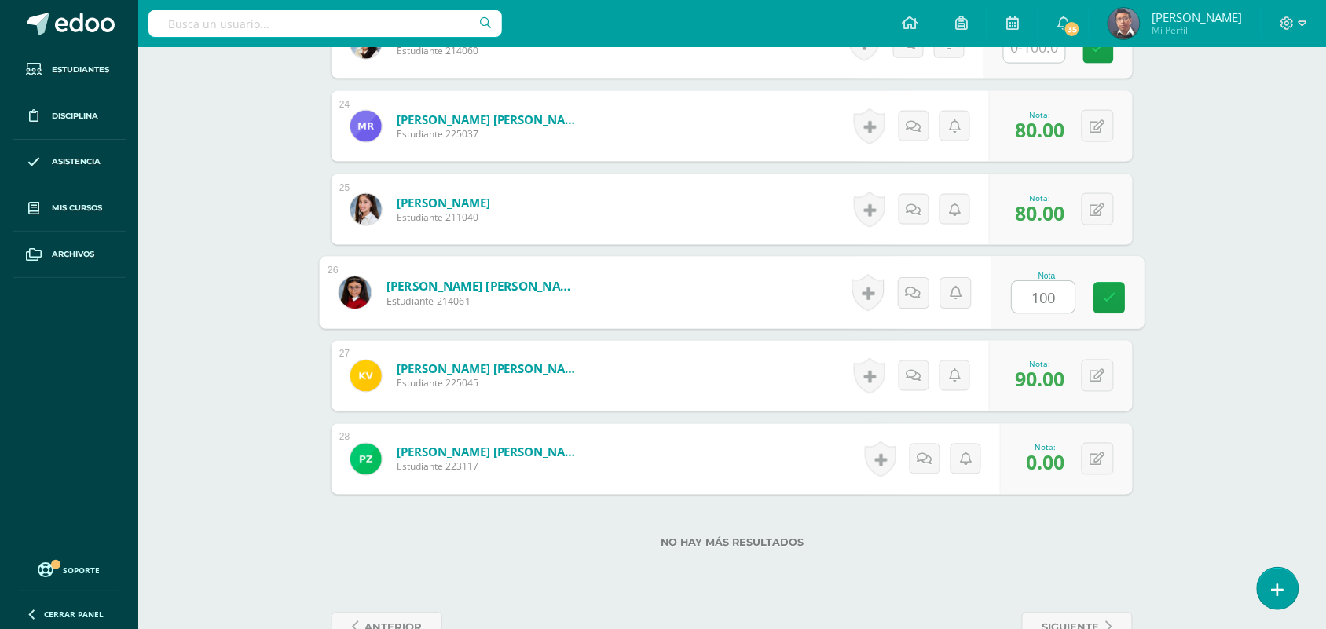
click at [1030, 303] on input "100" at bounding box center [1044, 297] width 63 height 31
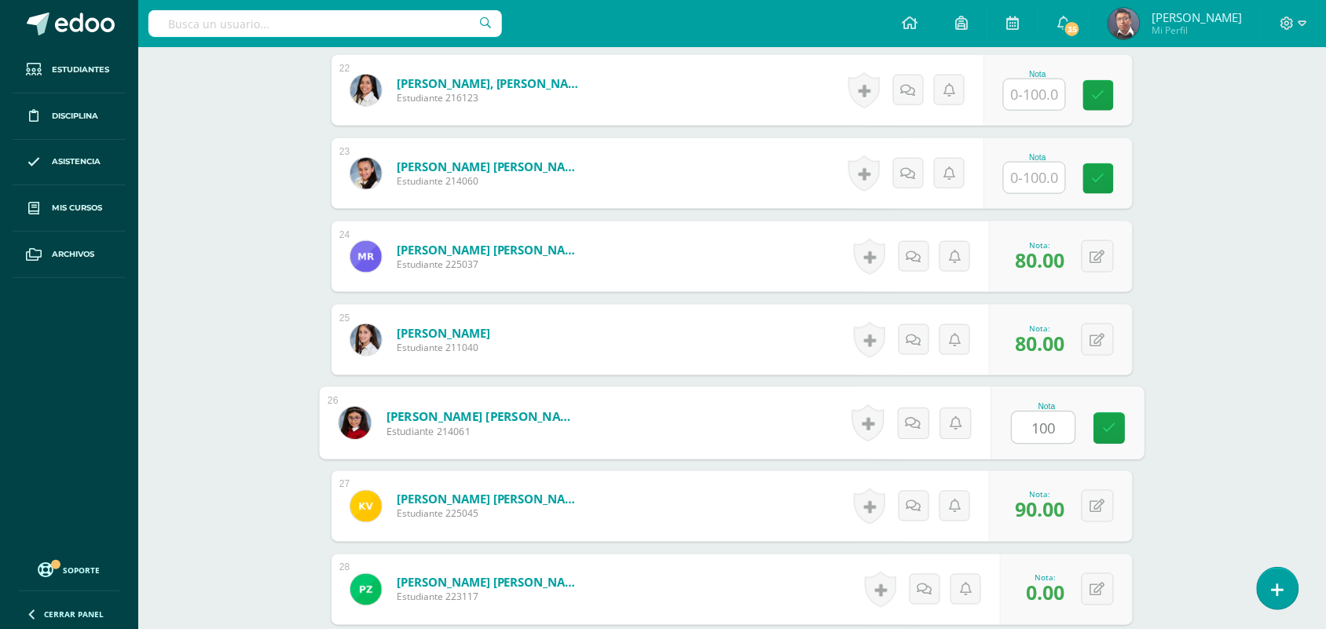
scroll to position [2089, 0]
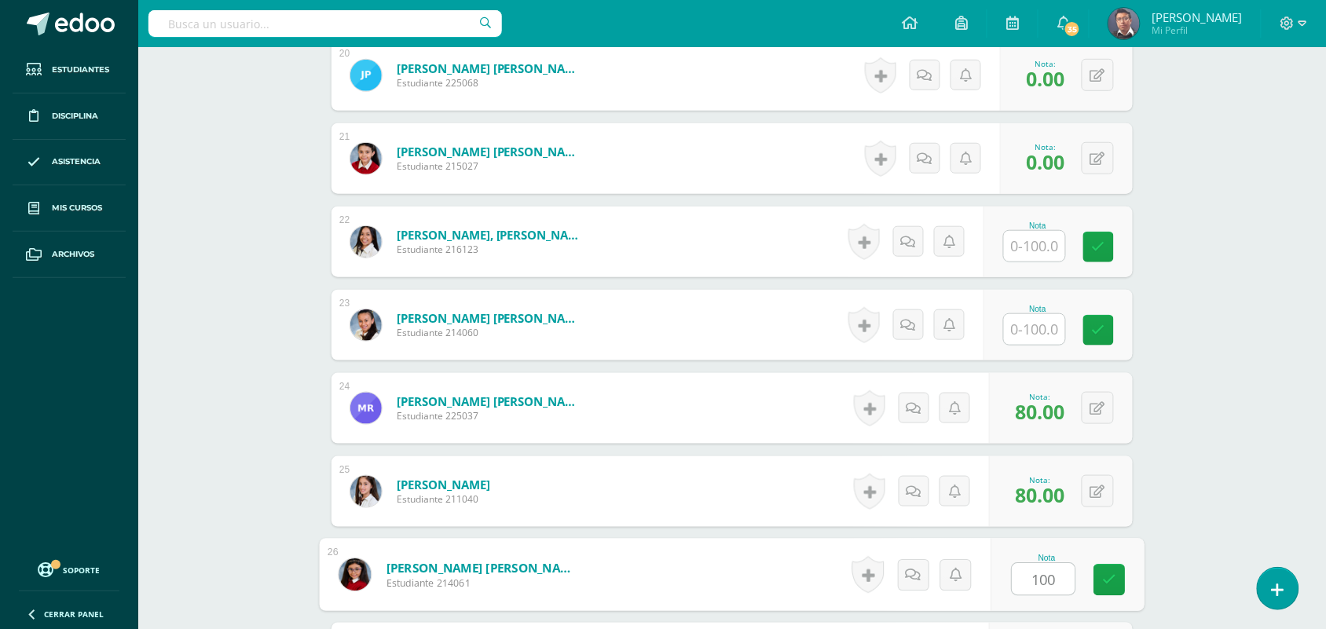
type input "100"
click at [1037, 326] on input "text" at bounding box center [1034, 329] width 61 height 31
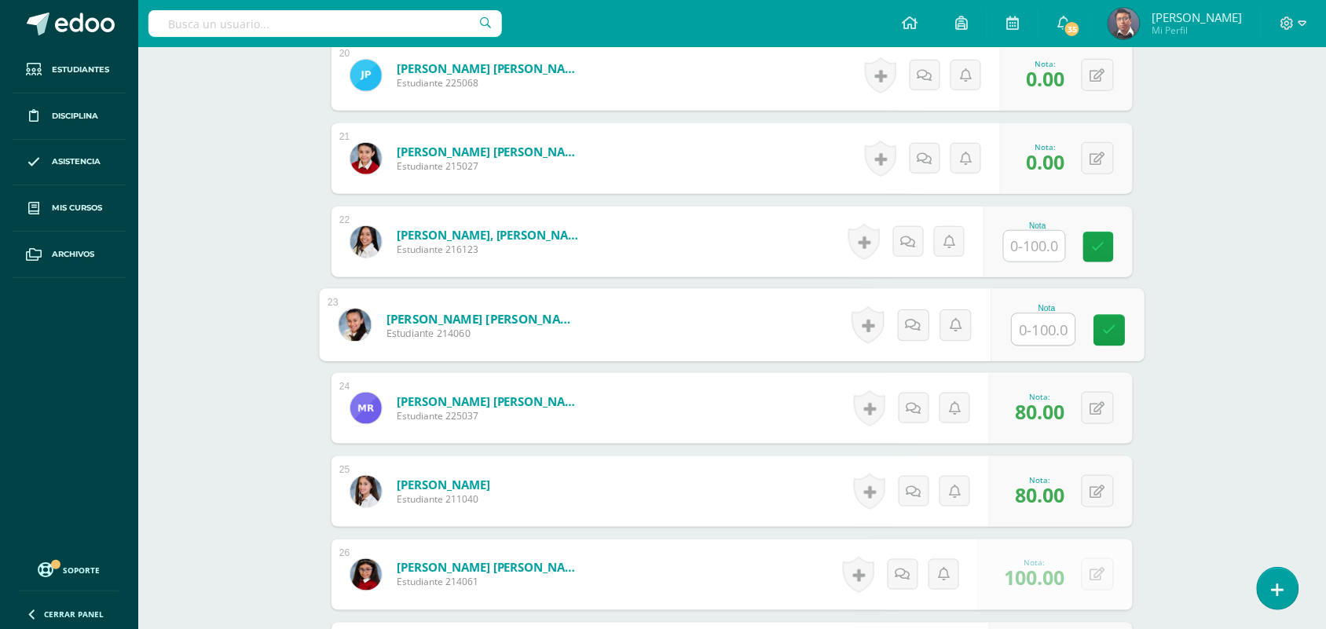
paste input "100"
type input "100"
click at [1033, 244] on input "text" at bounding box center [1034, 246] width 61 height 31
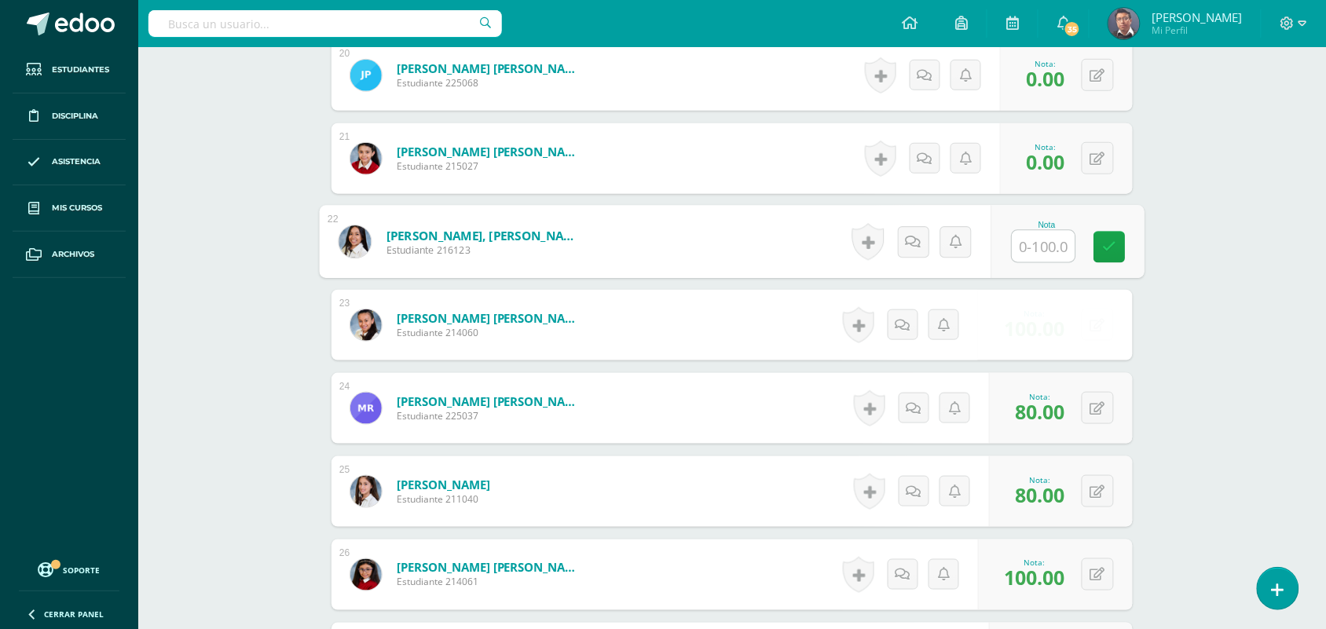
paste input "100"
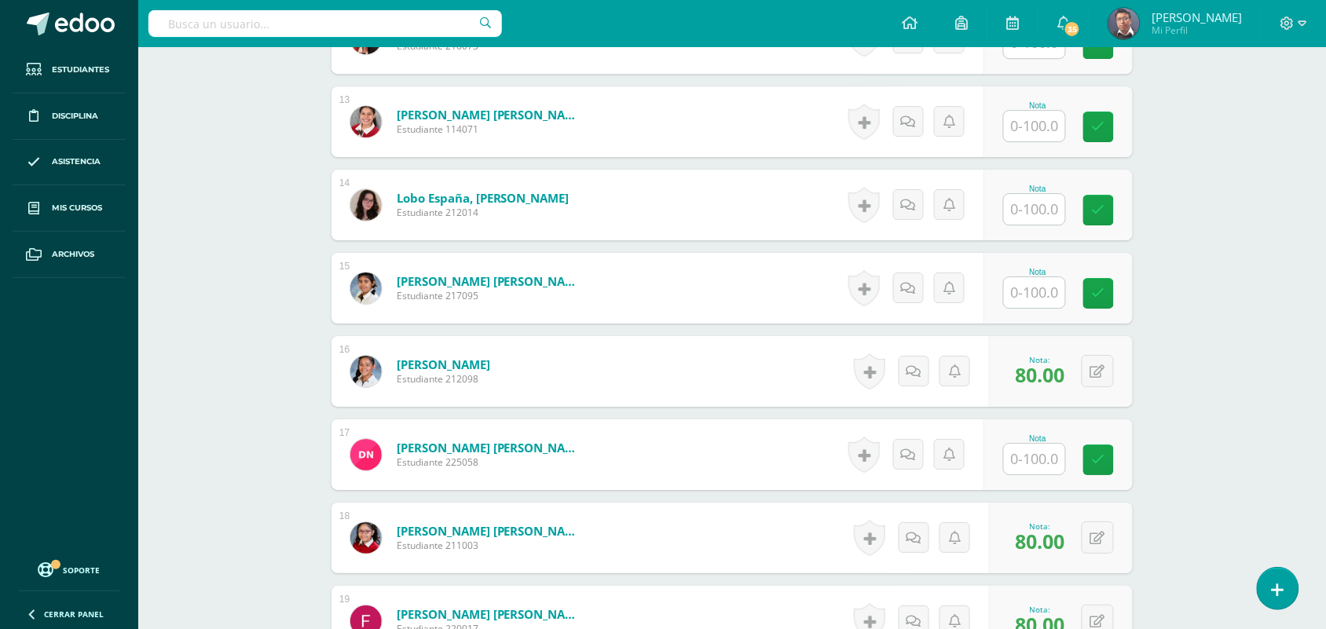
scroll to position [1450, 0]
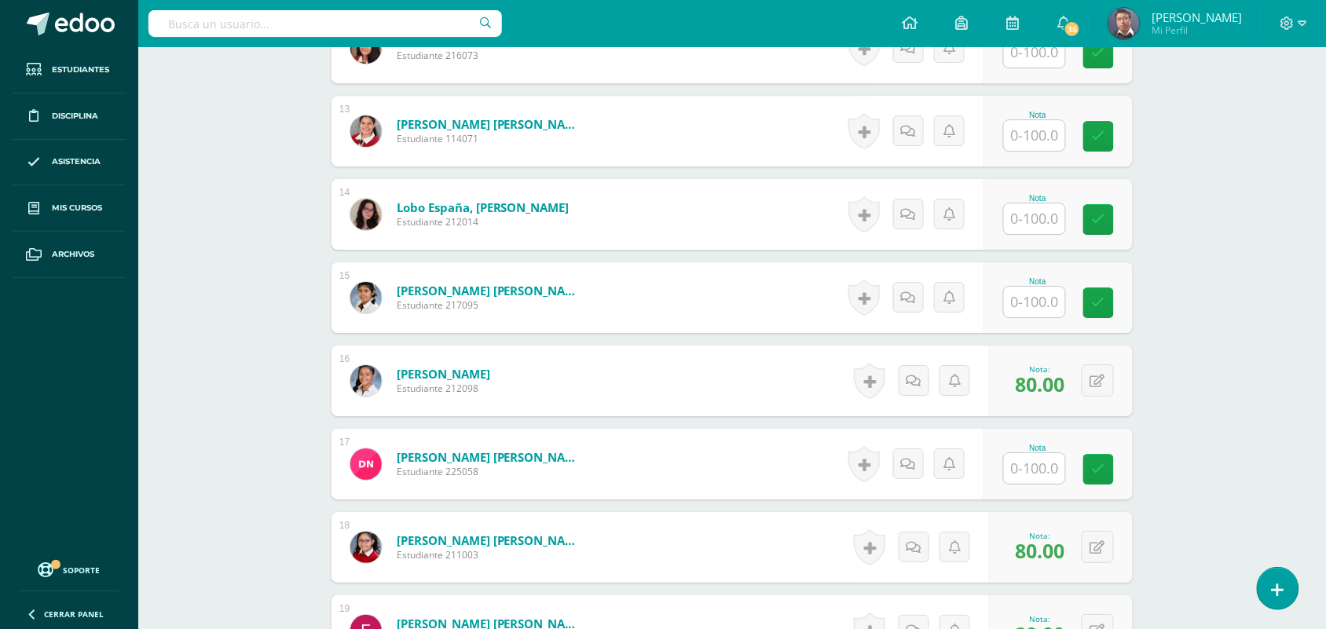
type input "100"
click at [1029, 477] on input "text" at bounding box center [1034, 468] width 61 height 31
paste input "100"
type input "100"
click at [1032, 300] on input "text" at bounding box center [1034, 302] width 61 height 31
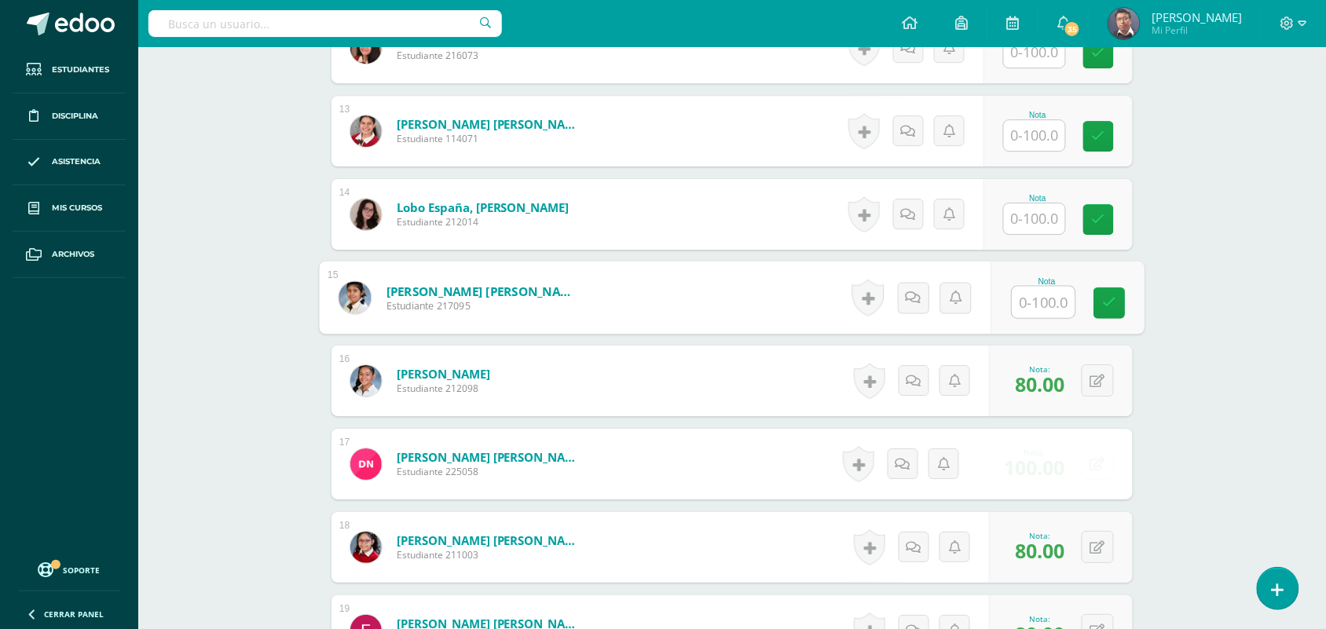
paste input "100"
type input "100"
click at [1039, 221] on input "text" at bounding box center [1034, 219] width 61 height 31
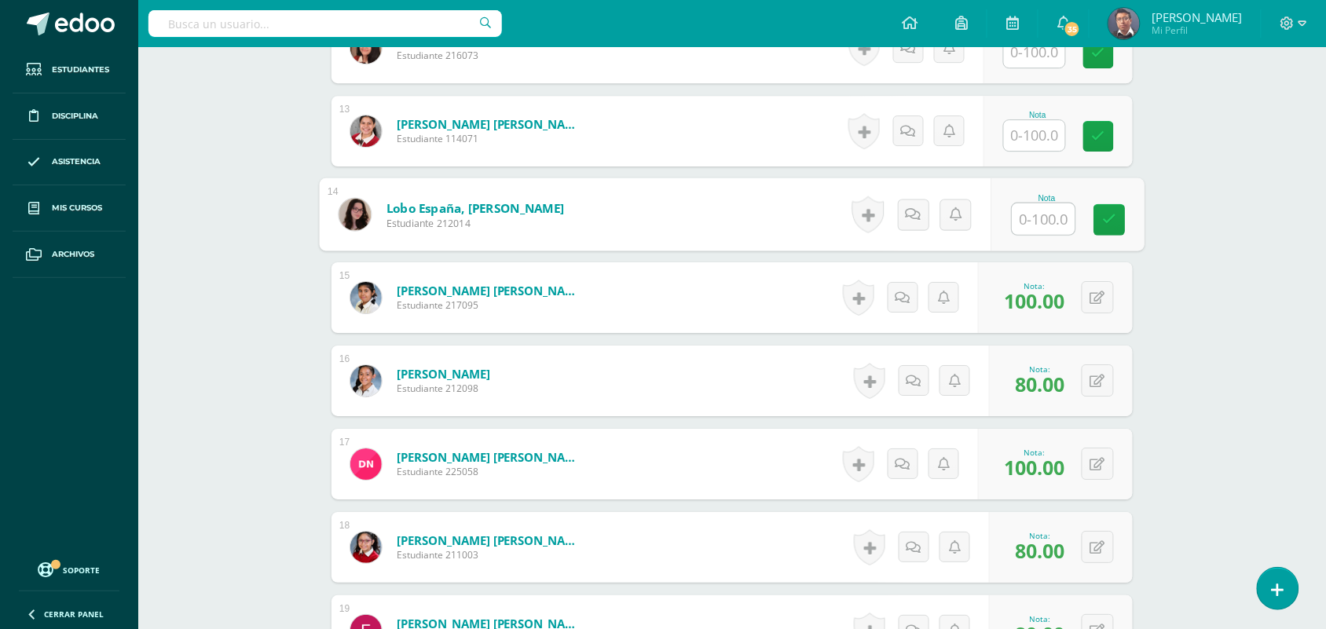
paste input "100"
type input "100"
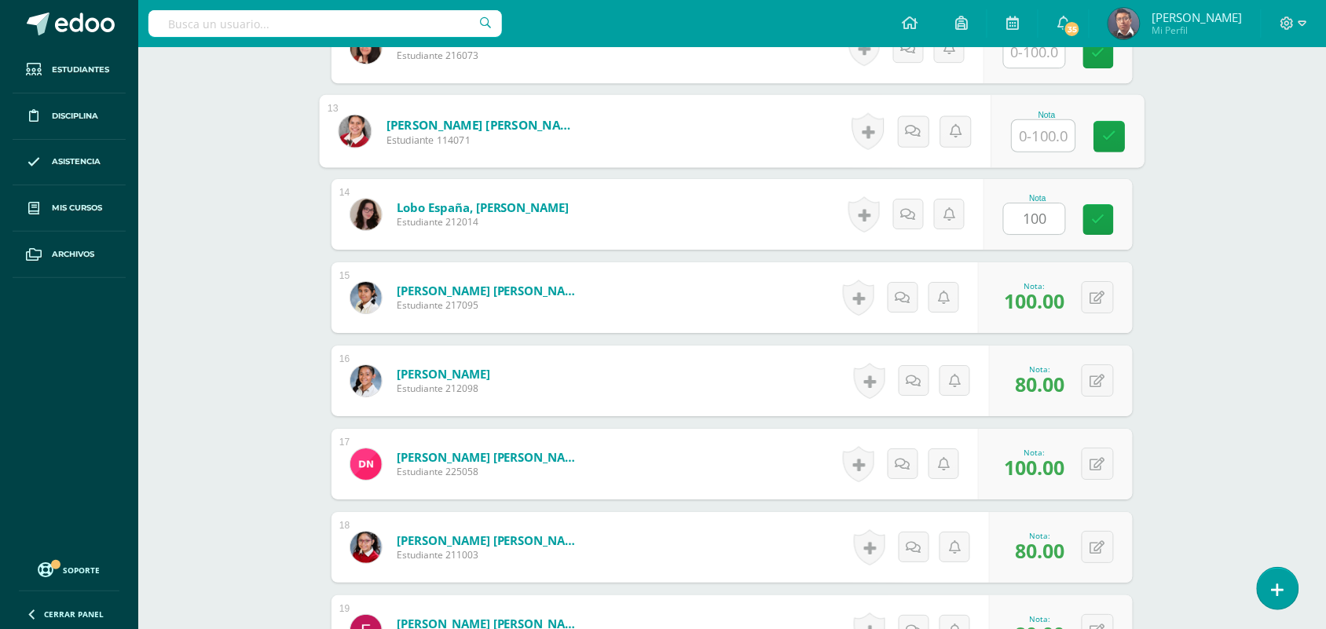
click at [1040, 140] on input "text" at bounding box center [1044, 135] width 63 height 31
paste input "100"
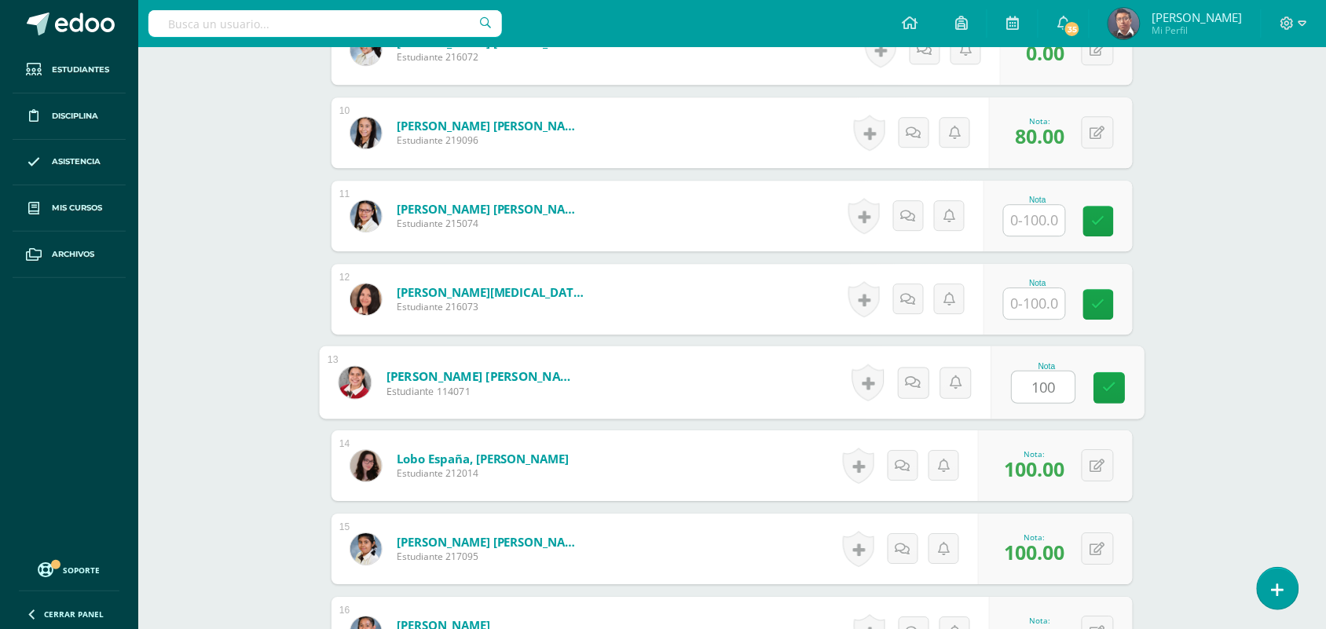
scroll to position [1177, 0]
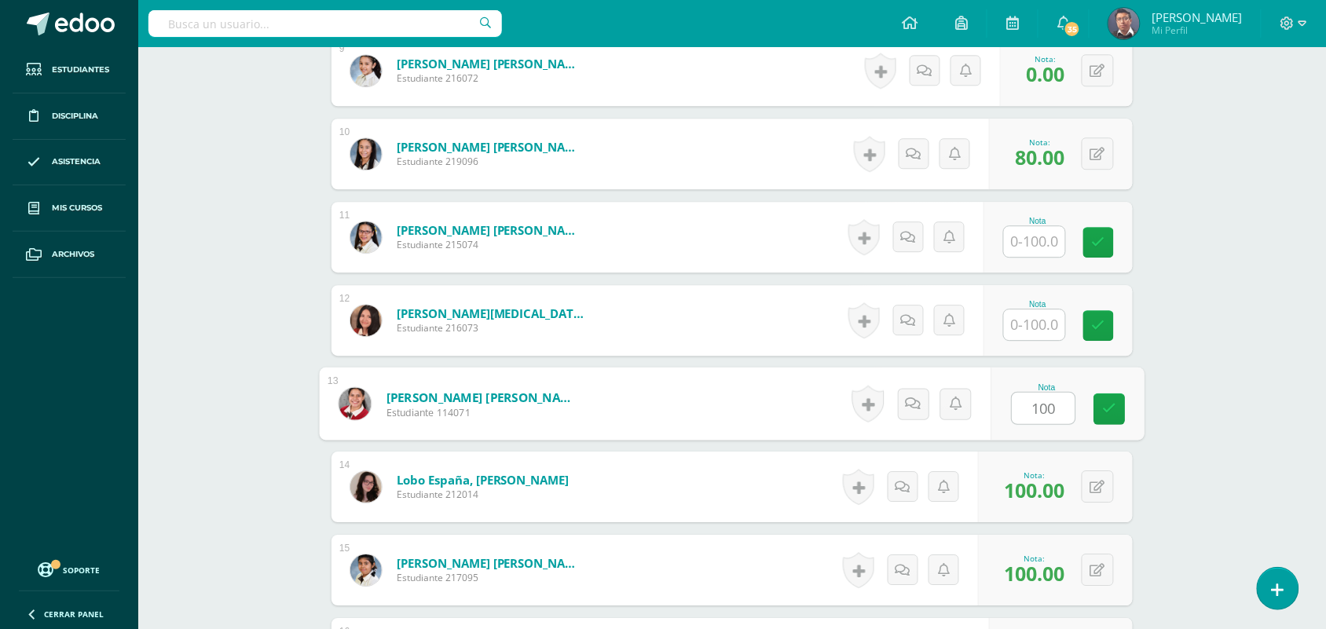
type input "100"
click at [1046, 323] on input "text" at bounding box center [1034, 325] width 61 height 31
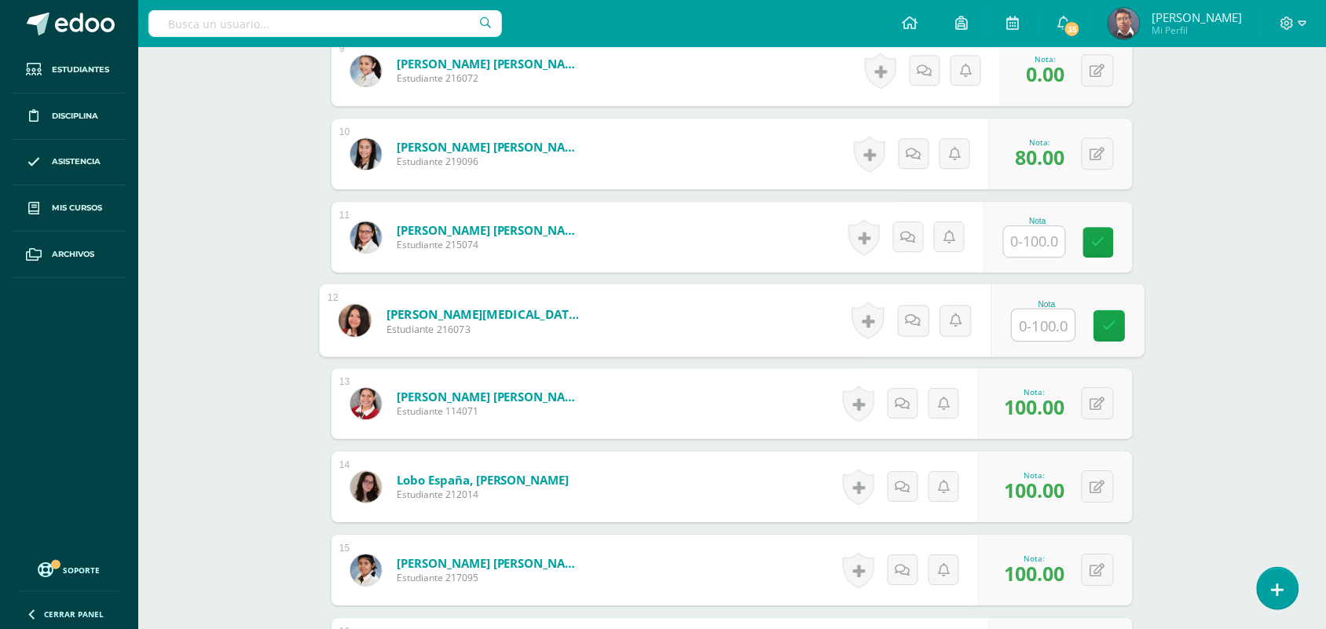
paste input "100"
type input "100"
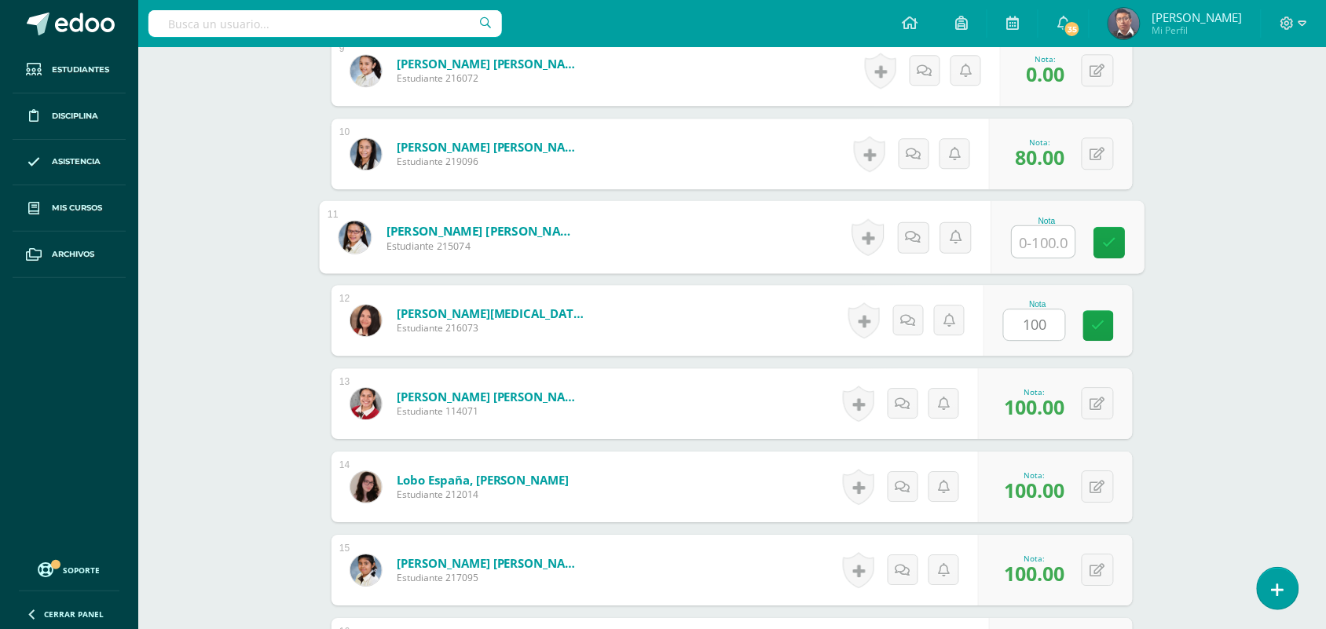
click at [1041, 229] on input "text" at bounding box center [1044, 241] width 63 height 31
paste input "100"
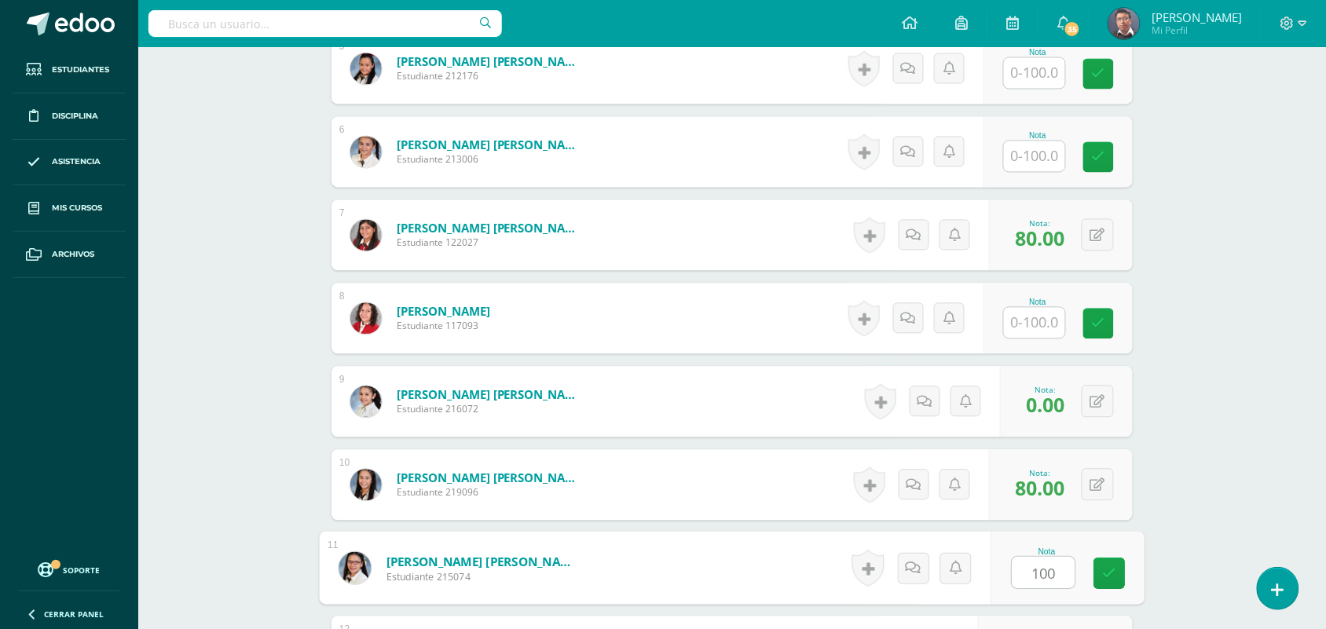
scroll to position [831, 0]
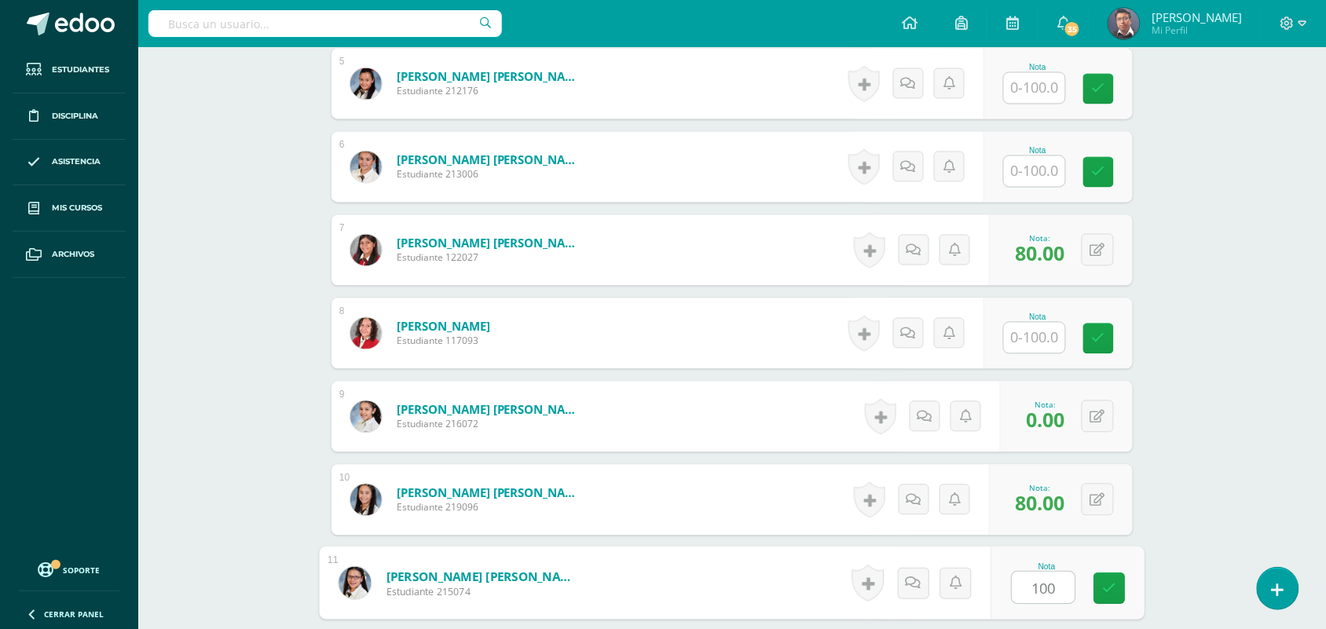
type input "100"
click at [1037, 344] on input "text" at bounding box center [1034, 338] width 61 height 31
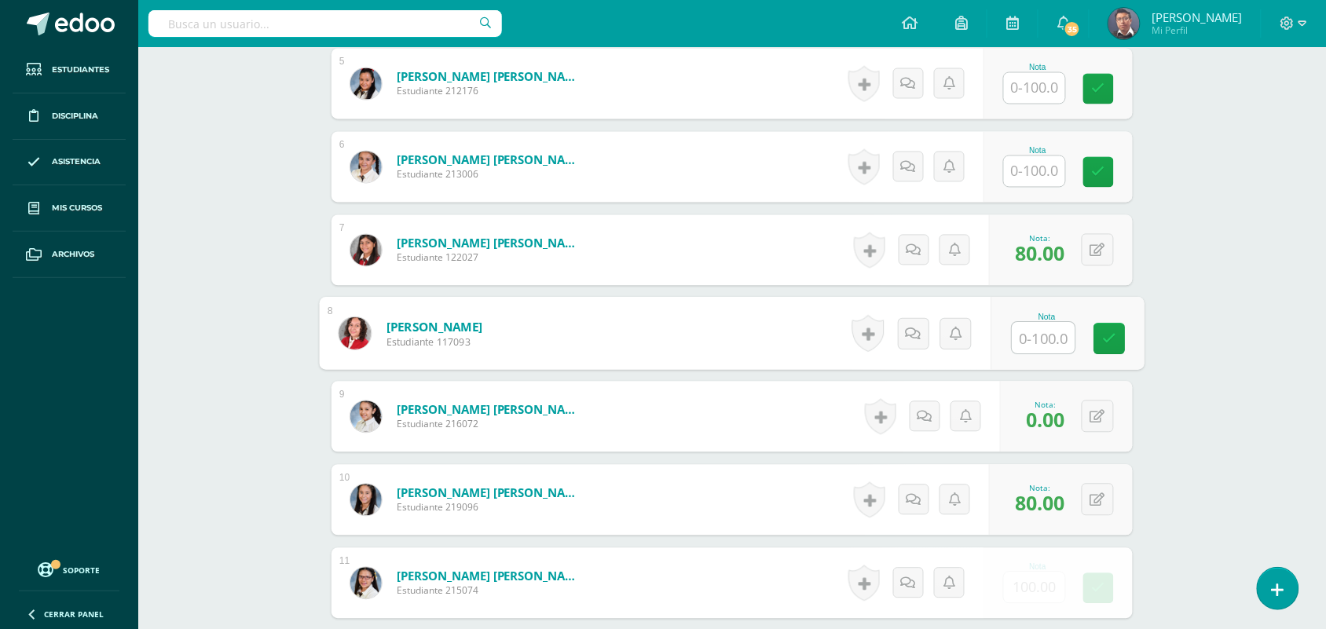
paste input "100"
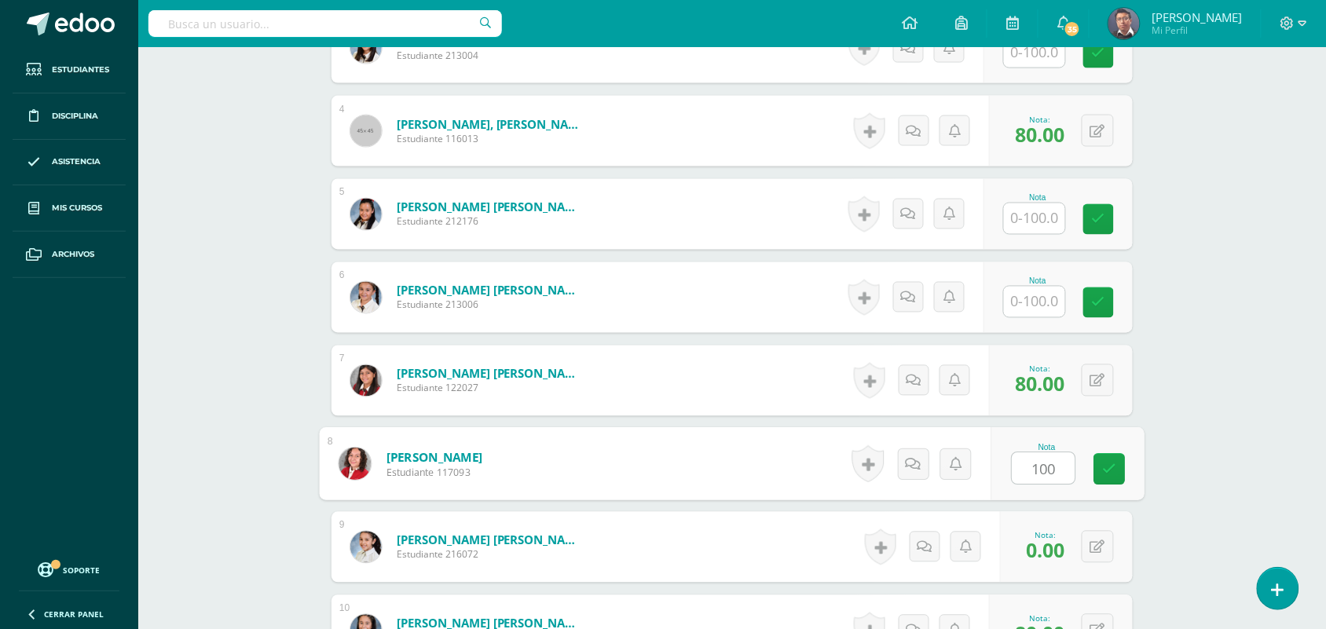
scroll to position [669, 0]
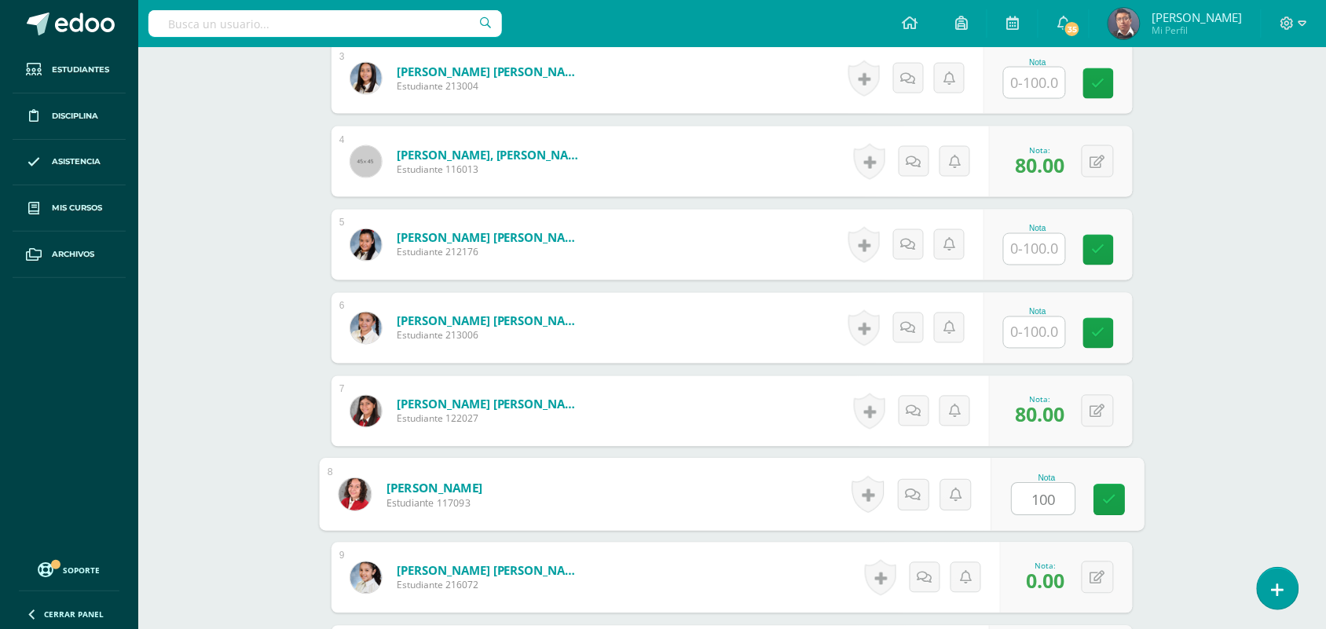
type input "100"
click at [1023, 336] on input "text" at bounding box center [1034, 332] width 61 height 31
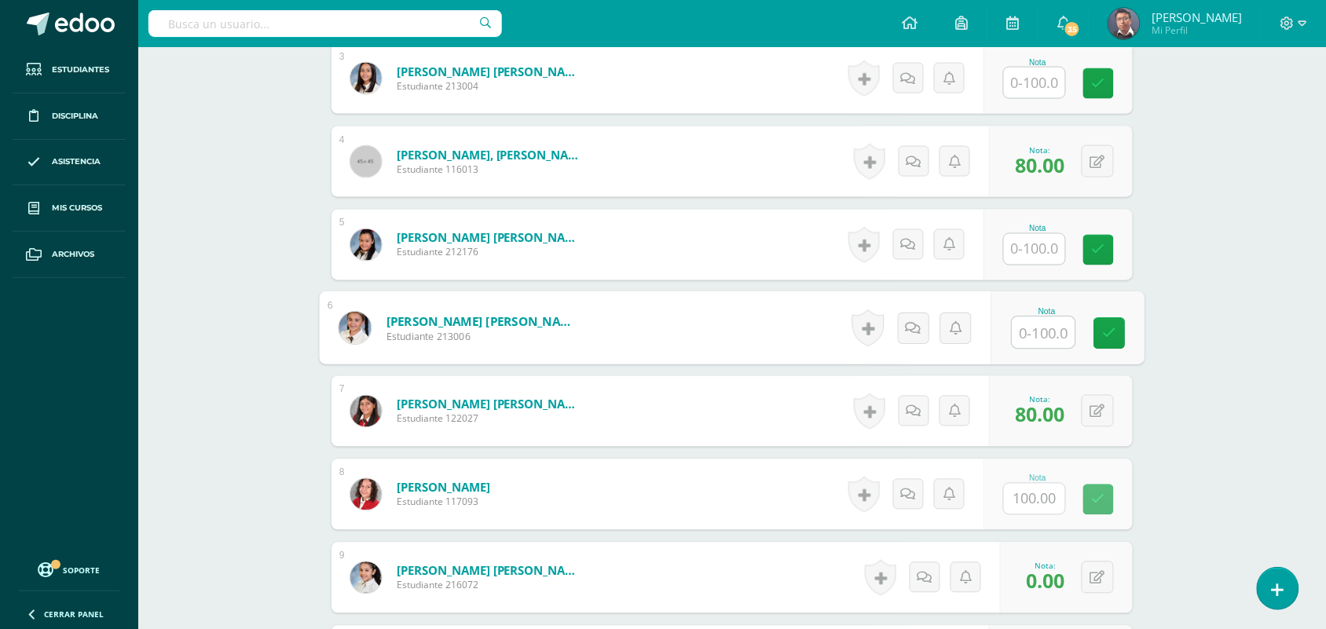
paste input "100"
type input "100"
click at [1030, 248] on input "text" at bounding box center [1034, 249] width 61 height 31
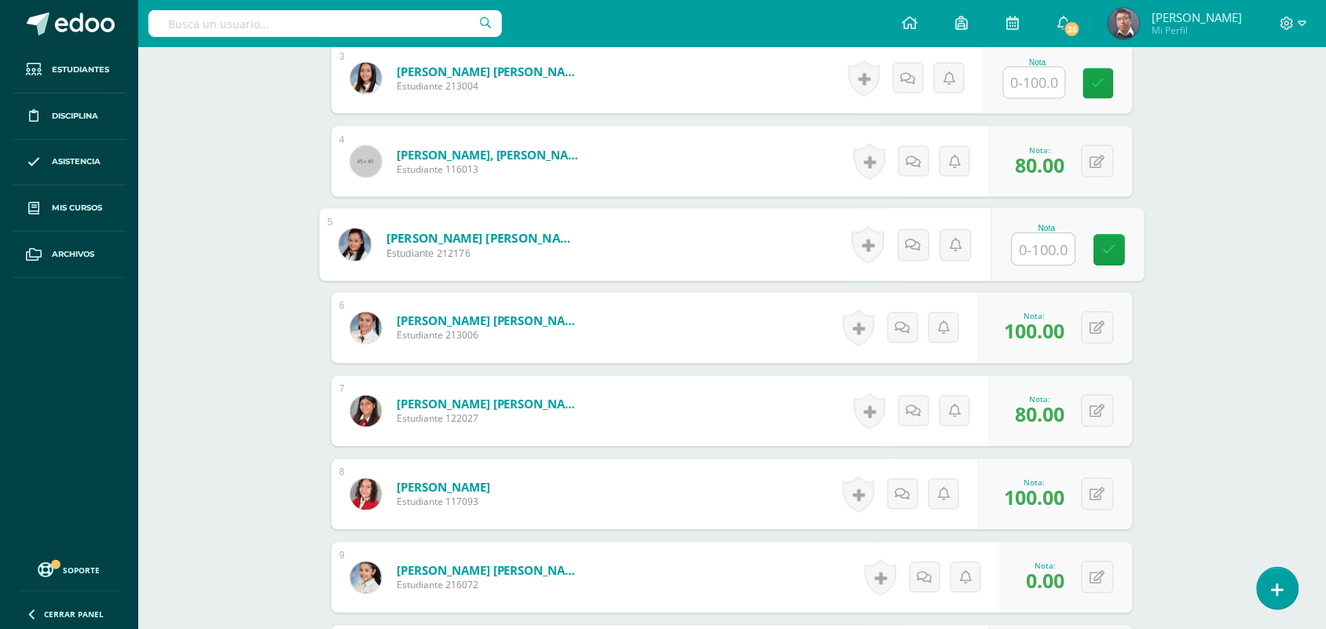
paste input "100"
type input "100"
click at [1047, 75] on input "text" at bounding box center [1034, 83] width 61 height 31
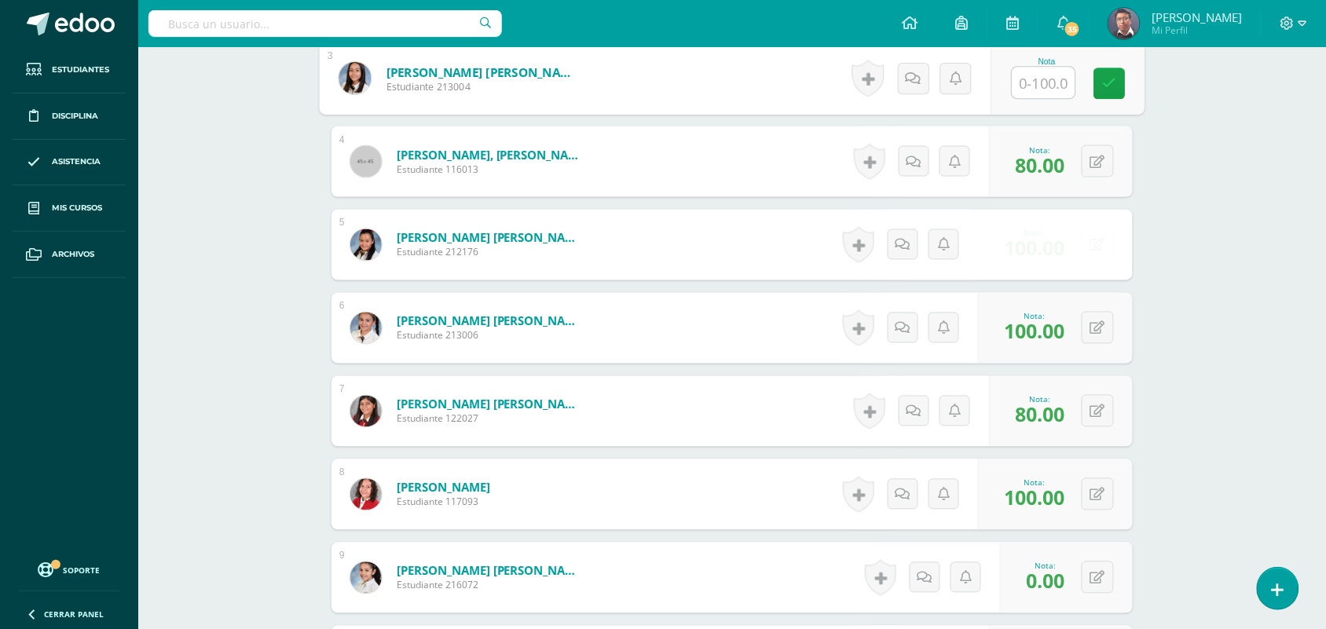
paste input "100"
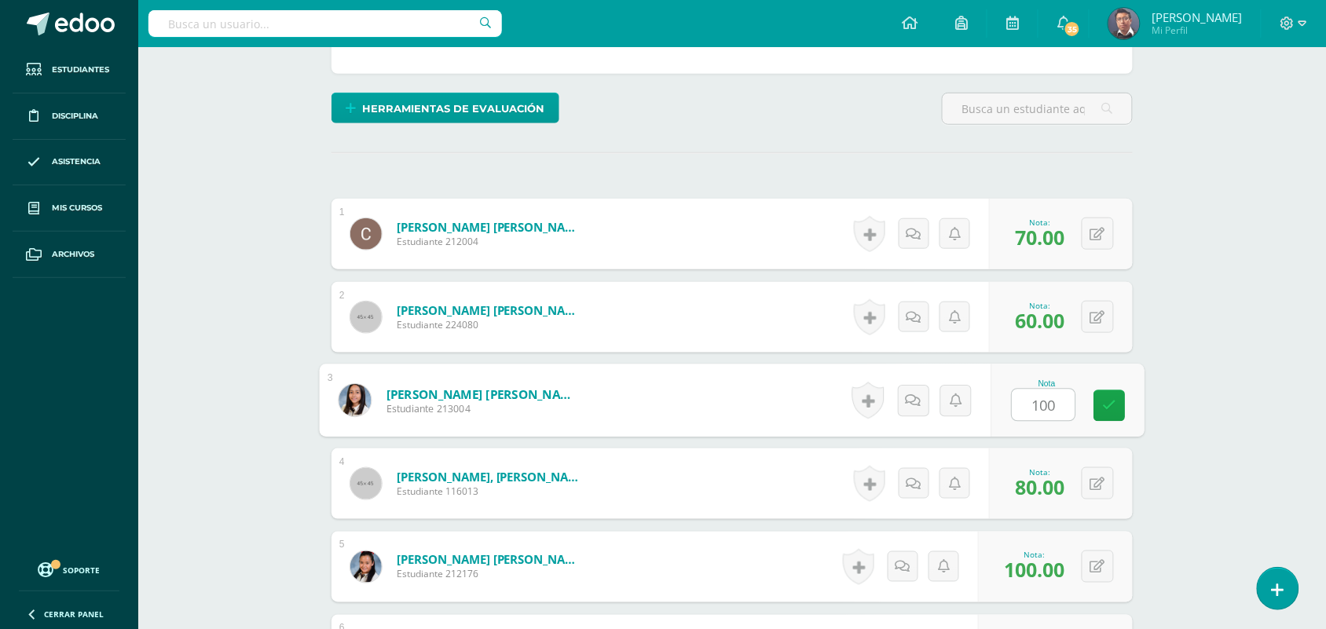
scroll to position [343, 0]
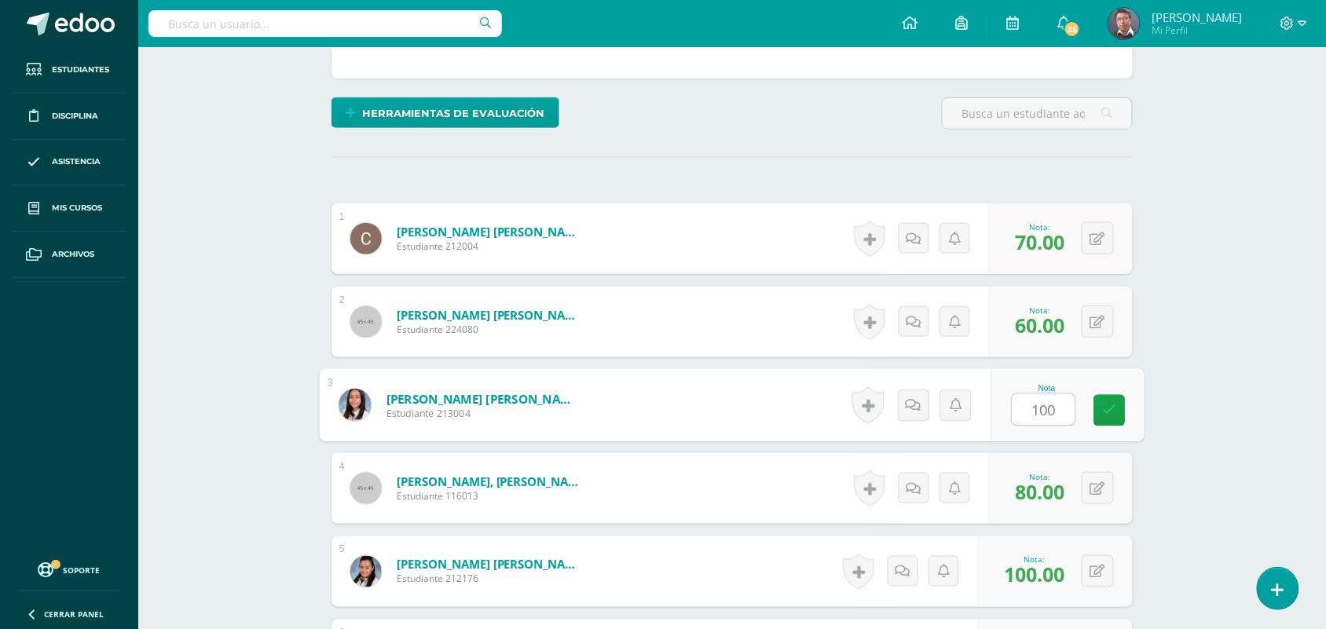
type input "100"
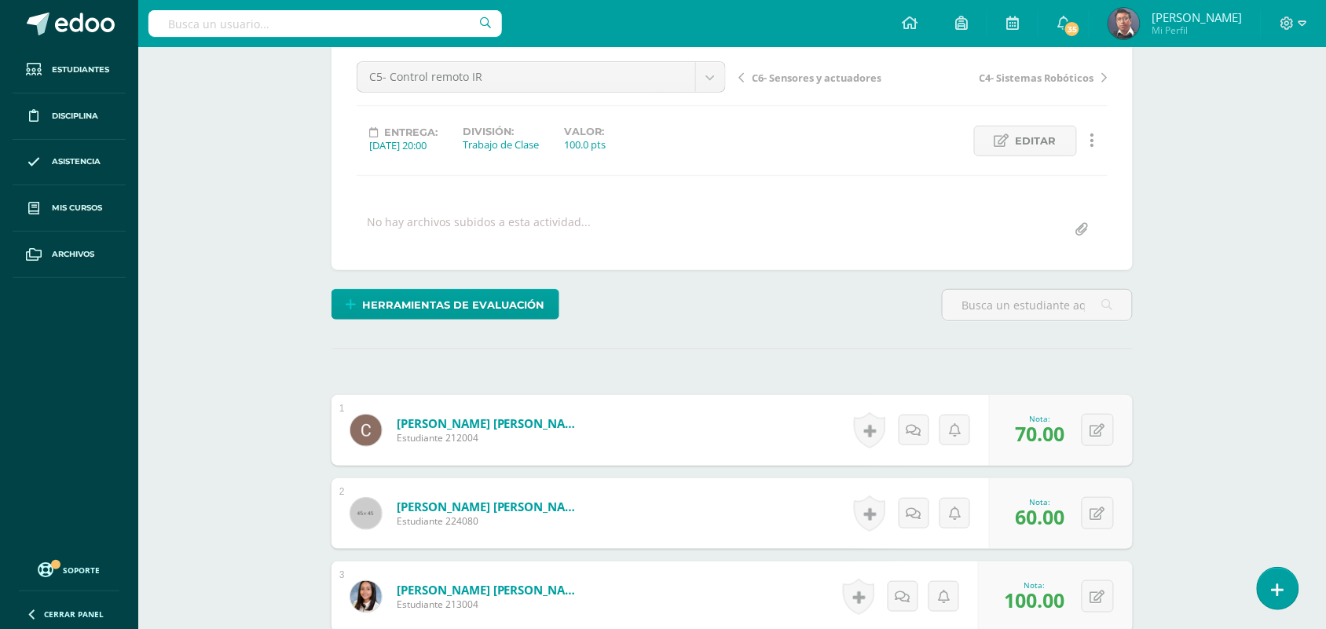
scroll to position [90, 0]
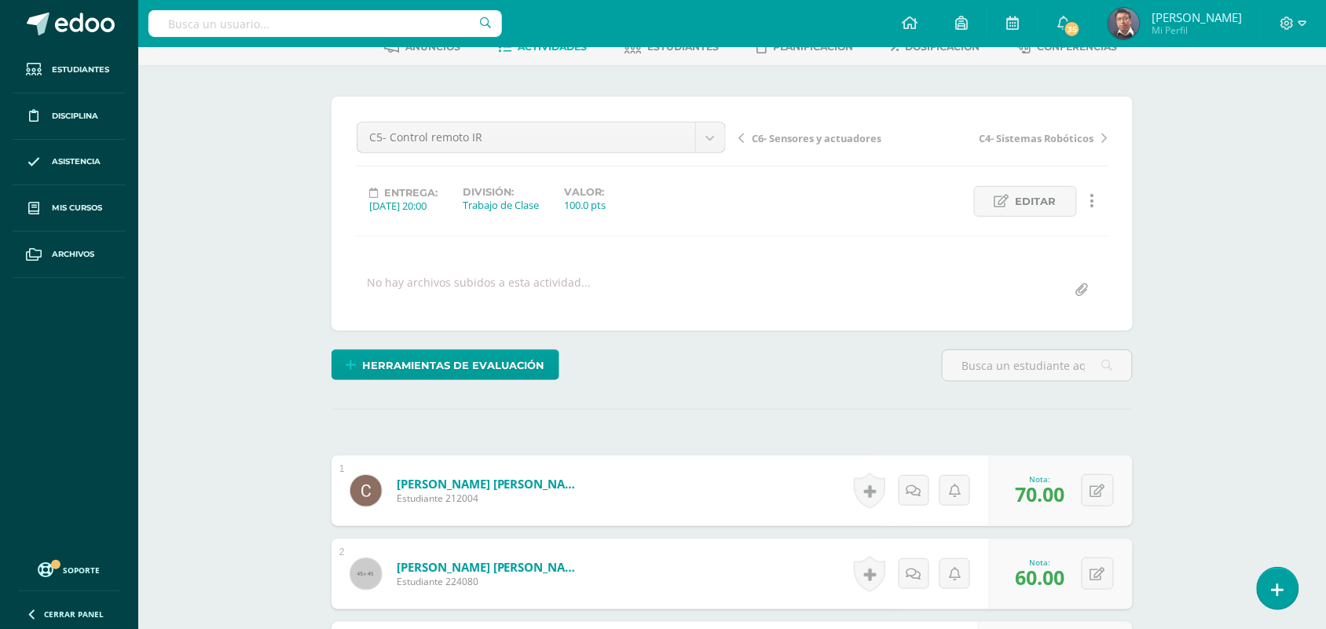
click at [838, 135] on span "C6- Sensores y actuadores" at bounding box center [817, 138] width 130 height 14
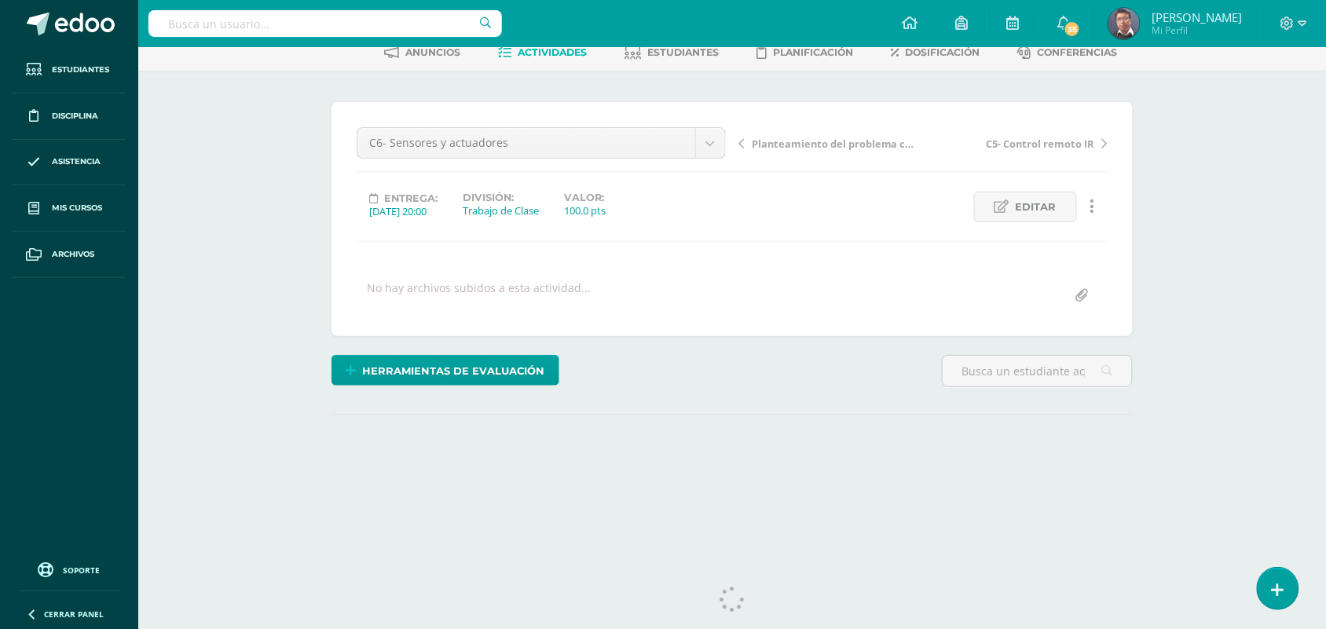
scroll to position [115, 0]
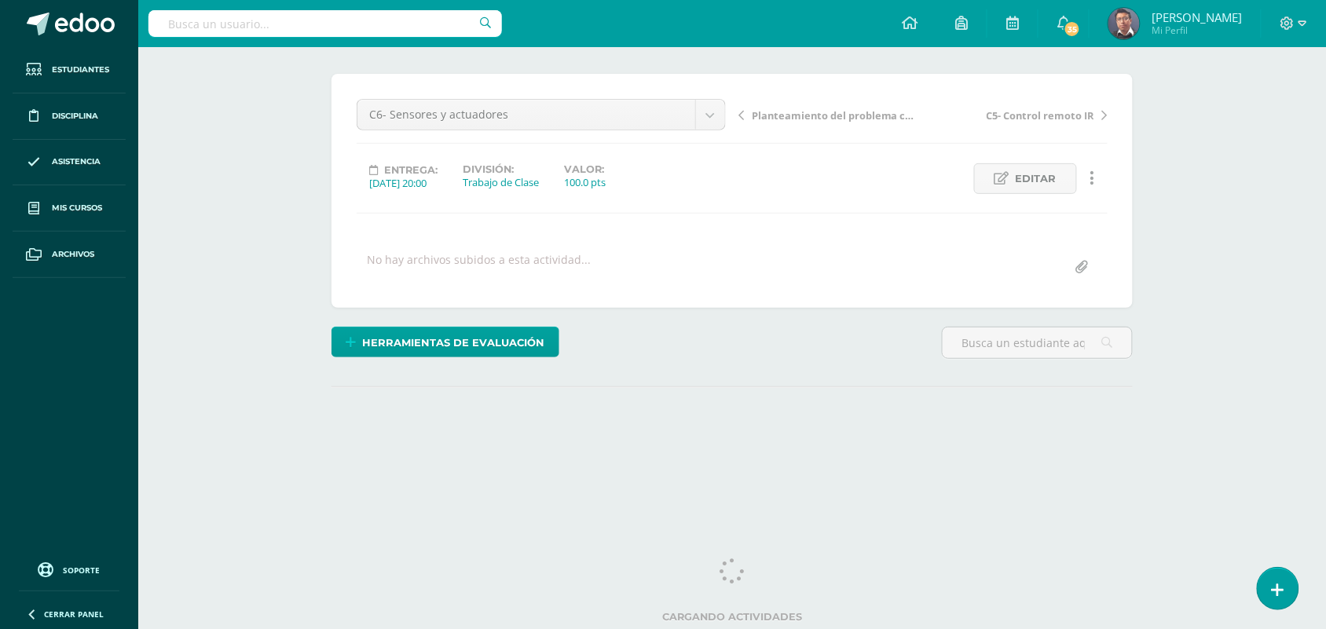
drag, startPoint x: 1340, startPoint y: 252, endPoint x: 1340, endPoint y: 668, distance: 415.7
click at [1326, 509] on html "Estudiantes Disciplina Asistencia Mis cursos Archivos Soporte Ayuda Reportar un…" at bounding box center [663, 198] width 1326 height 622
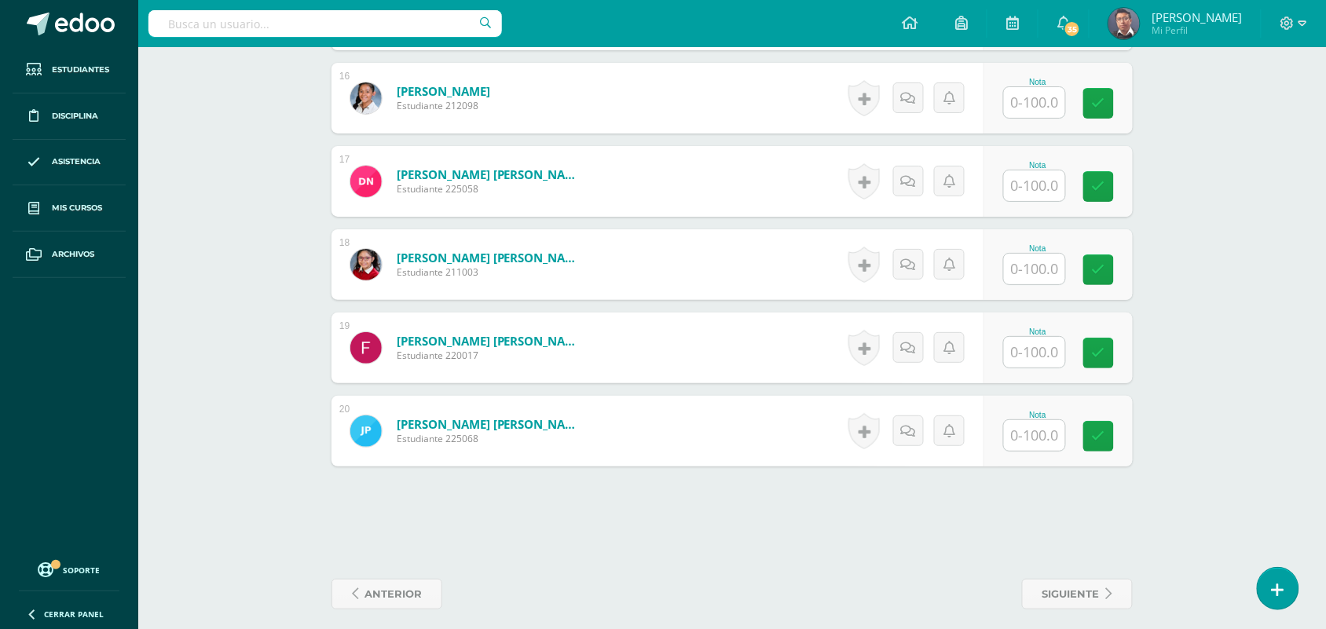
scroll to position [1743, 0]
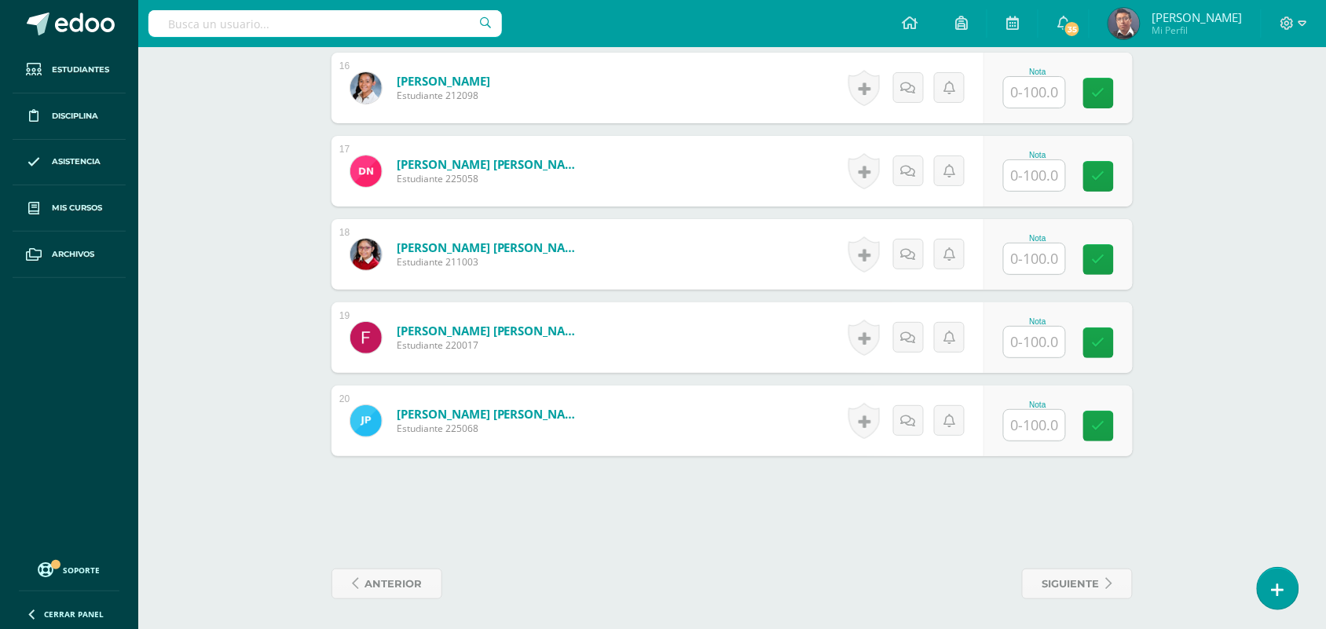
click at [1034, 423] on input "text" at bounding box center [1034, 425] width 61 height 31
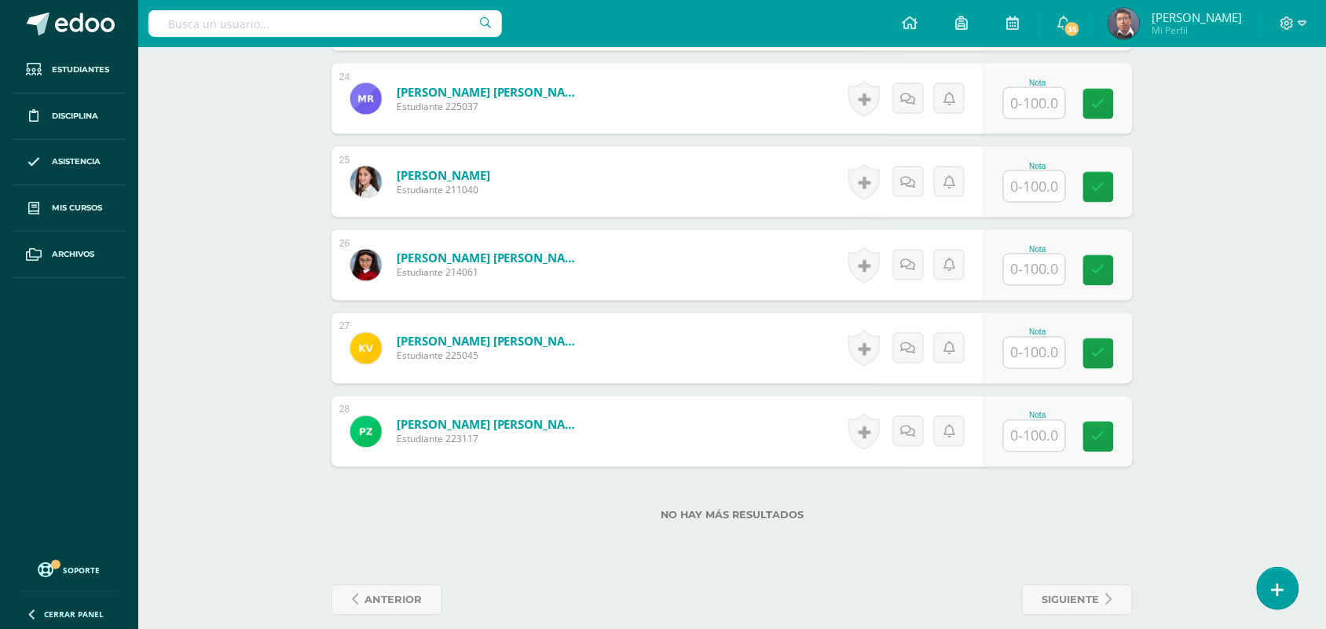
scroll to position [2416, 0]
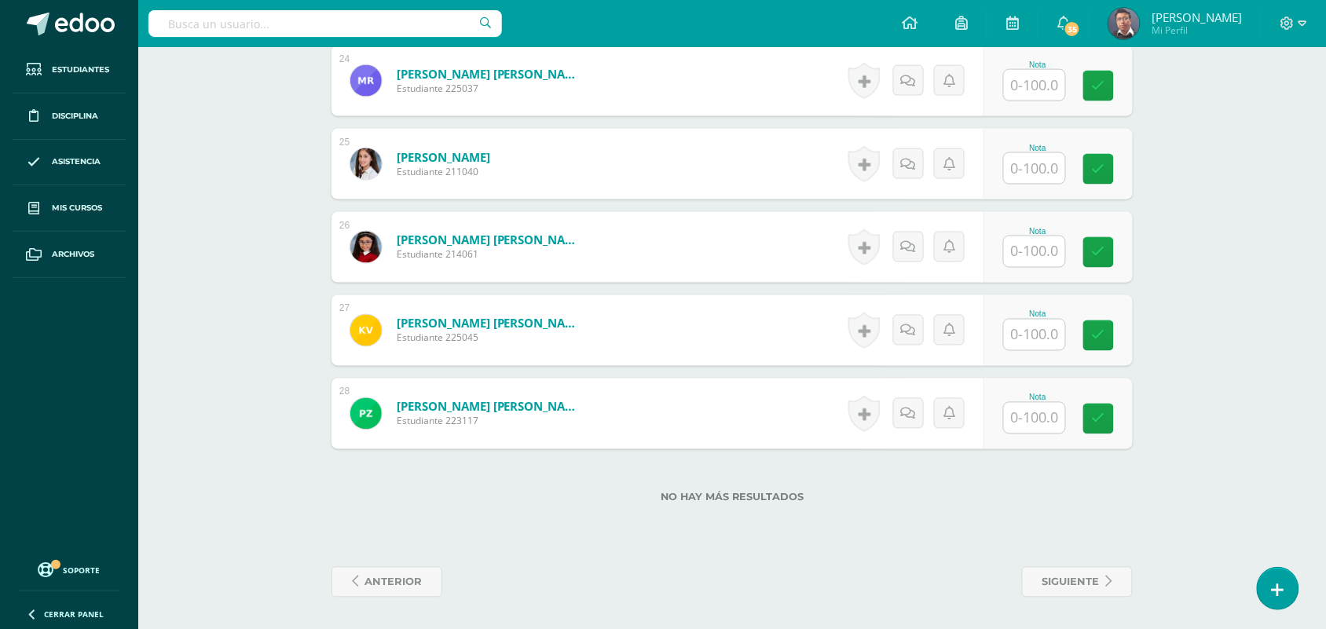
type input "0"
click at [1047, 418] on input "text" at bounding box center [1044, 418] width 63 height 31
type input "0"
click at [1037, 335] on input "text" at bounding box center [1044, 335] width 63 height 31
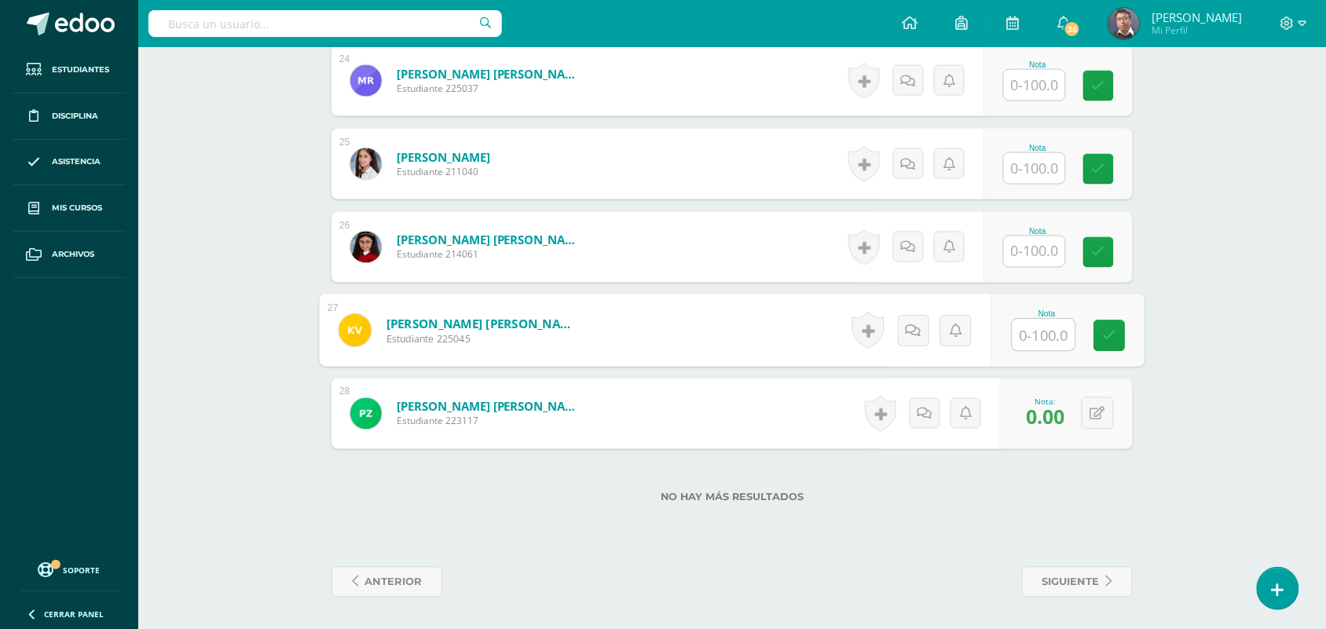
paste input "100"
type input "100"
click at [1037, 262] on input "text" at bounding box center [1034, 252] width 61 height 31
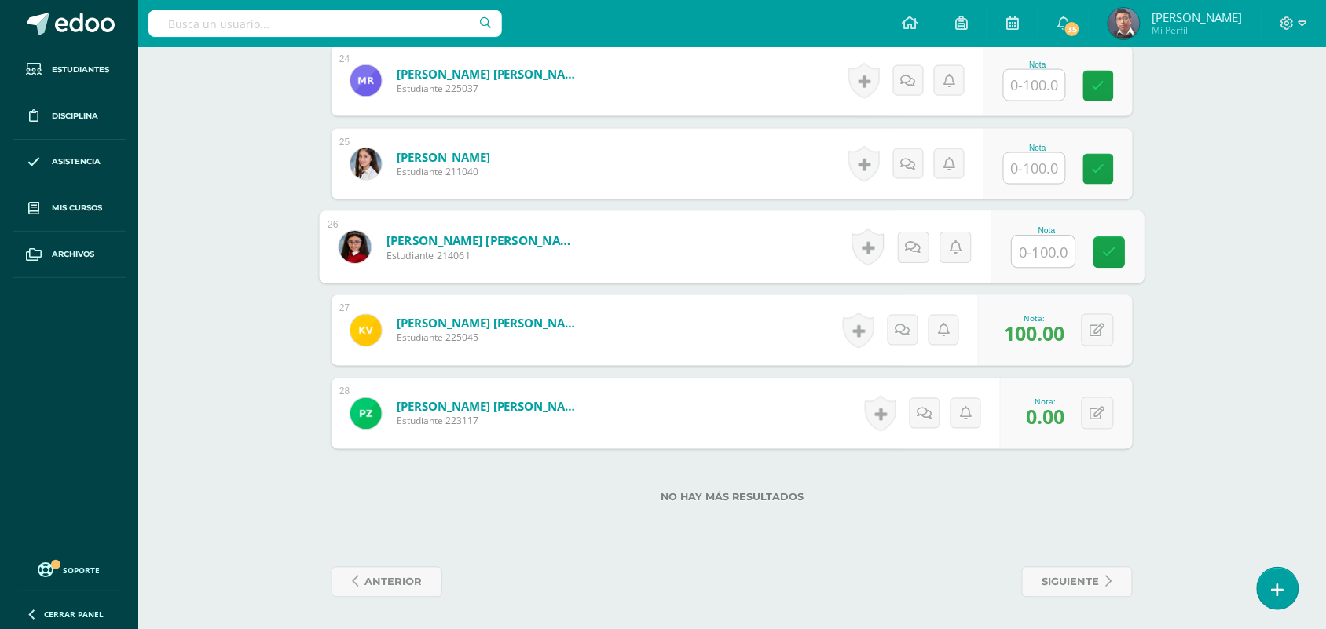
paste input "100"
type input "100"
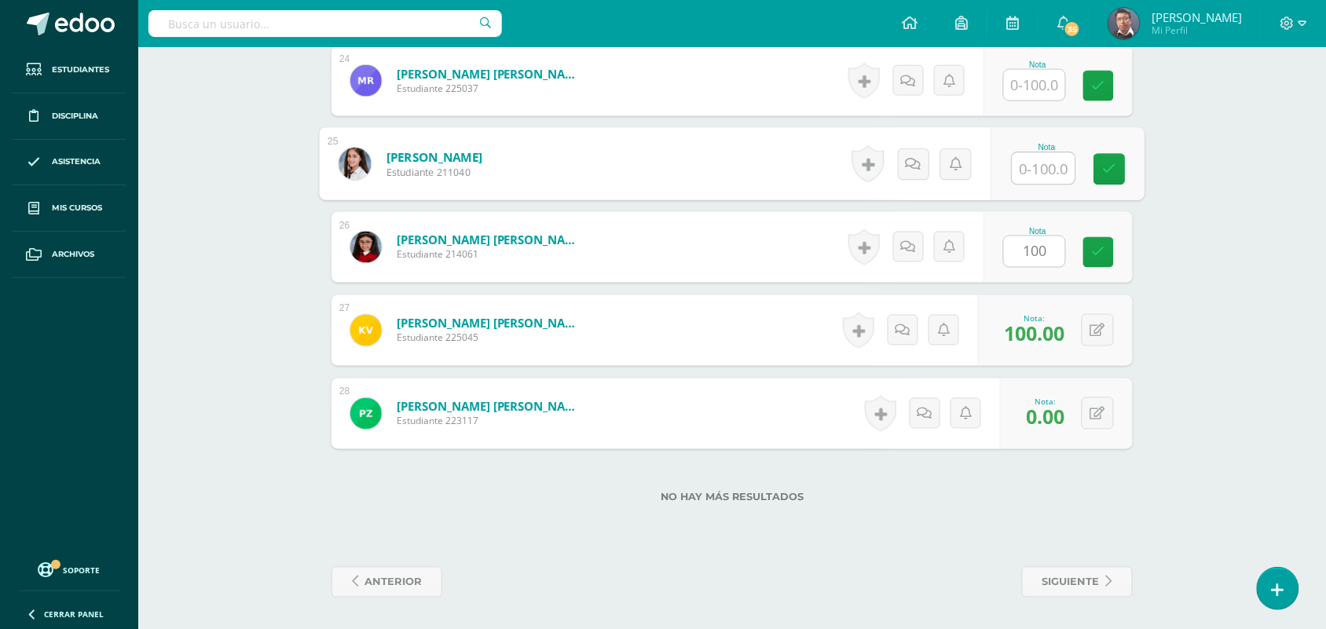
click at [1038, 177] on input "text" at bounding box center [1044, 168] width 63 height 31
paste input "100"
type input "100"
click at [1089, 413] on div "0 Logros Logros obtenidos Aún no hay logros agregados Nota: 0.00" at bounding box center [1066, 414] width 133 height 71
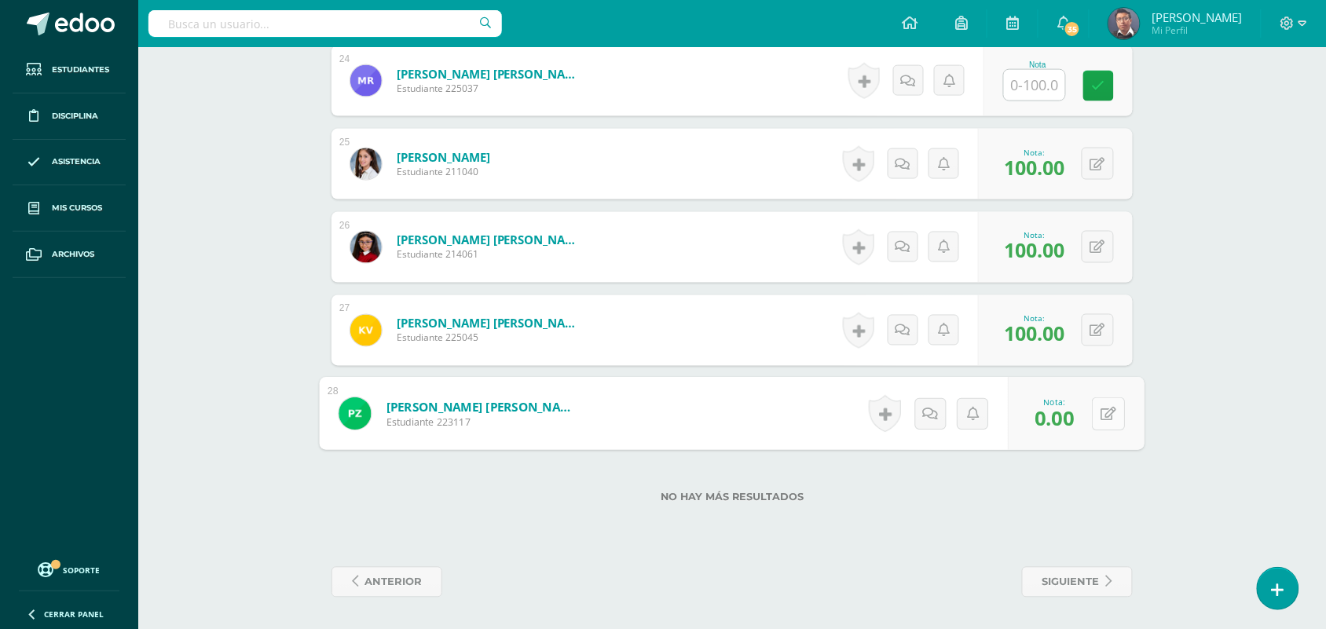
click at [1108, 416] on icon at bounding box center [1110, 413] width 16 height 13
type input "80"
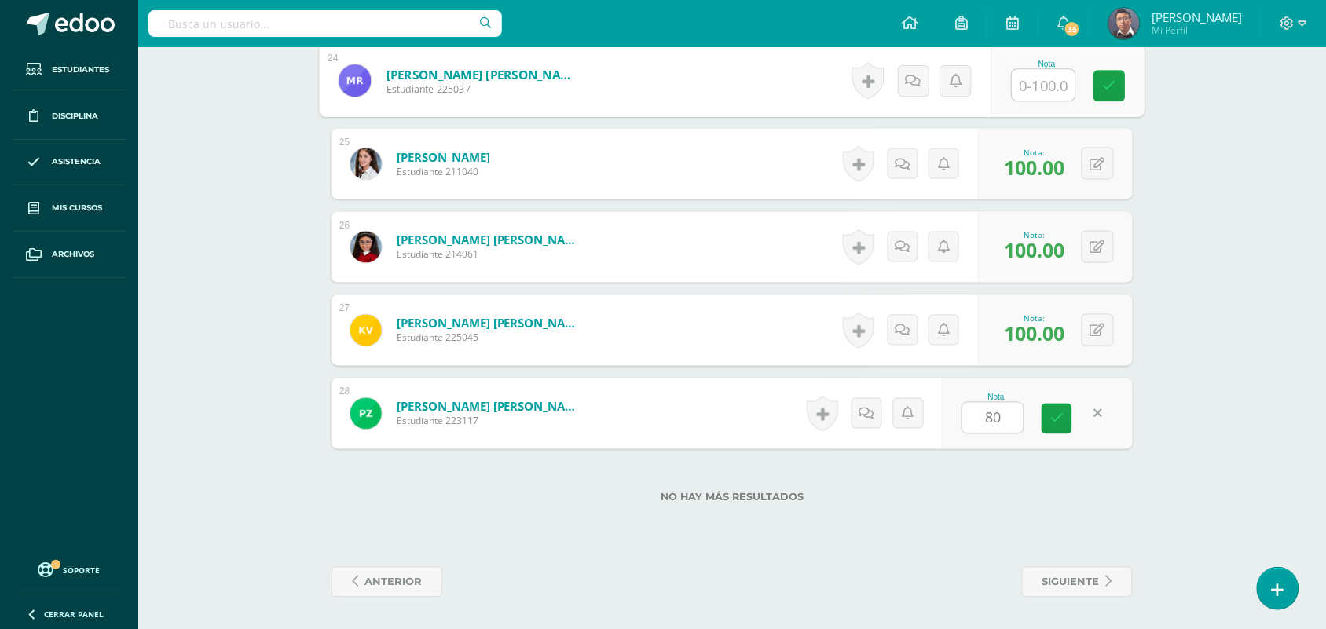
click at [1037, 89] on input "text" at bounding box center [1044, 85] width 63 height 31
paste input "100"
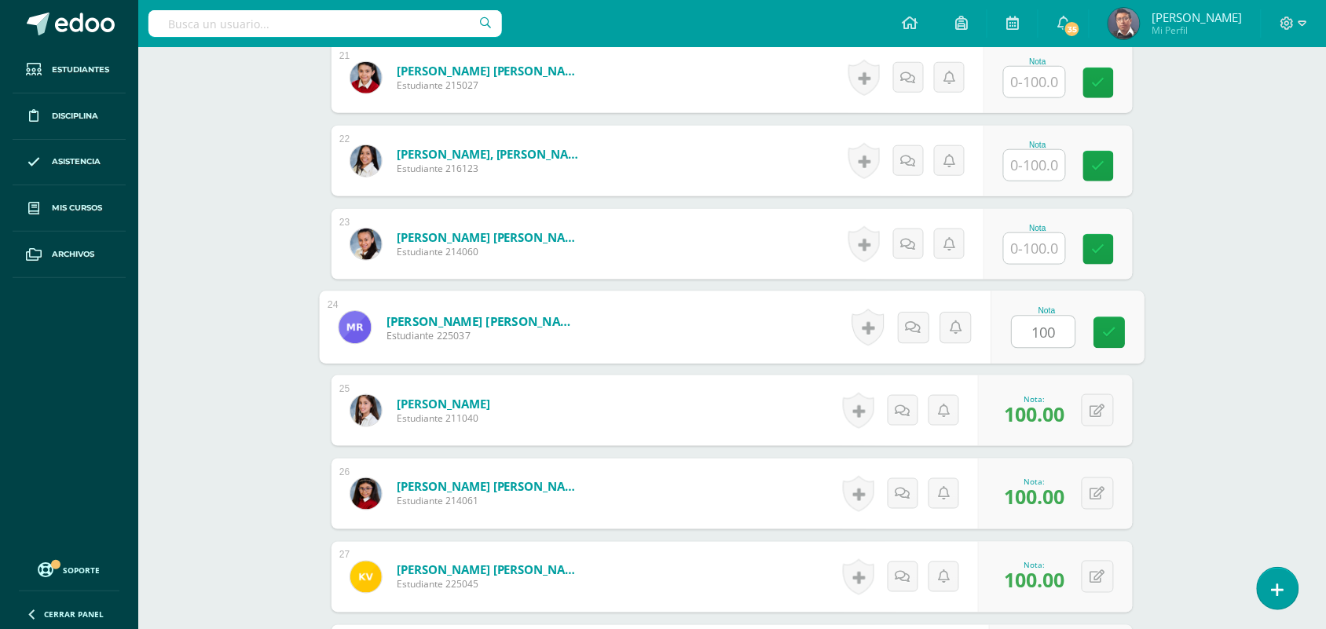
scroll to position [2103, 0]
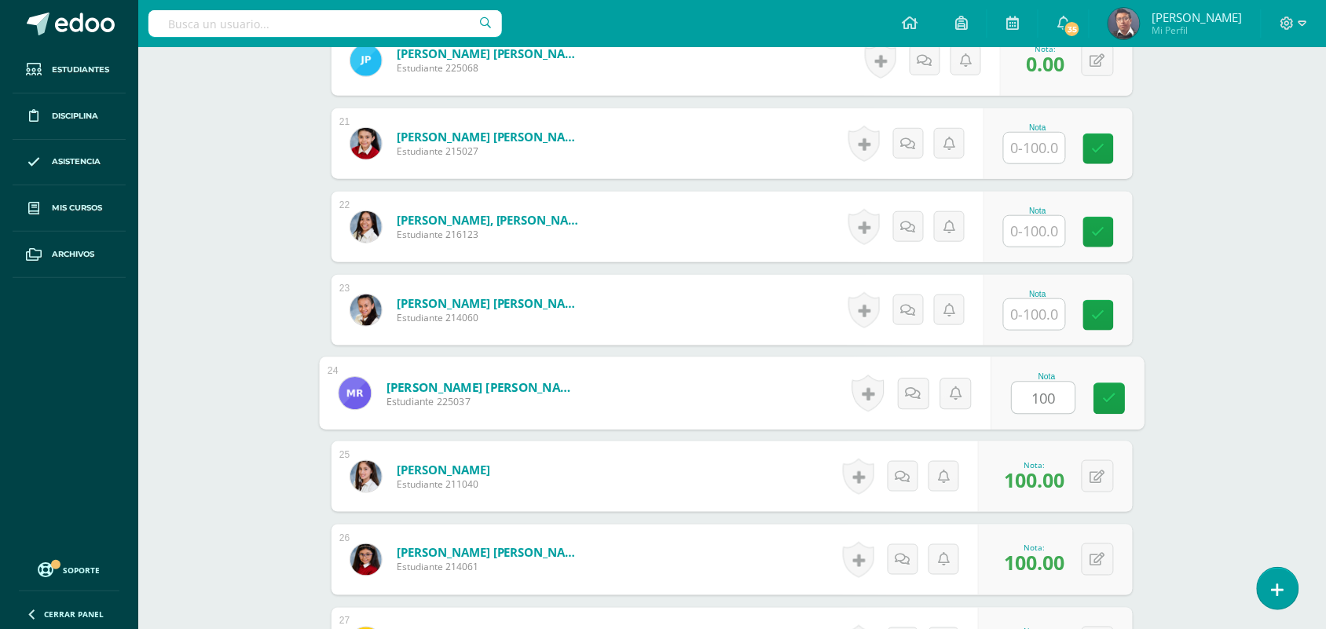
type input "100"
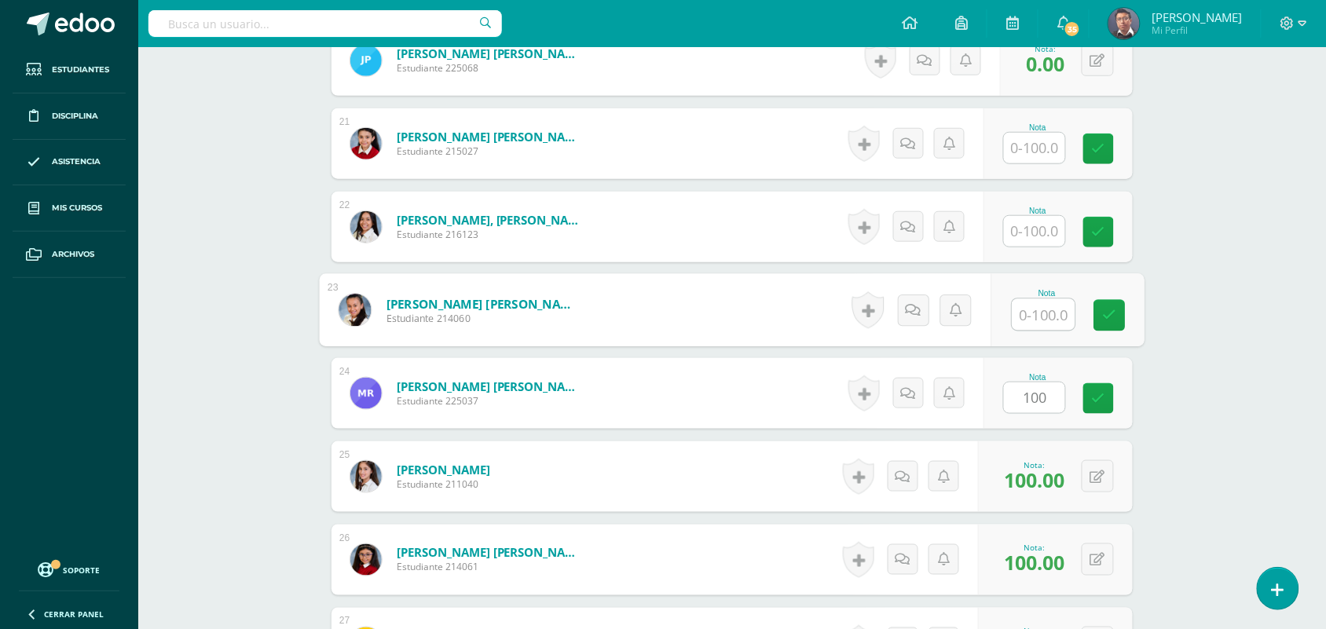
click at [1018, 316] on input "text" at bounding box center [1044, 314] width 63 height 31
paste input "100"
type input "100"
click at [1032, 226] on input "text" at bounding box center [1034, 231] width 61 height 31
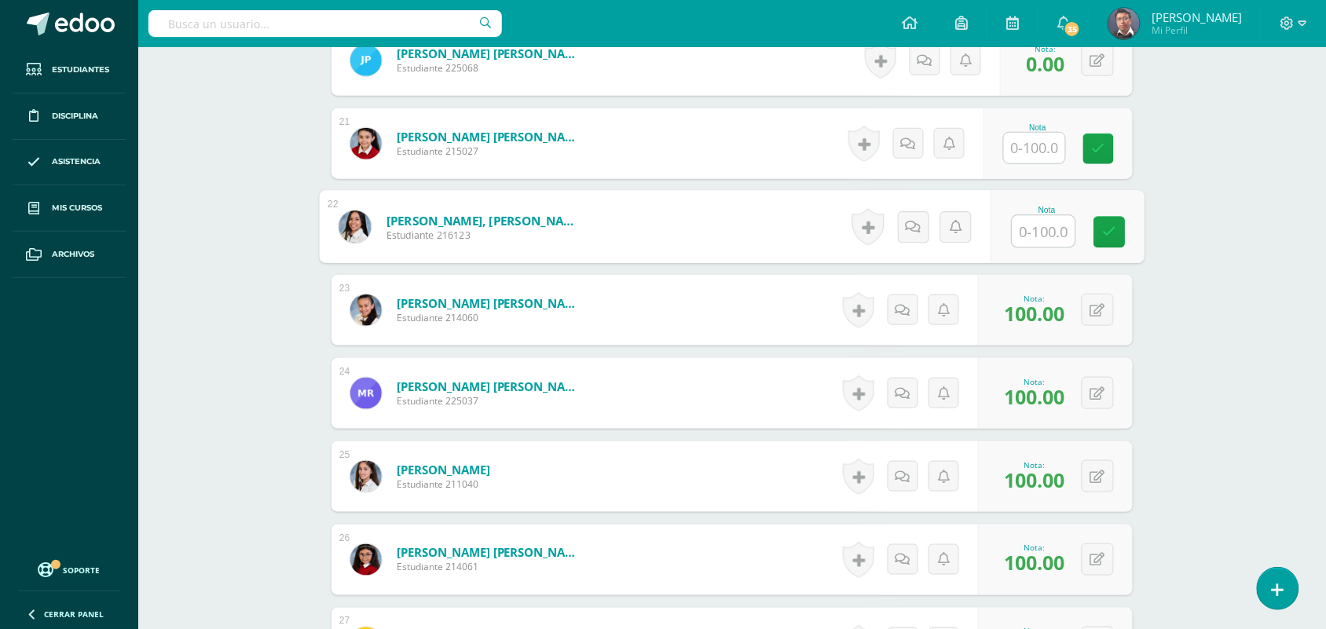
paste input "100"
type input "100"
click at [1050, 148] on input "text" at bounding box center [1034, 148] width 61 height 31
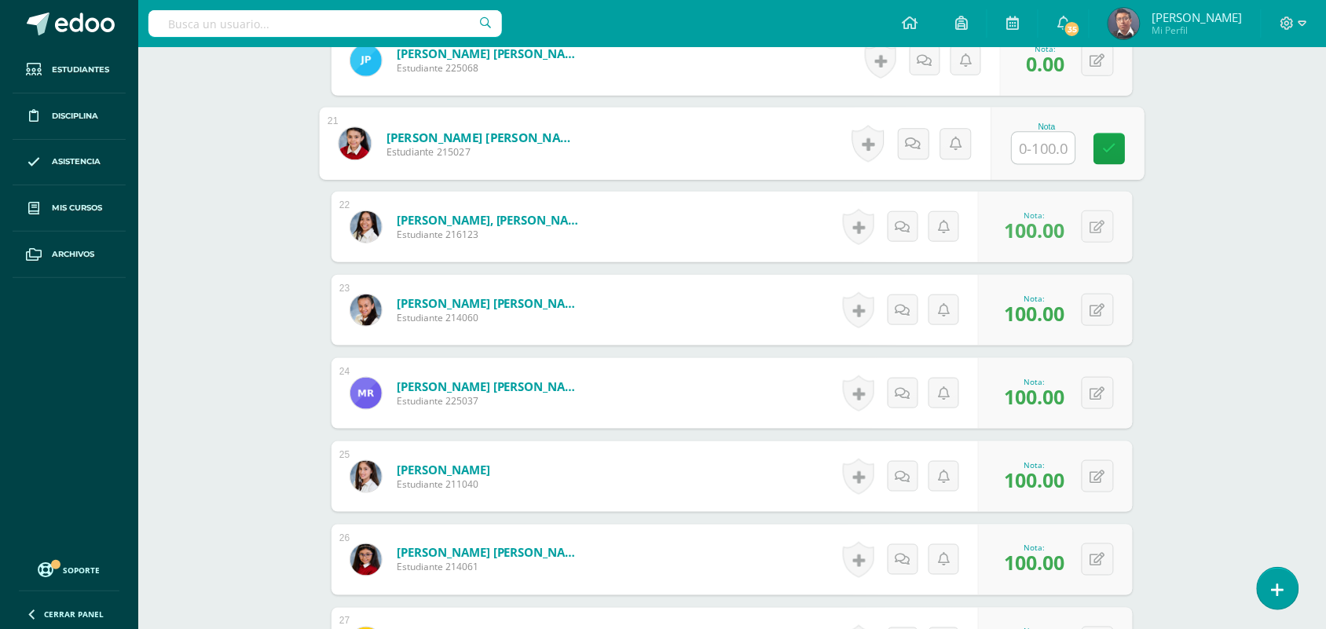
paste input "100"
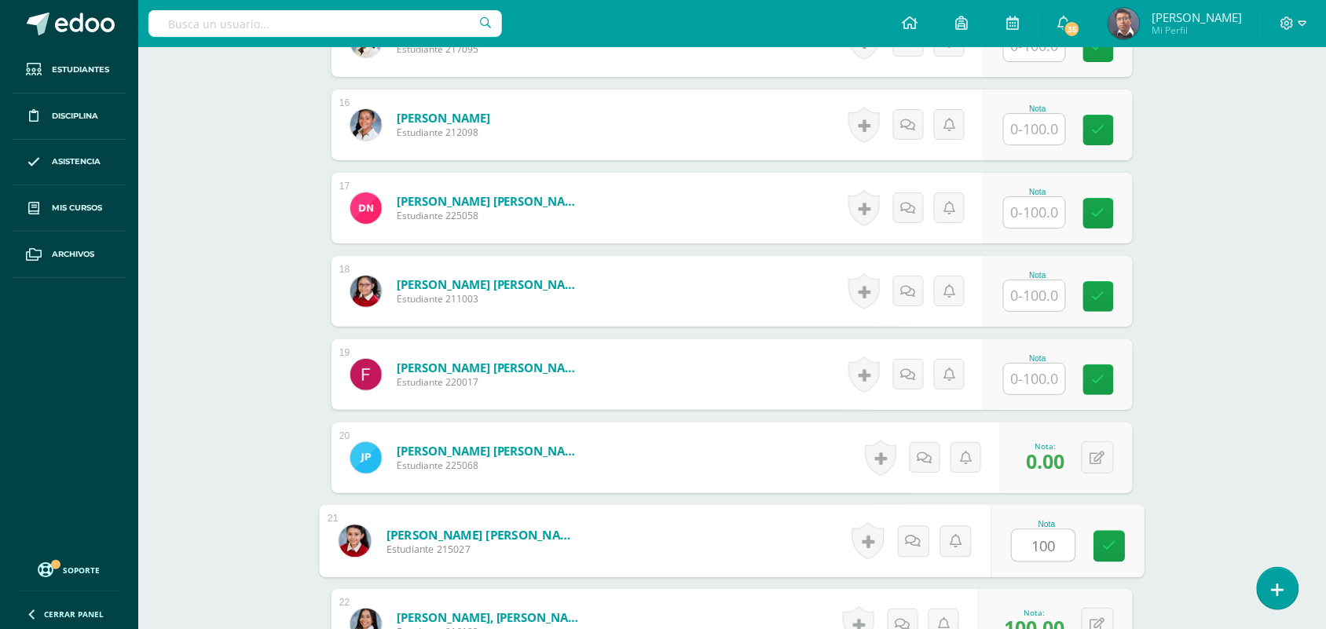
scroll to position [1676, 0]
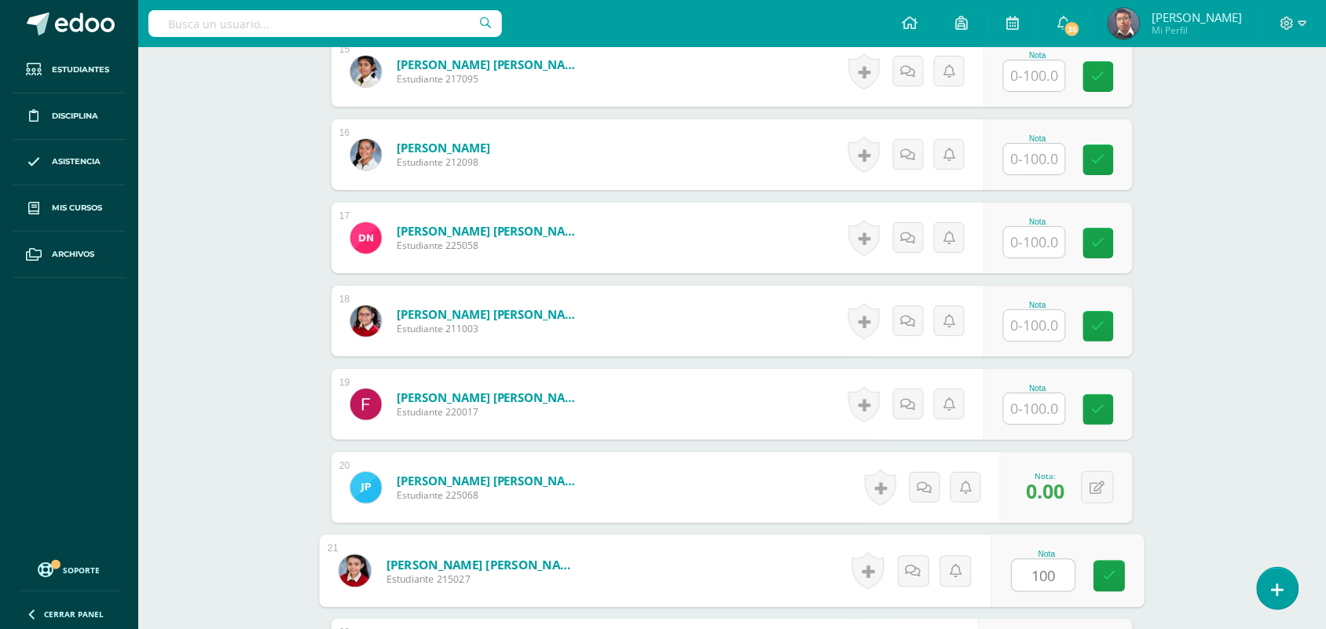
type input "100"
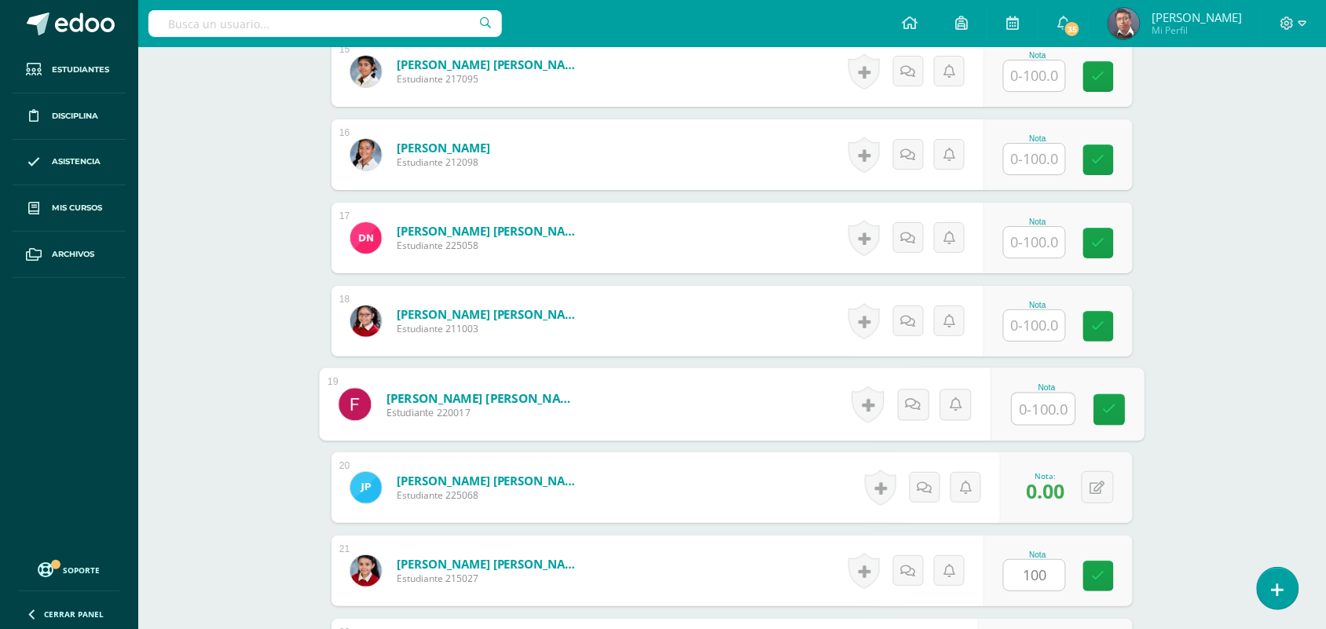
click at [1028, 406] on input "text" at bounding box center [1044, 409] width 63 height 31
paste input "100"
type input "100"
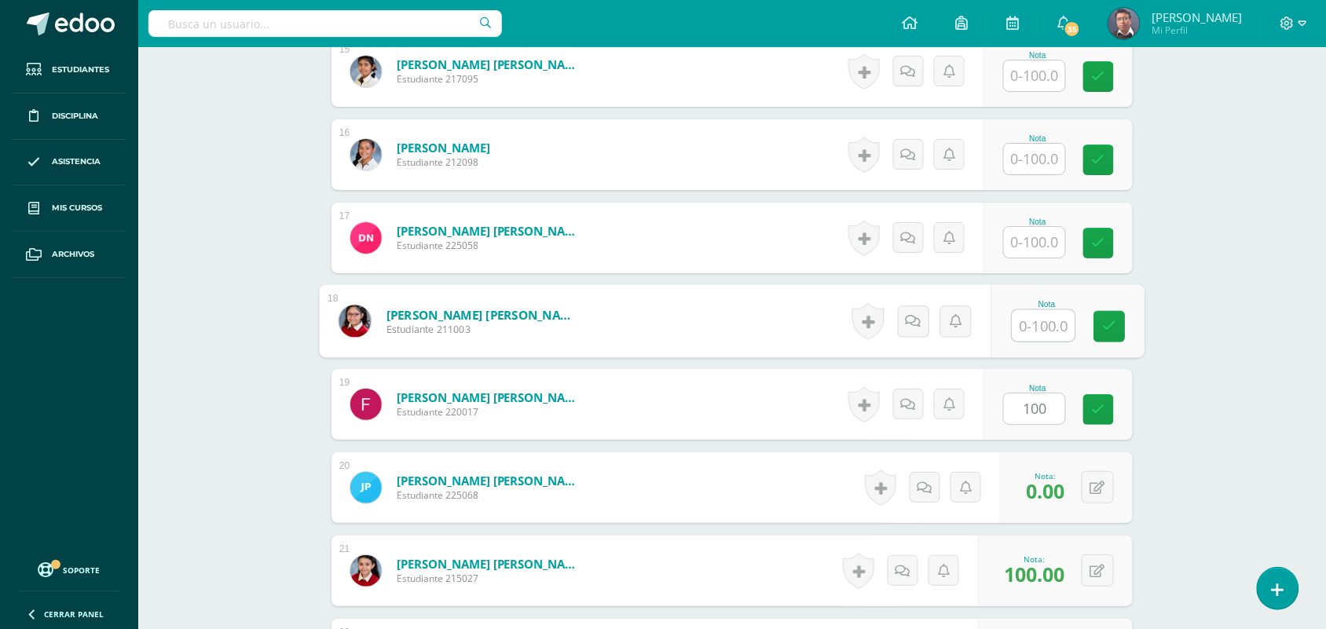
click at [1024, 318] on input "text" at bounding box center [1044, 325] width 63 height 31
paste input "100"
type input "100"
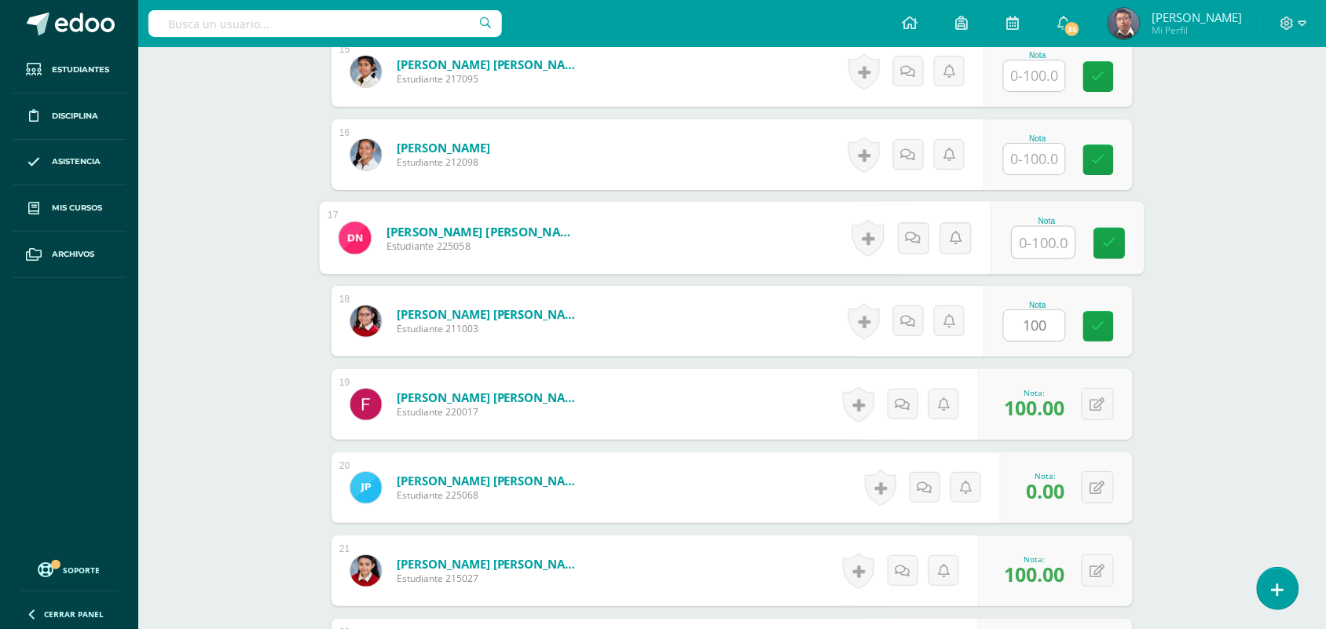
click at [1036, 241] on input "text" at bounding box center [1044, 242] width 63 height 31
paste input "100"
type input "100"
click at [1042, 167] on input "text" at bounding box center [1034, 159] width 61 height 31
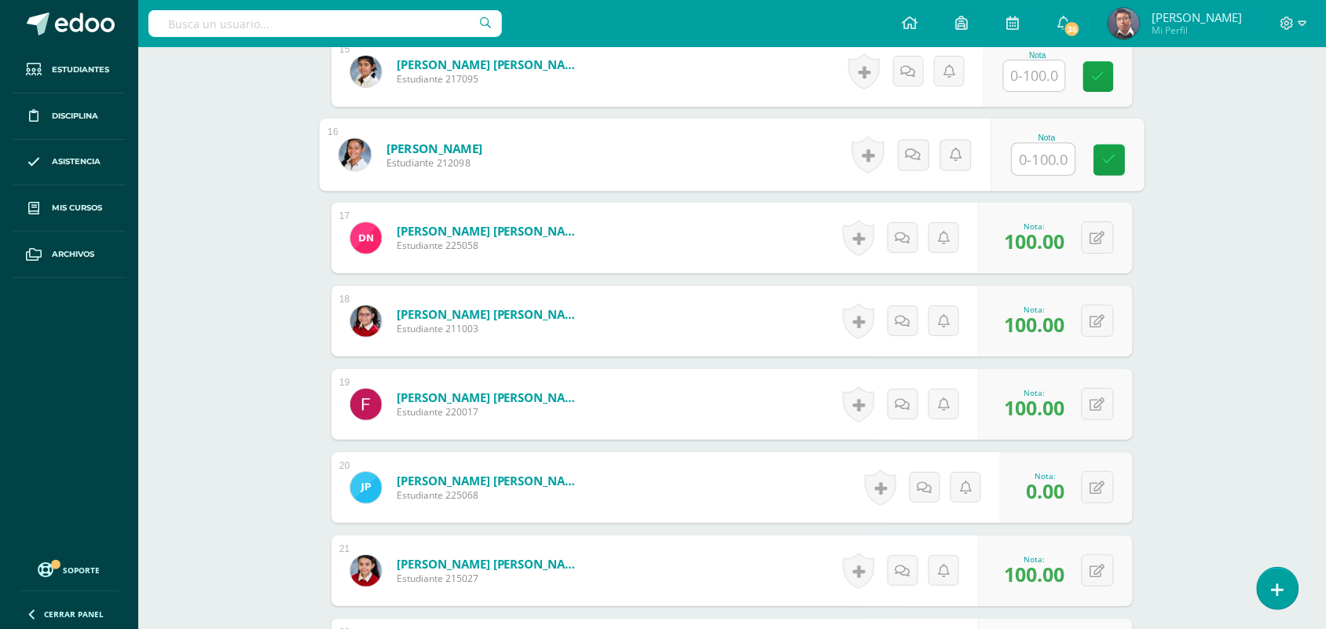
paste input "100"
type input "100"
click at [1047, 83] on input "text" at bounding box center [1034, 76] width 61 height 31
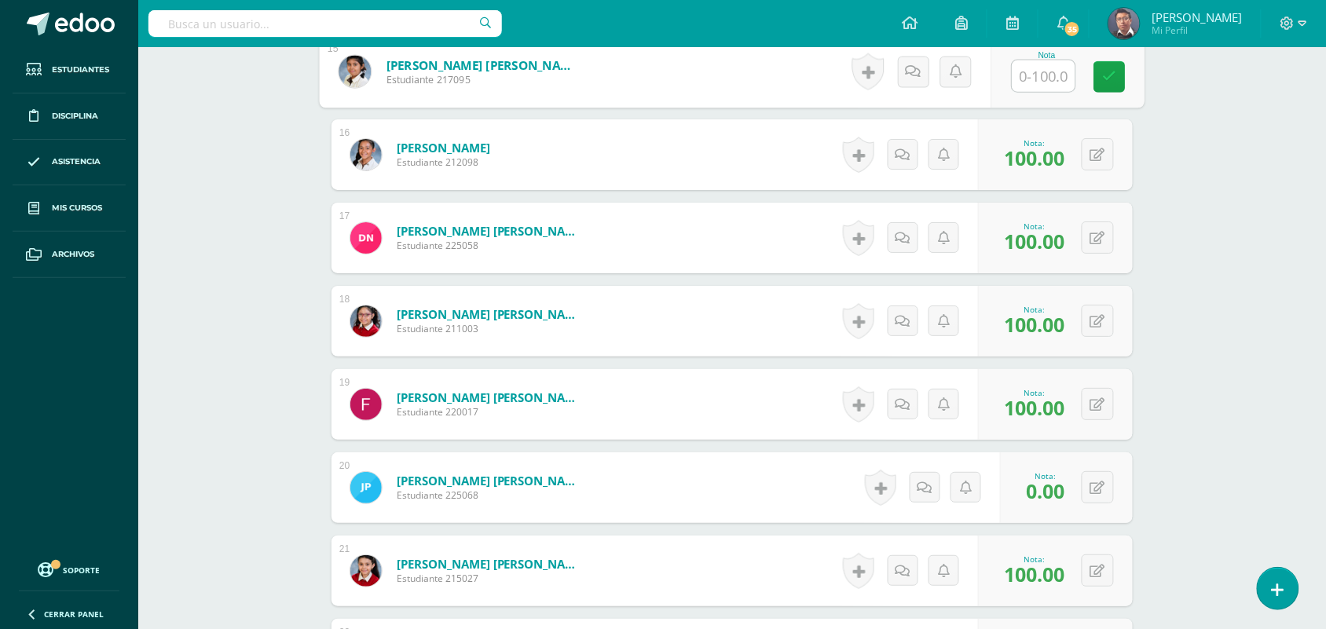
paste input "100"
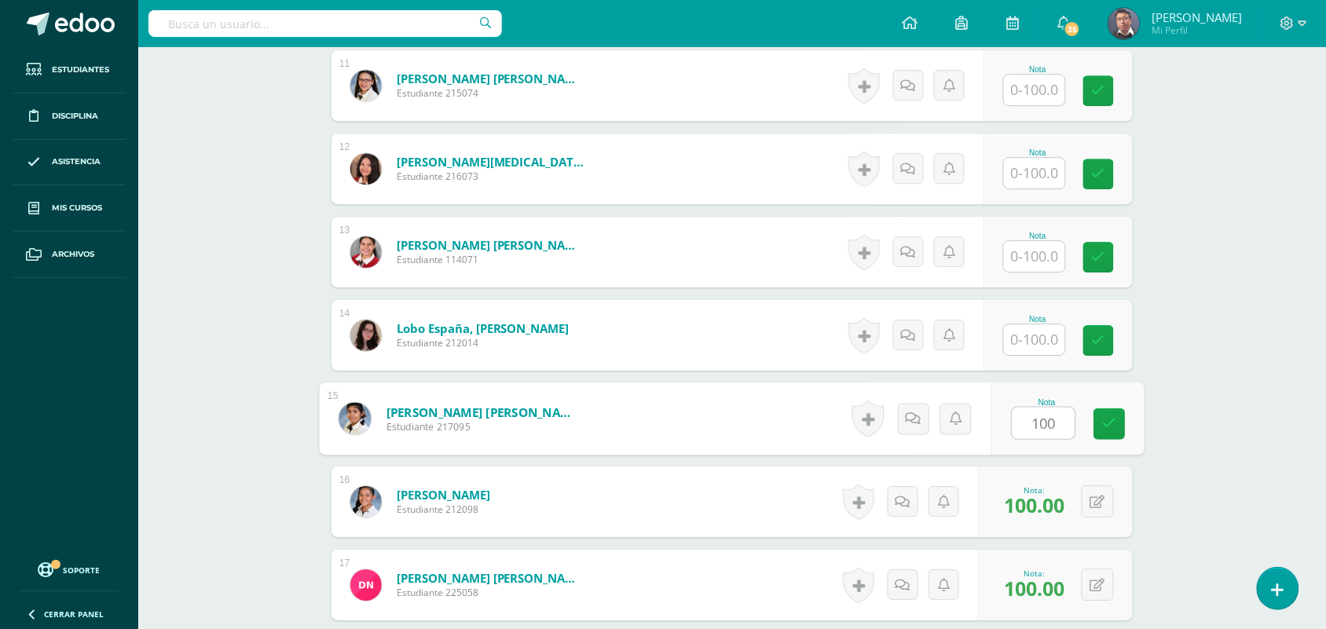
scroll to position [1318, 0]
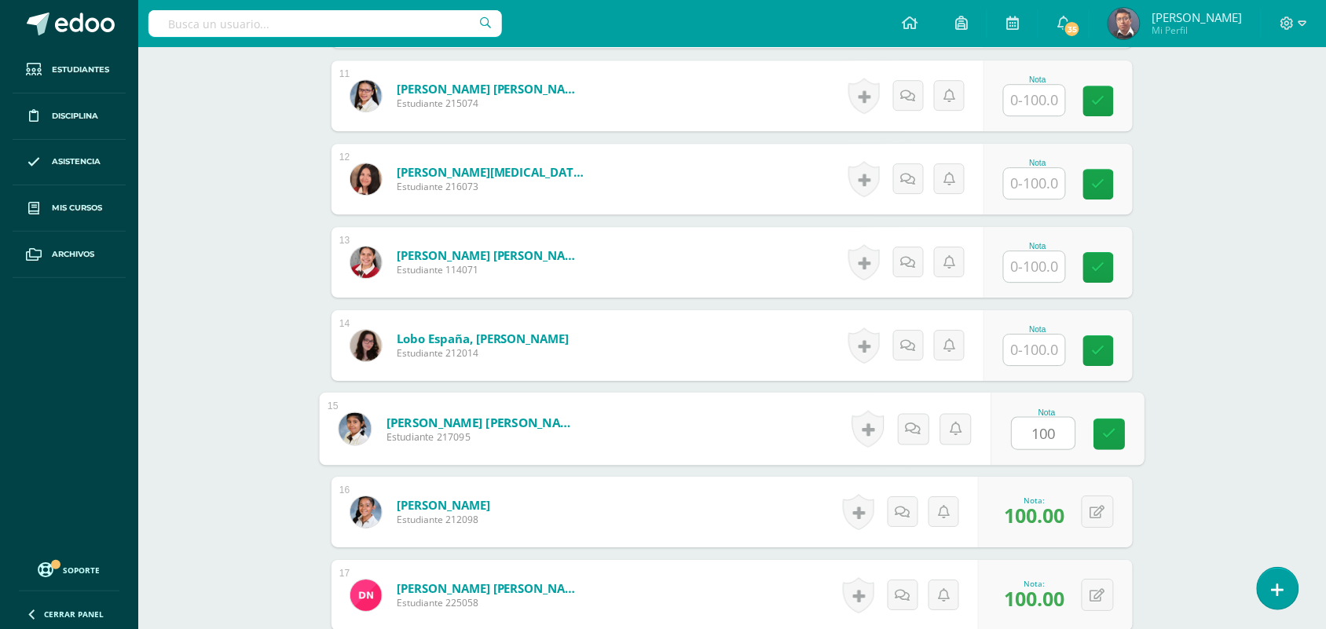
type input "100"
click at [1041, 344] on input "text" at bounding box center [1034, 350] width 61 height 31
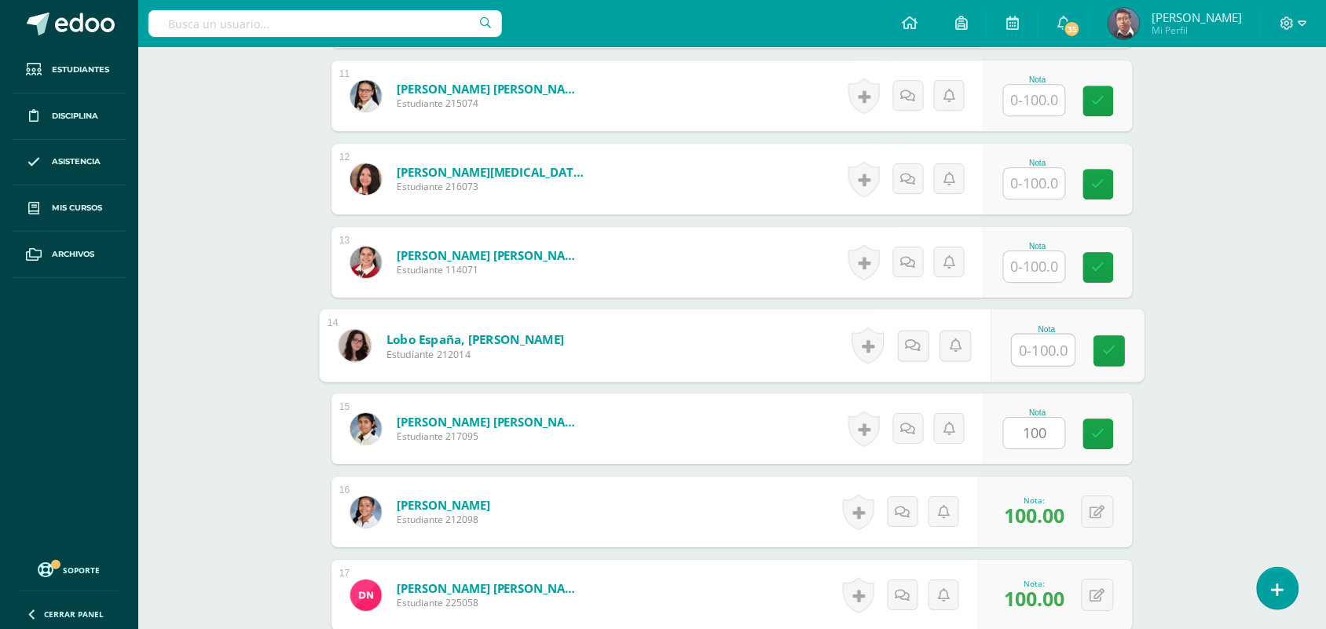
paste input "100"
type input "100"
click at [1043, 270] on input "text" at bounding box center [1034, 266] width 61 height 31
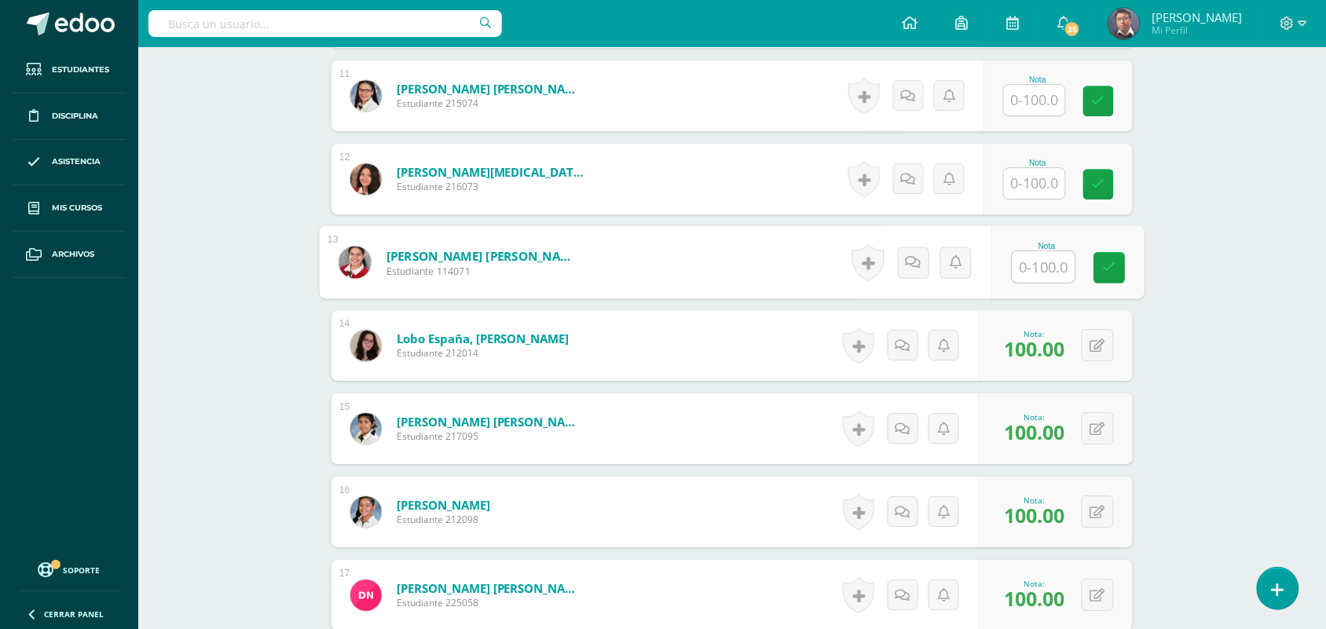
paste input "100"
type input "100"
click at [1045, 182] on input "text" at bounding box center [1034, 183] width 61 height 31
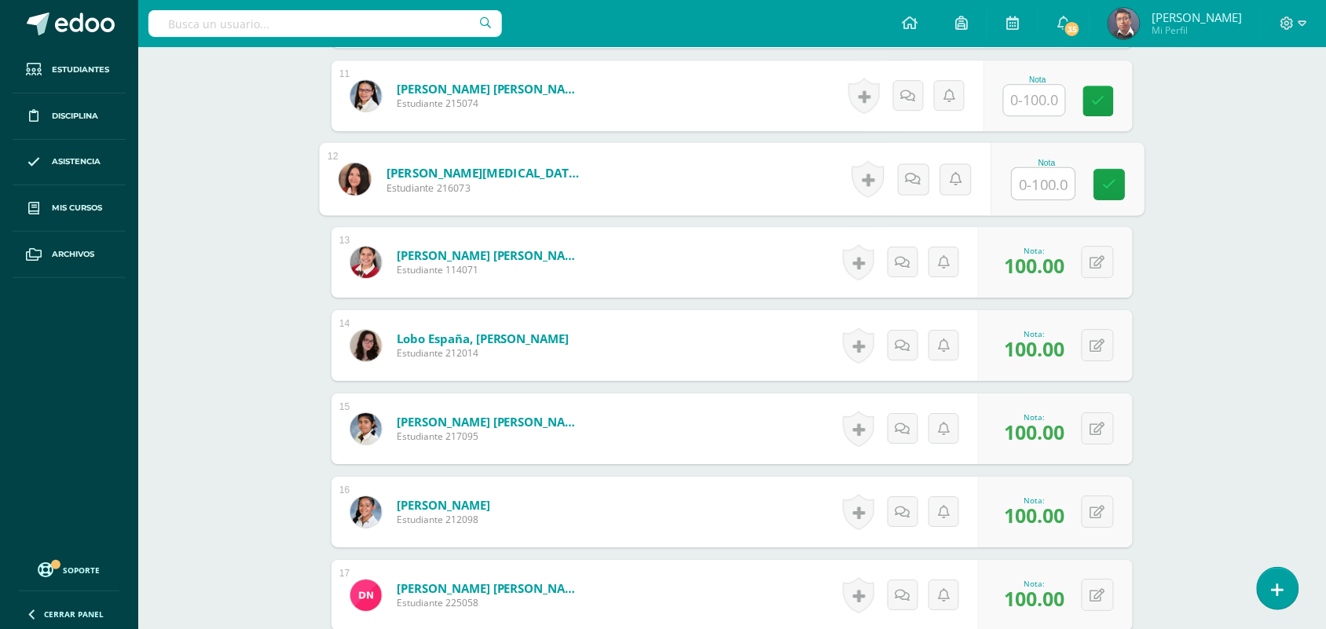
paste input "100"
type input "100"
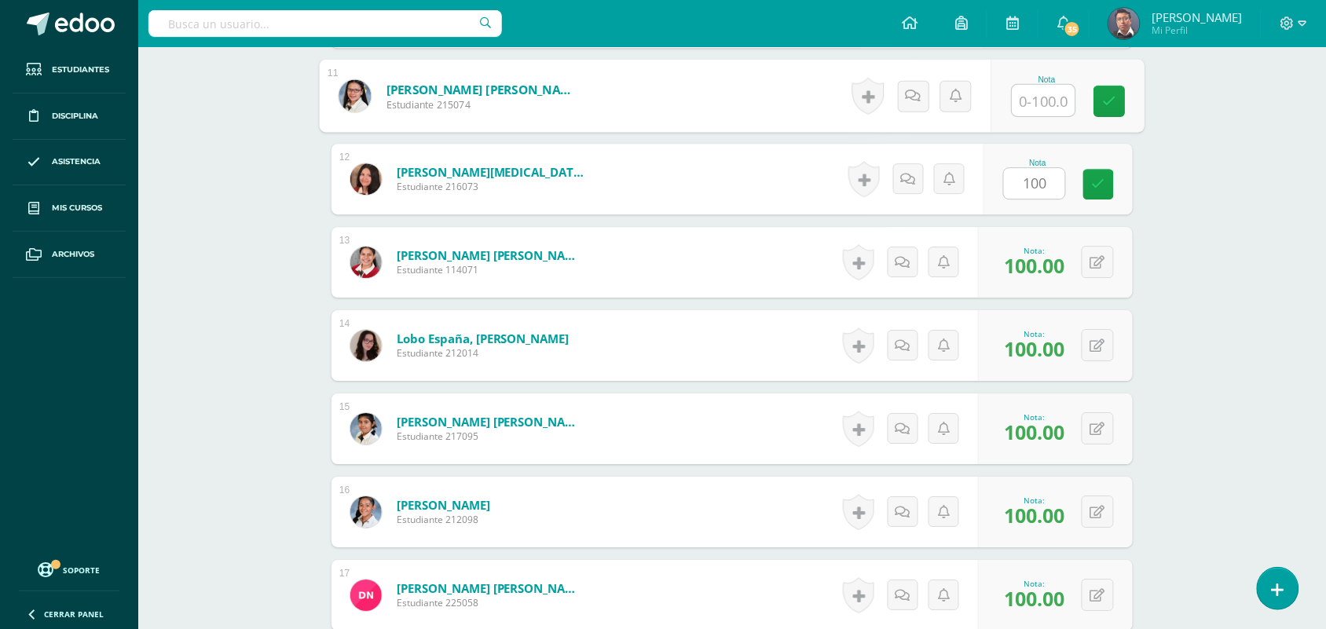
click at [1043, 102] on input "text" at bounding box center [1044, 100] width 63 height 31
paste input "100"
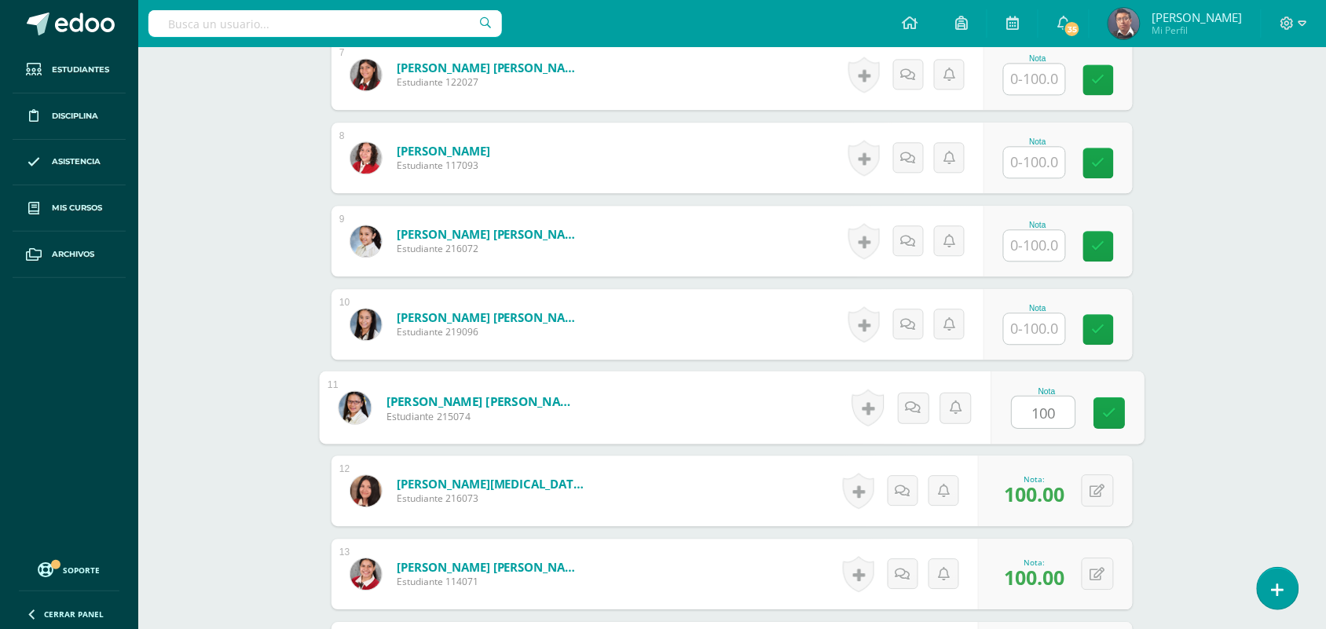
scroll to position [1002, 0]
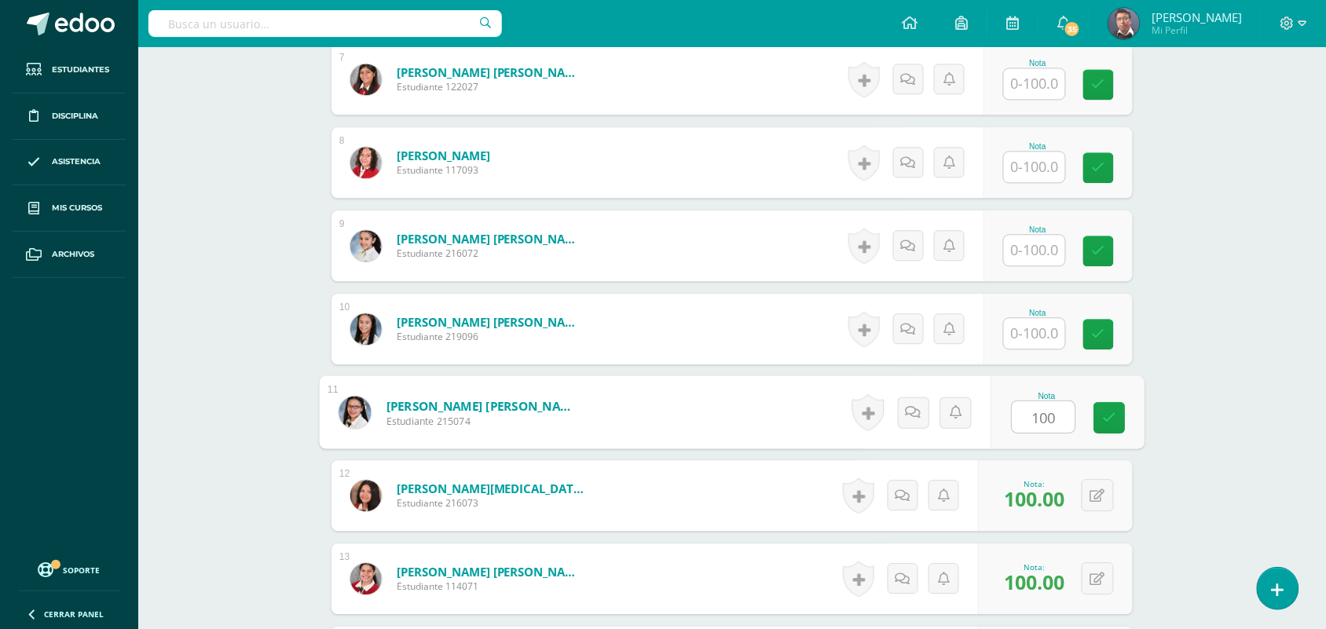
type input "100"
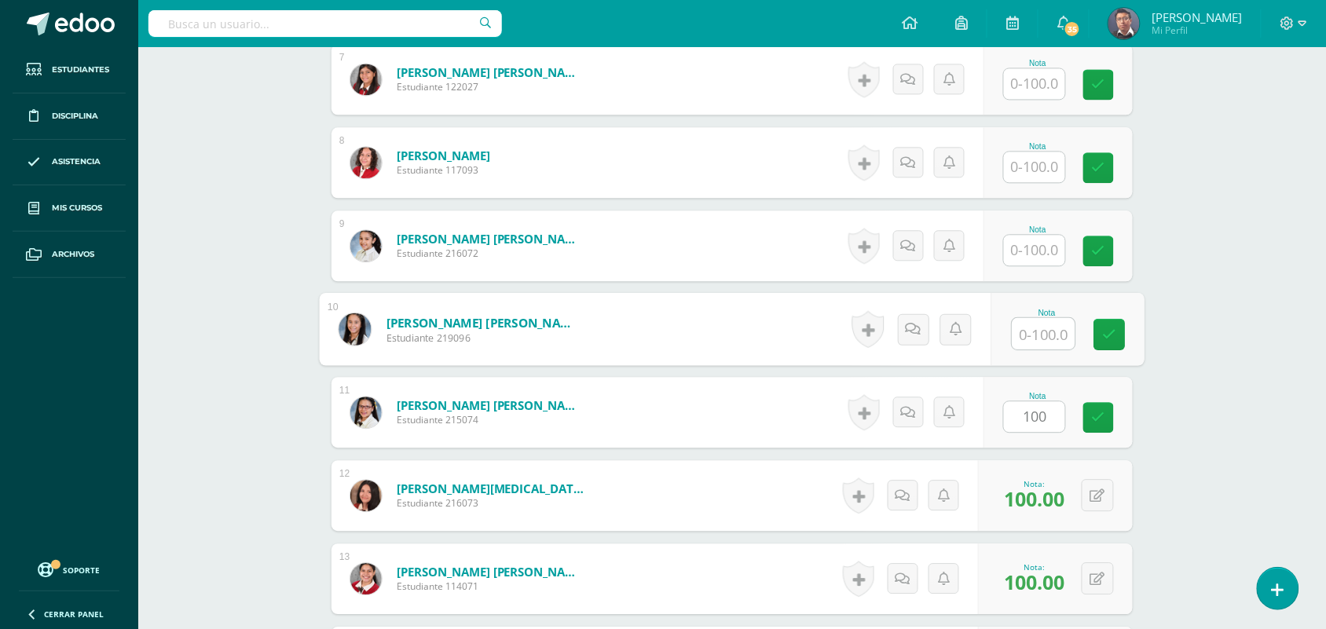
click at [1057, 326] on input "text" at bounding box center [1044, 333] width 63 height 31
paste input "100"
type input "100"
click at [1040, 248] on input "text" at bounding box center [1034, 250] width 61 height 31
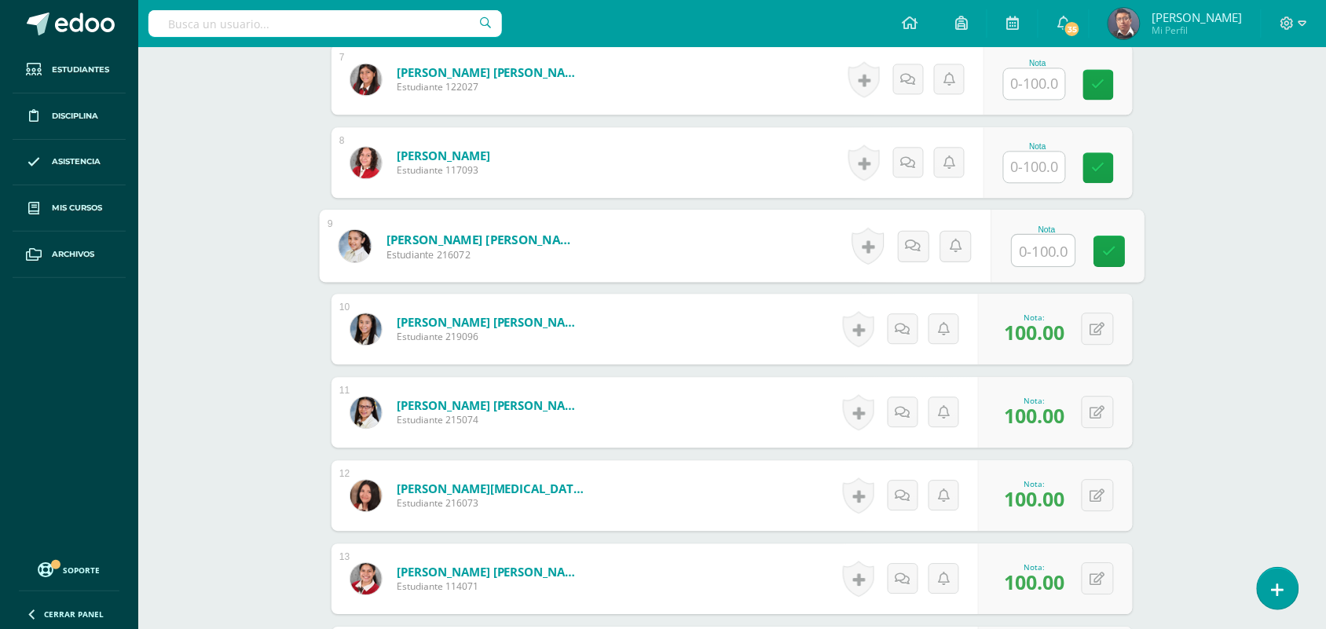
paste input "100"
type input "100"
click at [1039, 167] on input "text" at bounding box center [1034, 167] width 61 height 31
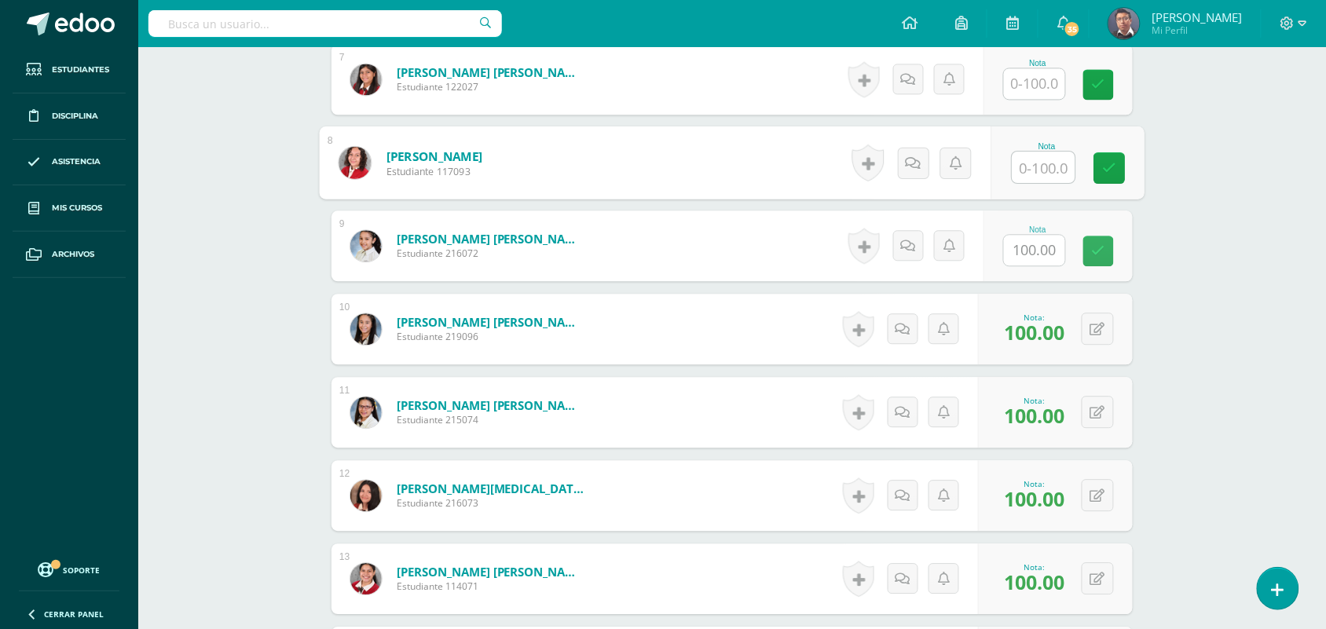
paste input "100"
type input "100"
click at [1043, 87] on input "text" at bounding box center [1034, 83] width 61 height 31
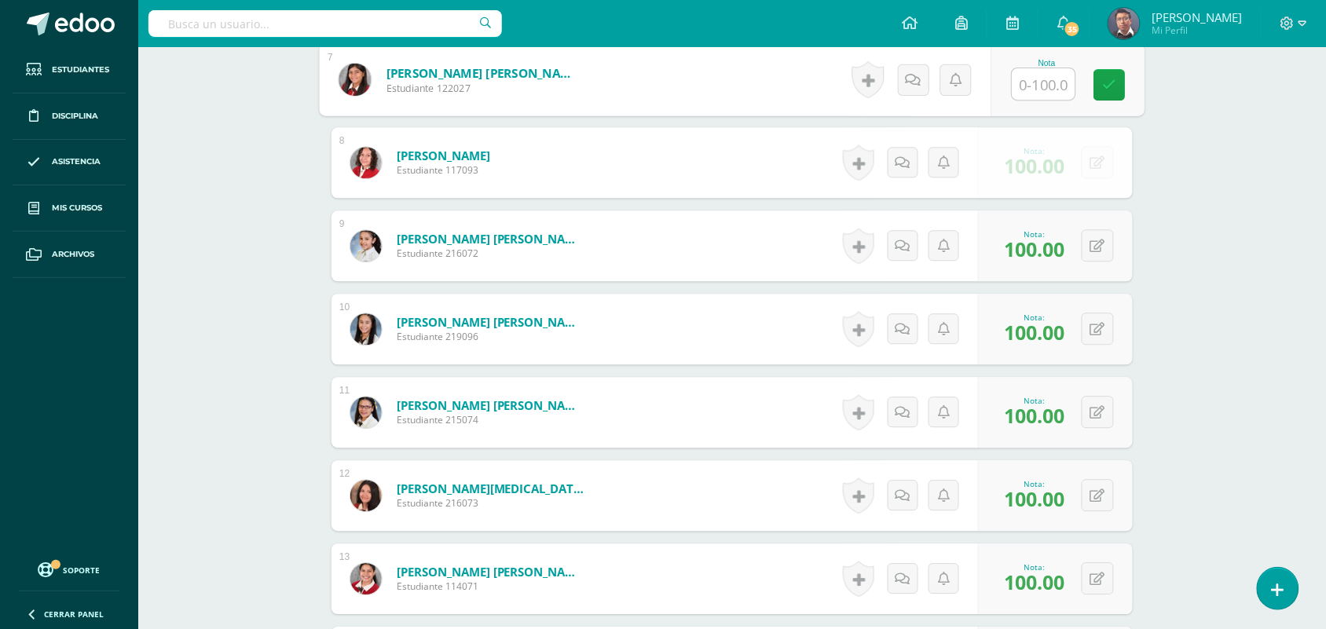
paste input "100"
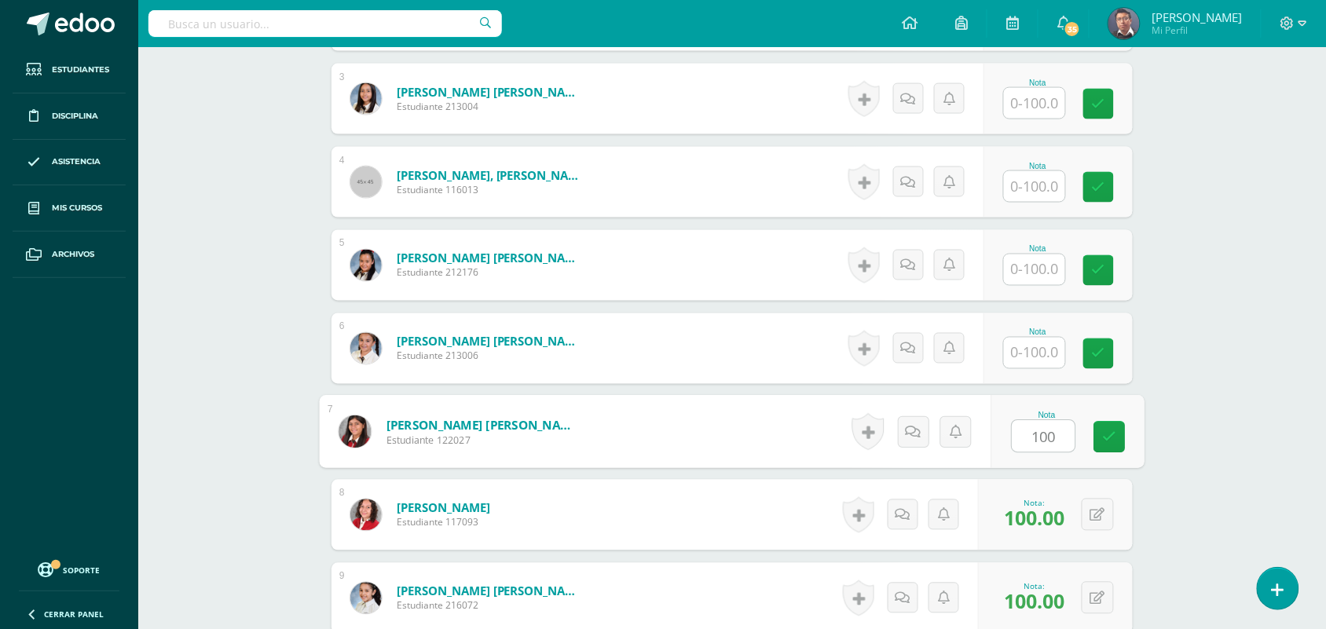
scroll to position [634, 0]
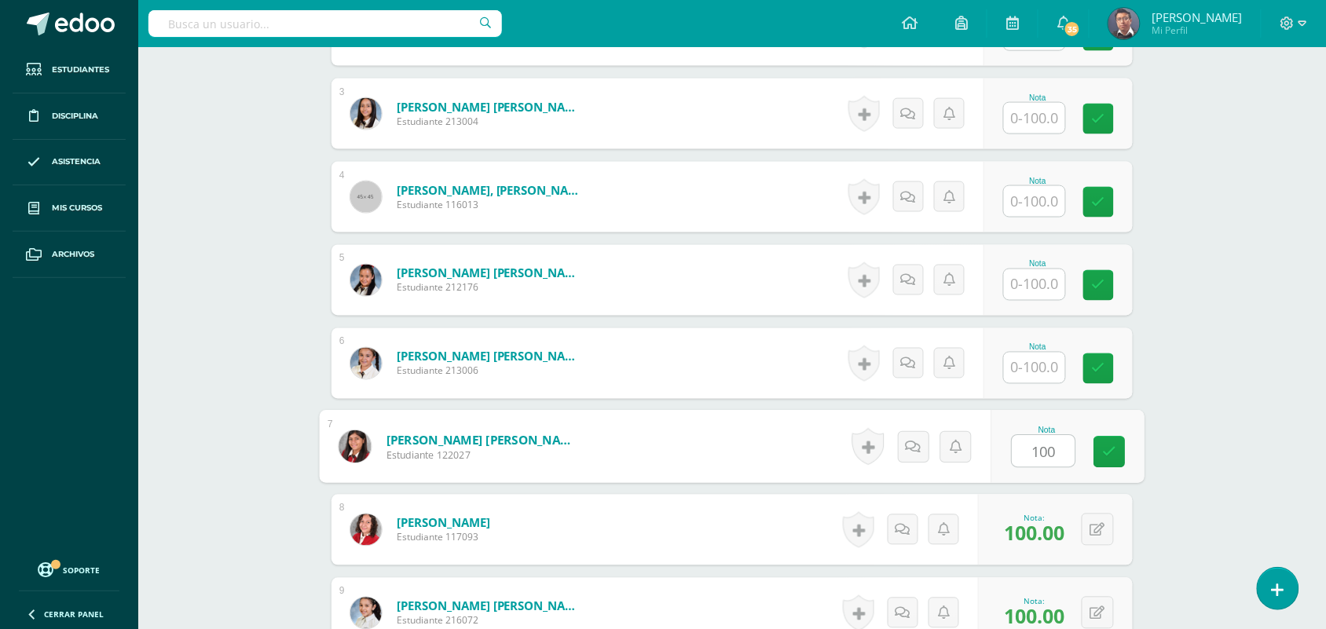
type input "100"
click at [1011, 381] on input "text" at bounding box center [1034, 368] width 61 height 31
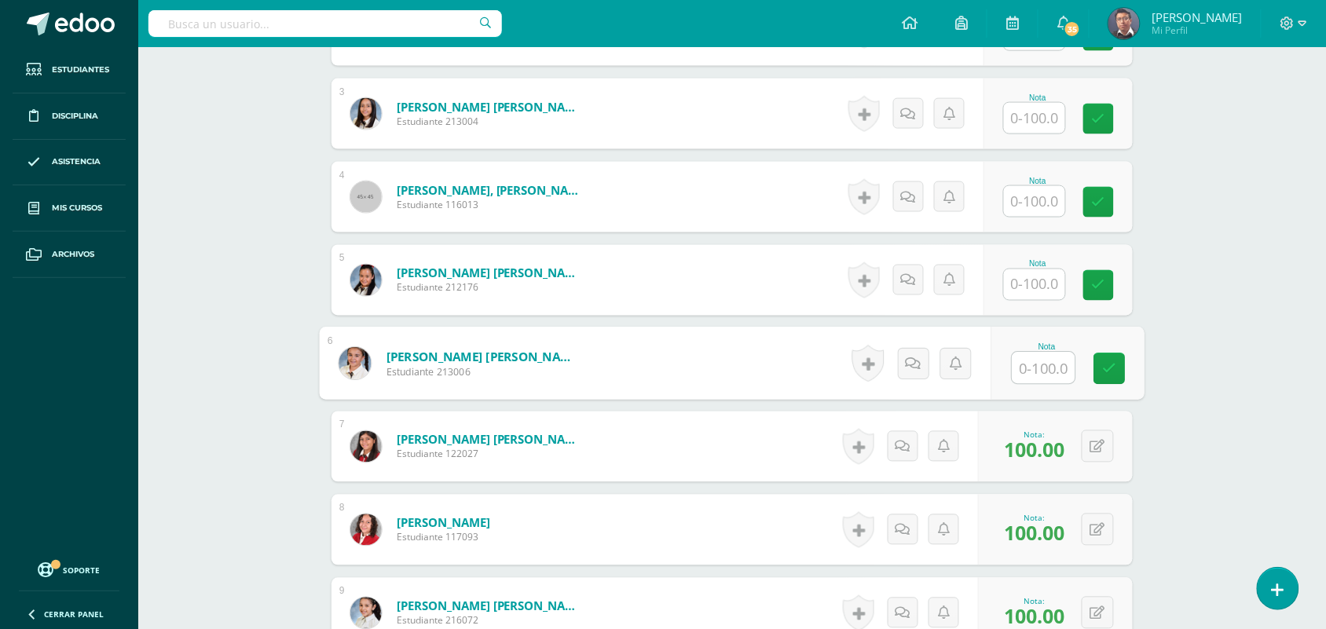
paste input "100"
type input "100"
click at [1034, 288] on input "text" at bounding box center [1034, 285] width 61 height 31
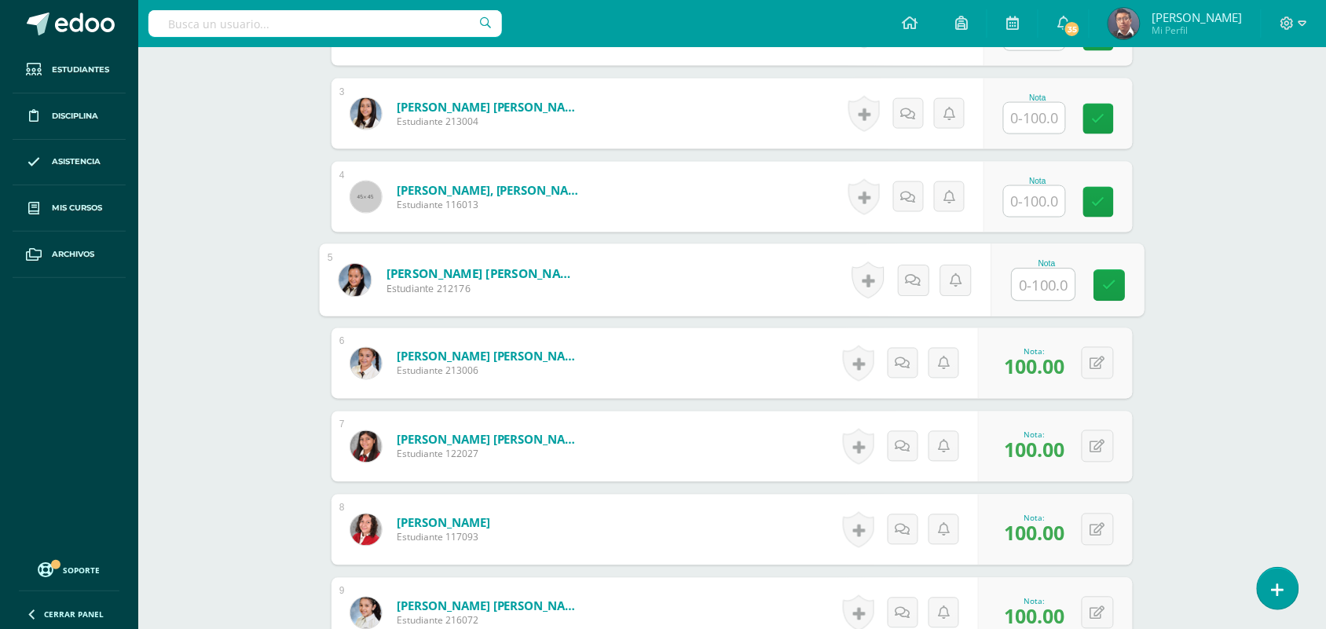
paste input "100"
type input "100"
click at [1043, 202] on input "text" at bounding box center [1034, 201] width 61 height 31
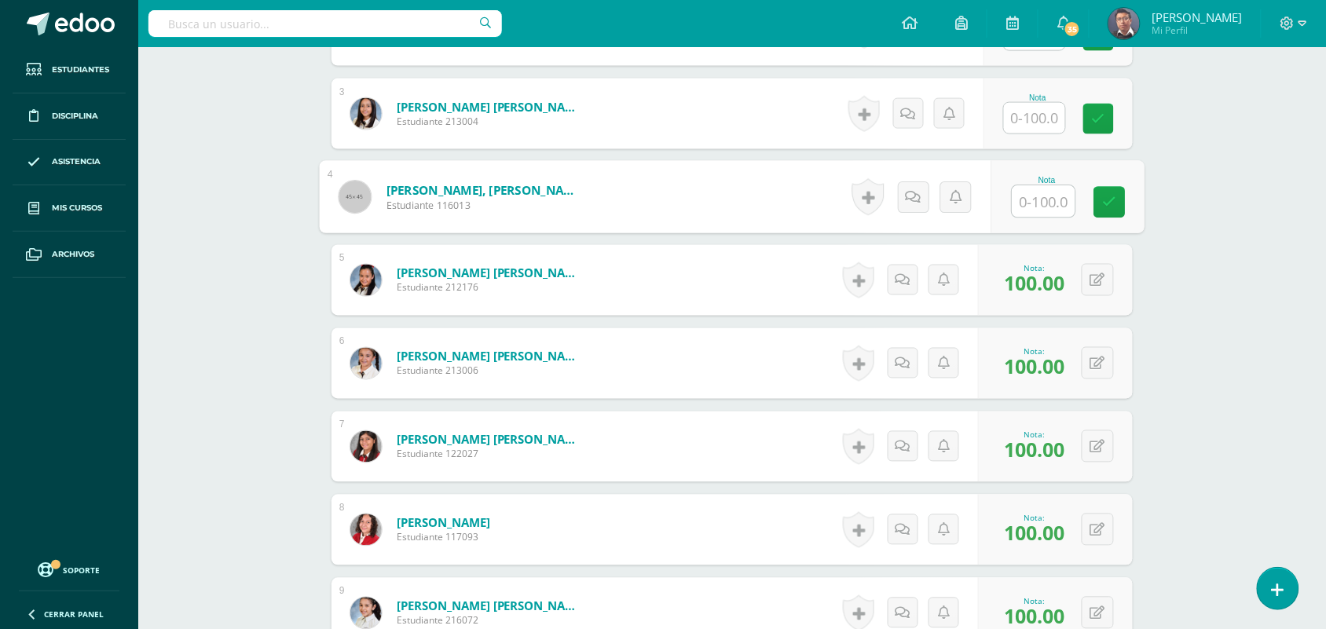
paste input "100"
type input "100"
click at [1049, 119] on input "text" at bounding box center [1034, 118] width 61 height 31
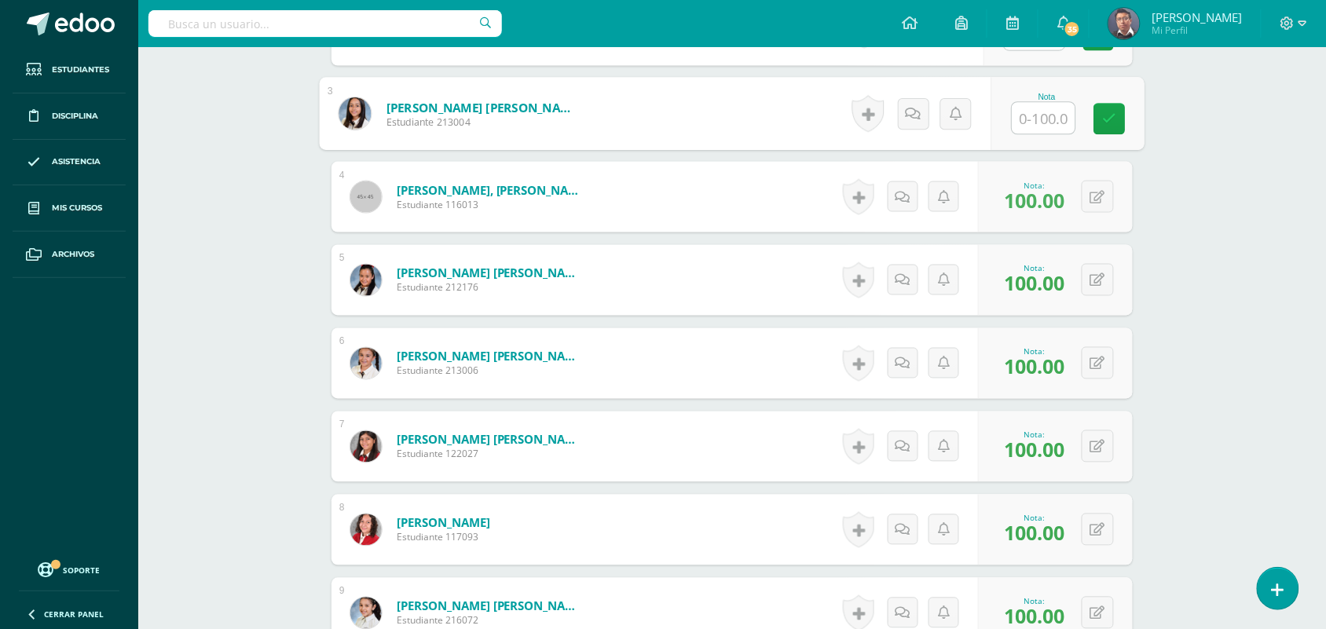
paste input "100"
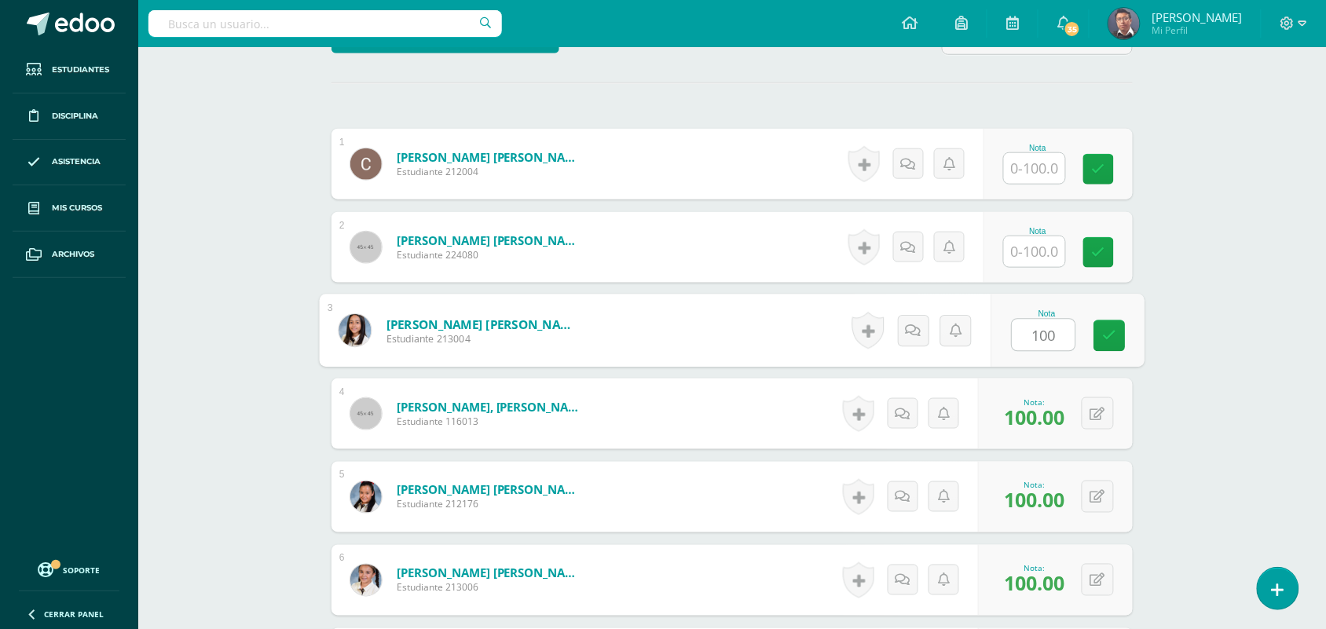
scroll to position [407, 0]
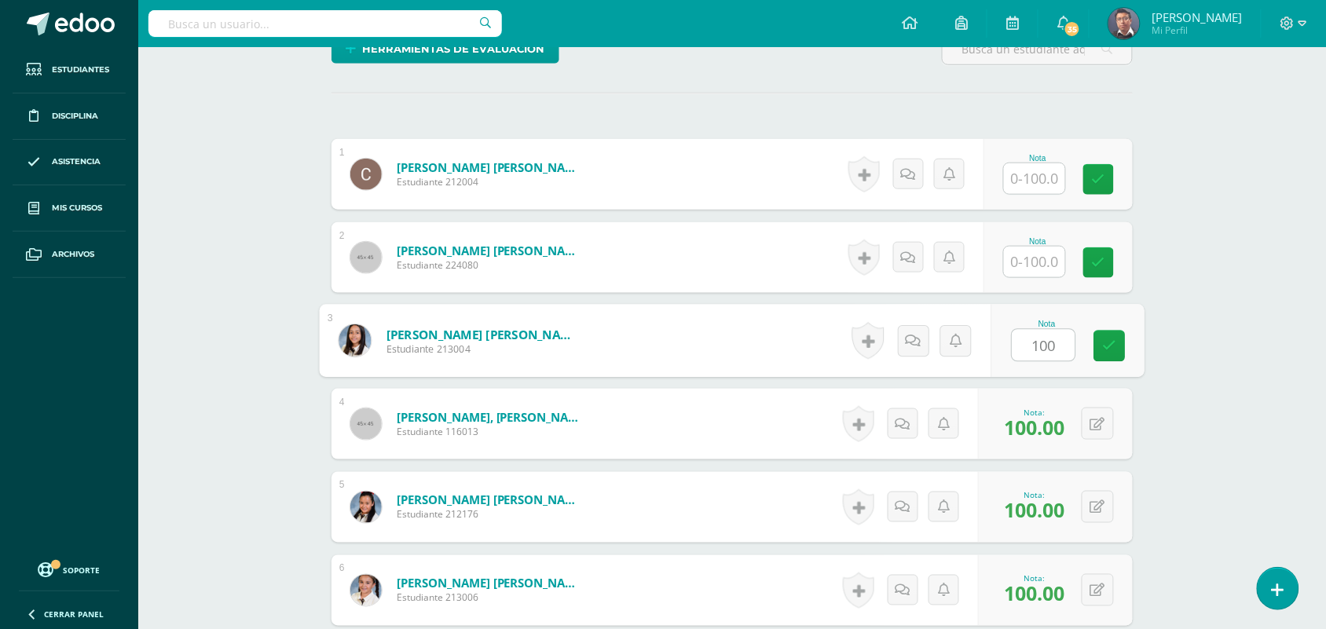
type input "100"
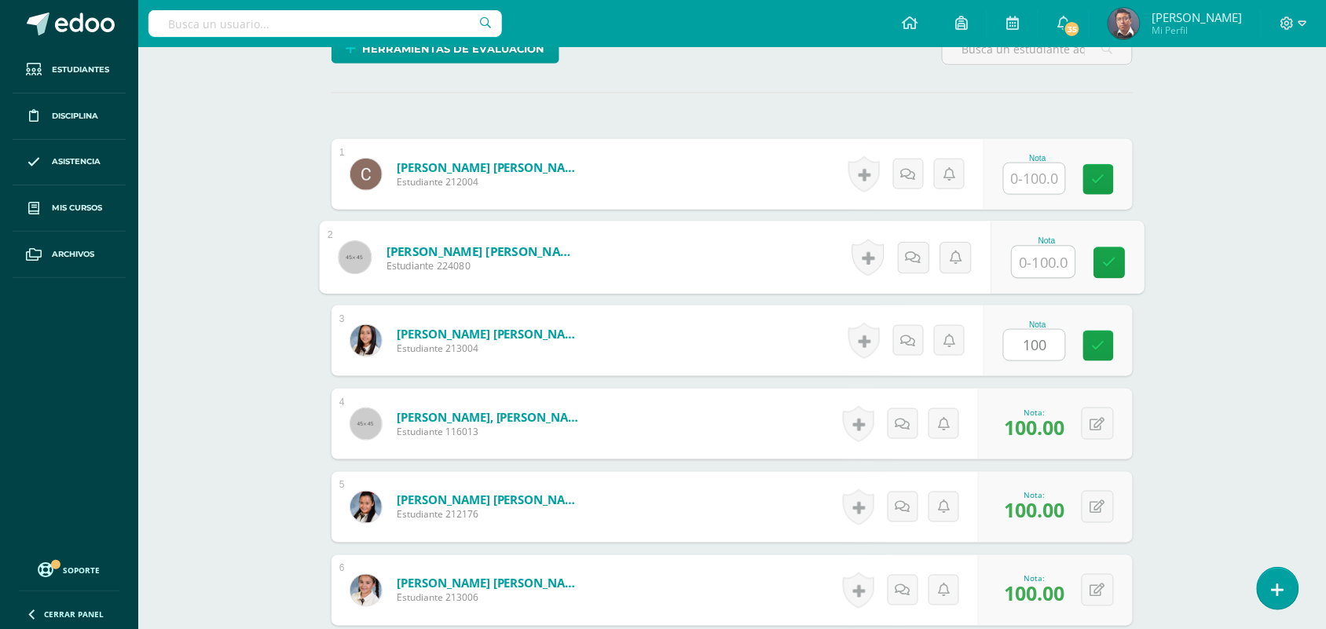
click at [1036, 268] on input "text" at bounding box center [1044, 262] width 63 height 31
paste input "100"
type input "100"
click at [1043, 178] on input "text" at bounding box center [1034, 178] width 61 height 31
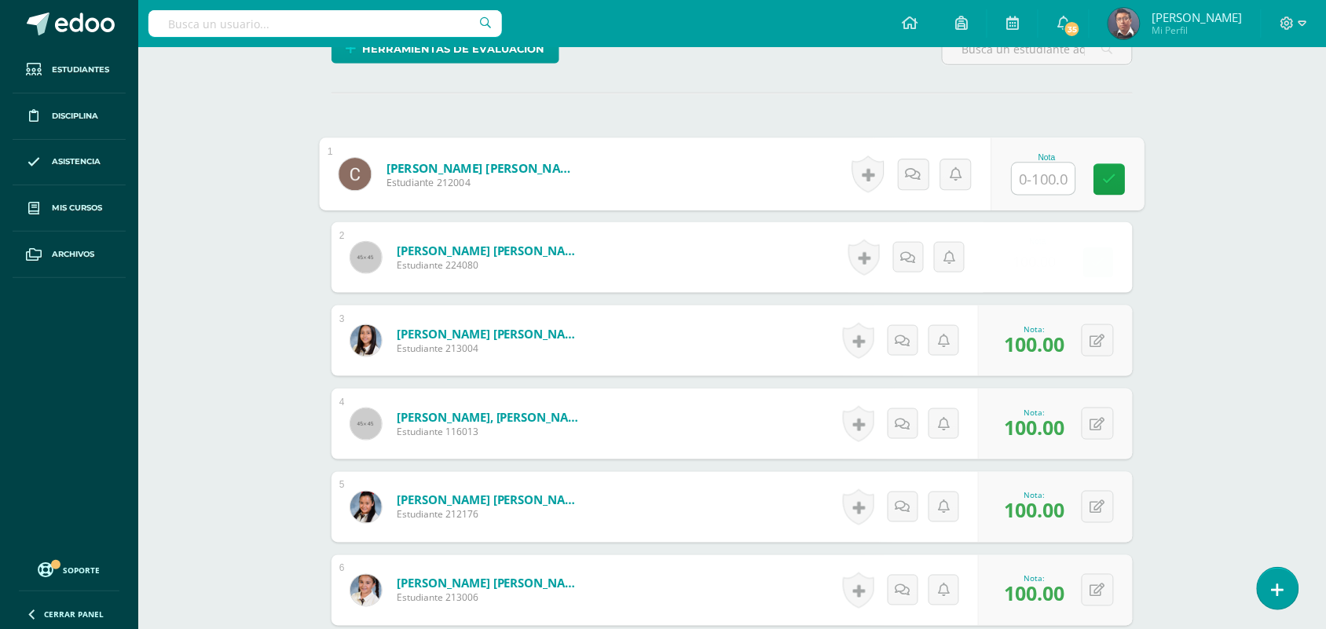
click at [1043, 178] on input "text" at bounding box center [1044, 178] width 63 height 31
paste input "100"
type input "100"
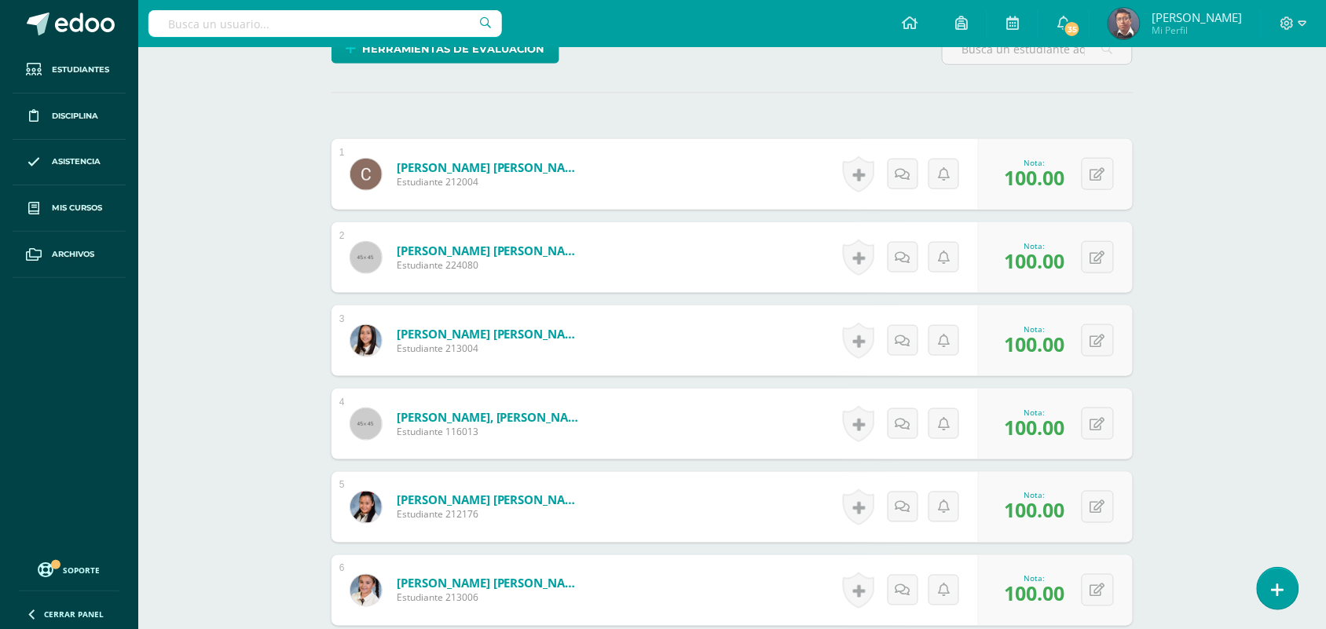
scroll to position [0, 0]
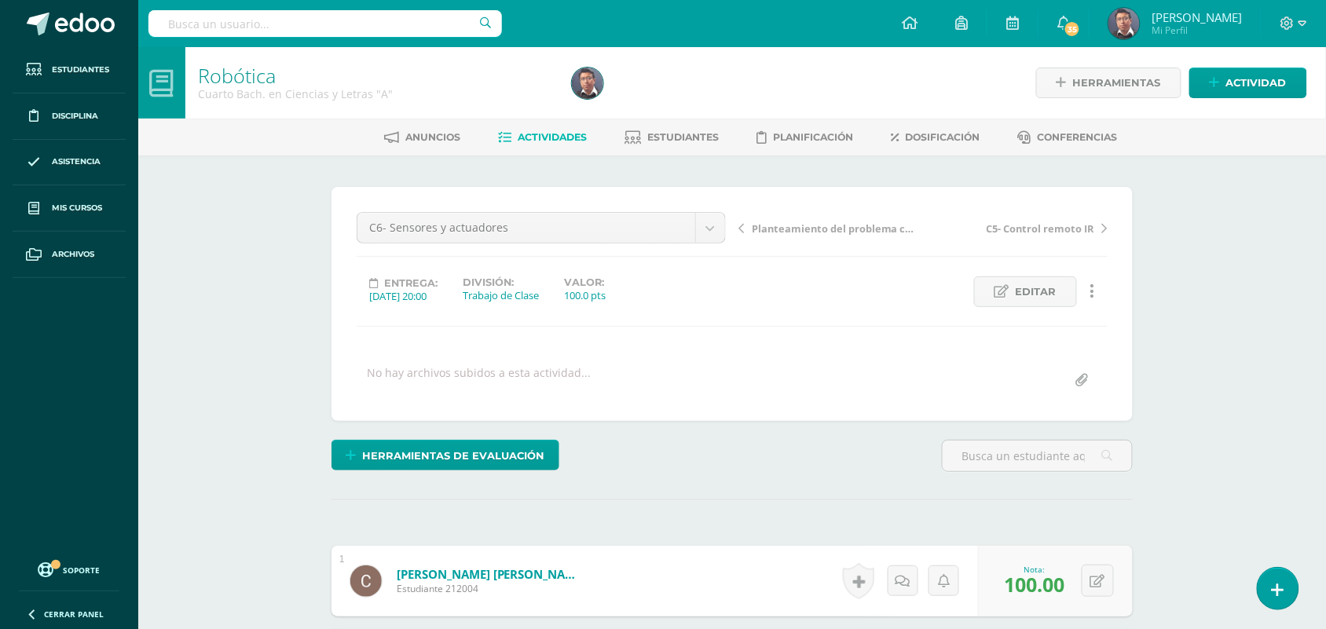
click at [560, 132] on span "Actividades" at bounding box center [553, 137] width 69 height 12
